Goal: Transaction & Acquisition: Purchase product/service

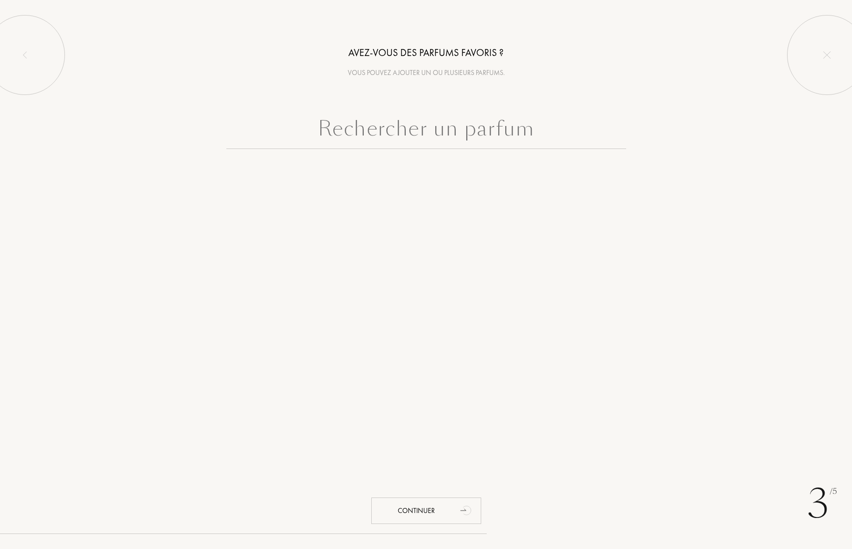
click at [478, 133] on input "text" at bounding box center [426, 131] width 400 height 36
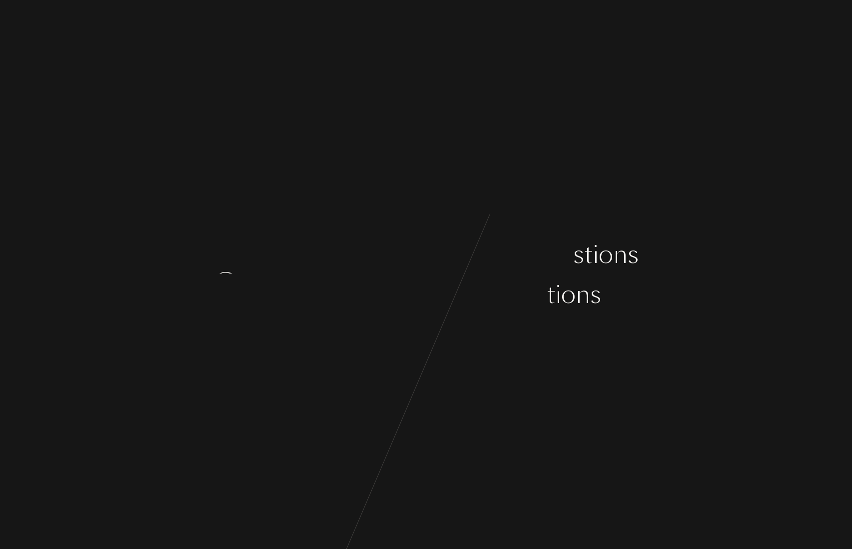
click at [463, 203] on div "C o m m e n ç o n s p a r q u e l q u e s q u e s t i o n s s u r v o s g o û t…" at bounding box center [426, 274] width 852 height 549
click at [530, 286] on div "r" at bounding box center [529, 294] width 9 height 37
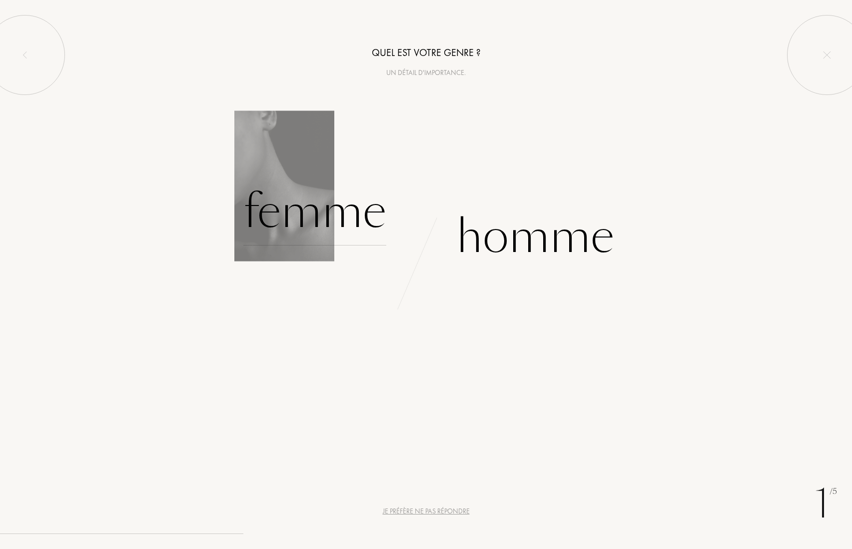
click at [348, 213] on div "Femme" at bounding box center [314, 211] width 143 height 67
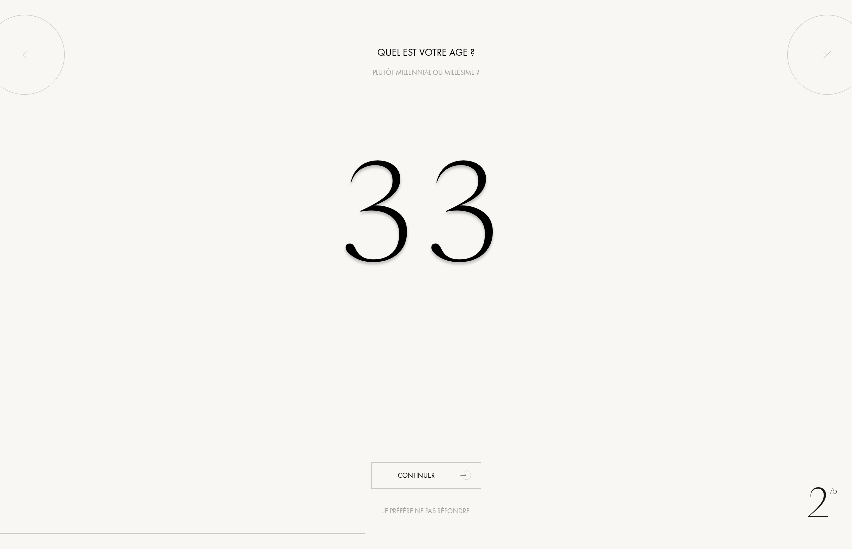
type input "33"
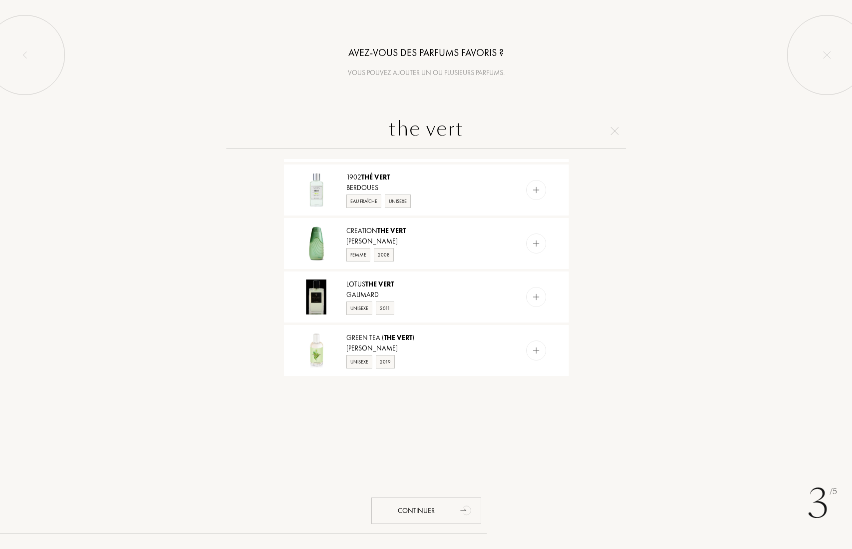
scroll to position [850, 0]
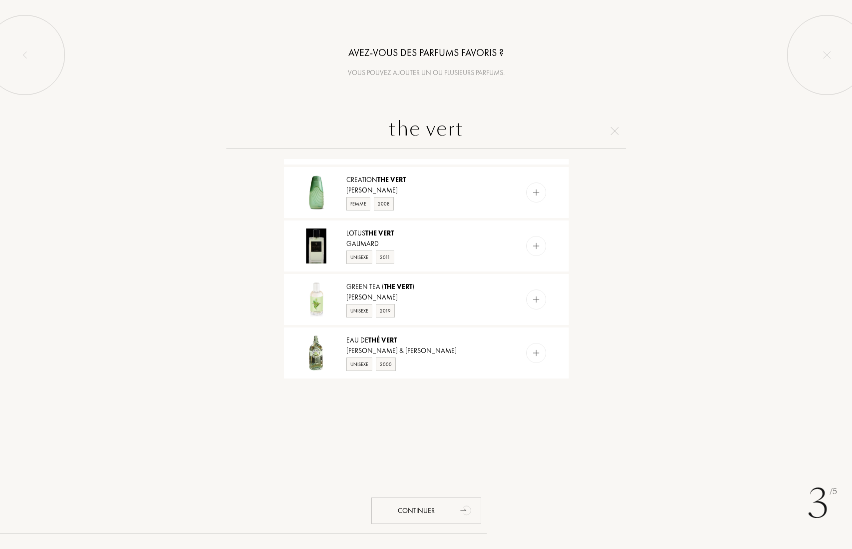
click at [612, 135] on input "the vert" at bounding box center [426, 131] width 400 height 36
click at [620, 133] on input "the vert" at bounding box center [426, 131] width 400 height 36
click at [617, 126] on input "the vert" at bounding box center [426, 131] width 400 height 36
type input "the vert"
click at [616, 130] on img at bounding box center [615, 131] width 8 height 8
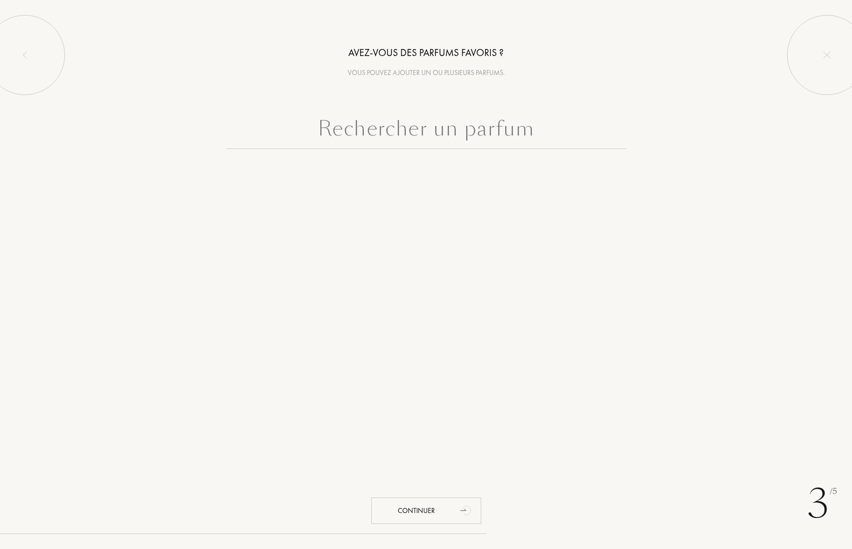
scroll to position [0, 0]
click at [440, 505] on div "Continuer" at bounding box center [426, 510] width 110 height 26
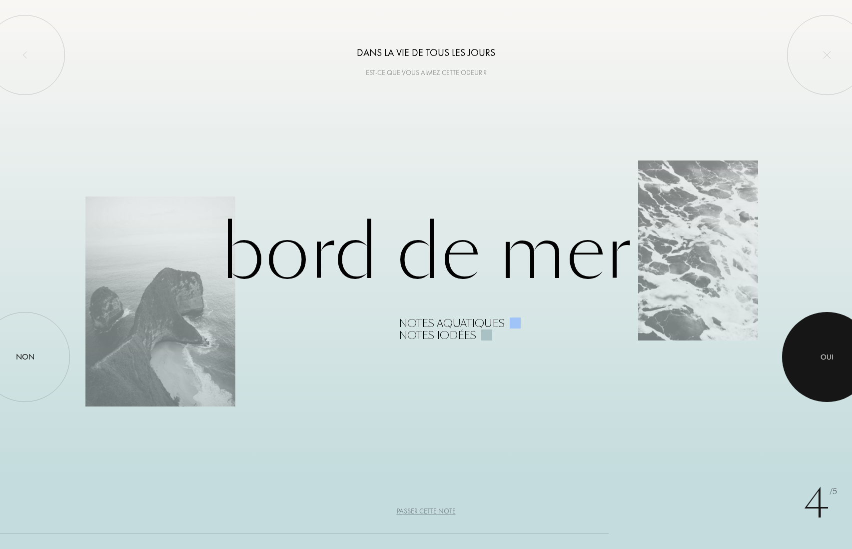
click at [813, 359] on div at bounding box center [827, 357] width 90 height 90
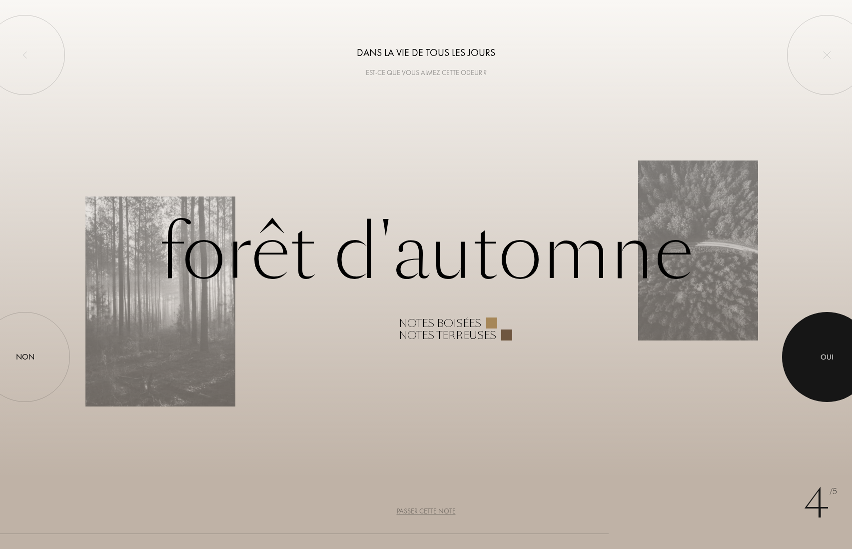
click at [819, 342] on div at bounding box center [827, 357] width 90 height 90
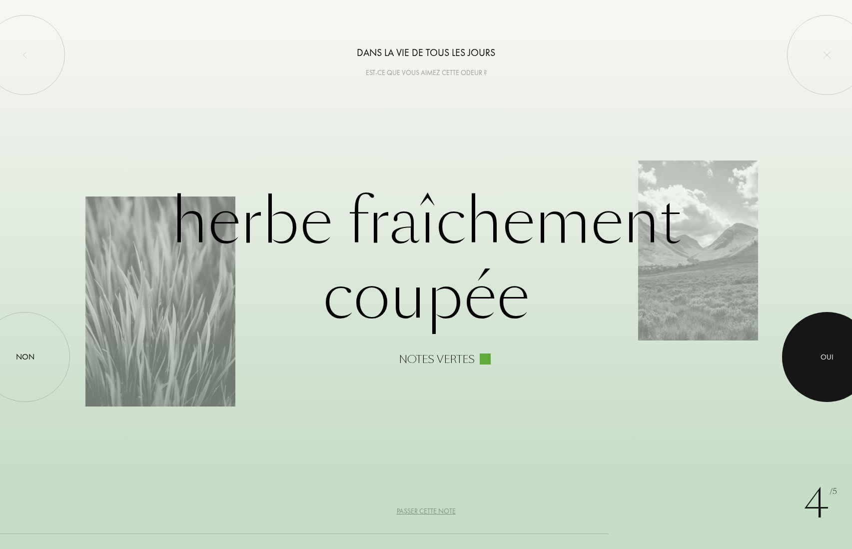
click at [795, 355] on div "Oui" at bounding box center [827, 357] width 90 height 90
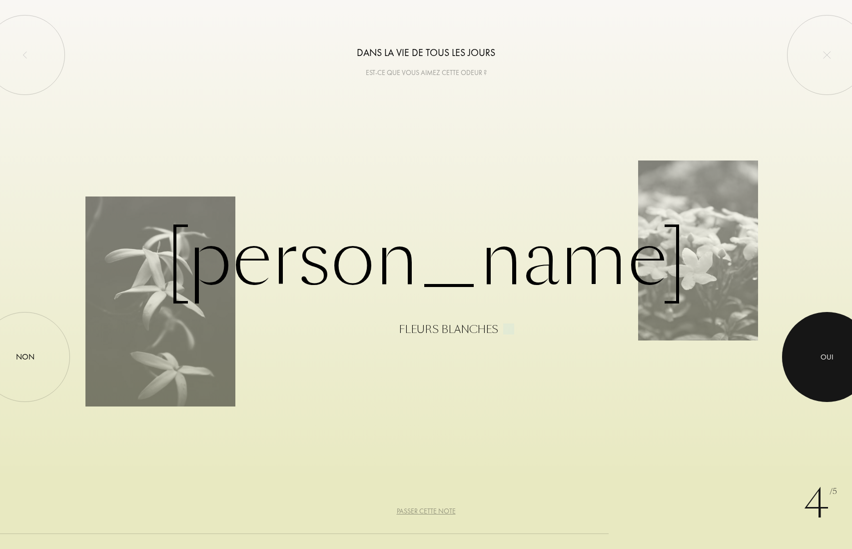
click at [812, 355] on div at bounding box center [827, 357] width 90 height 90
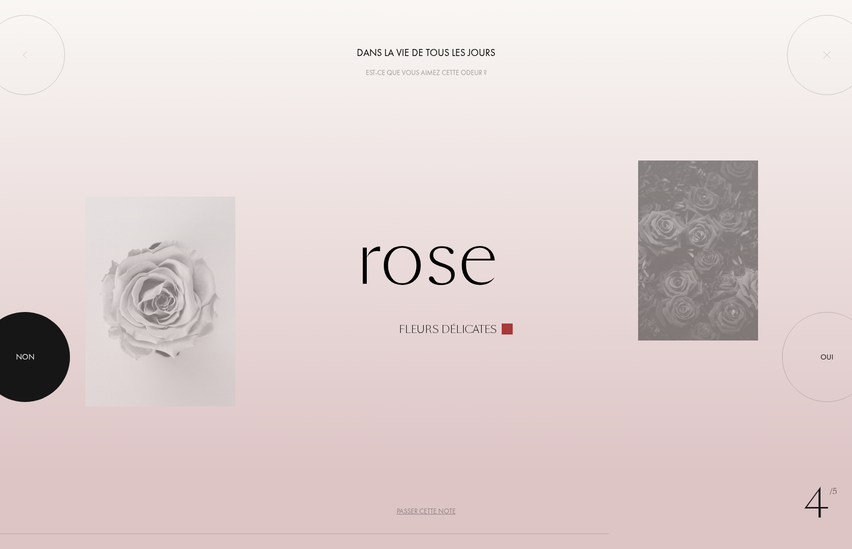
click at [4, 353] on div at bounding box center [25, 357] width 90 height 90
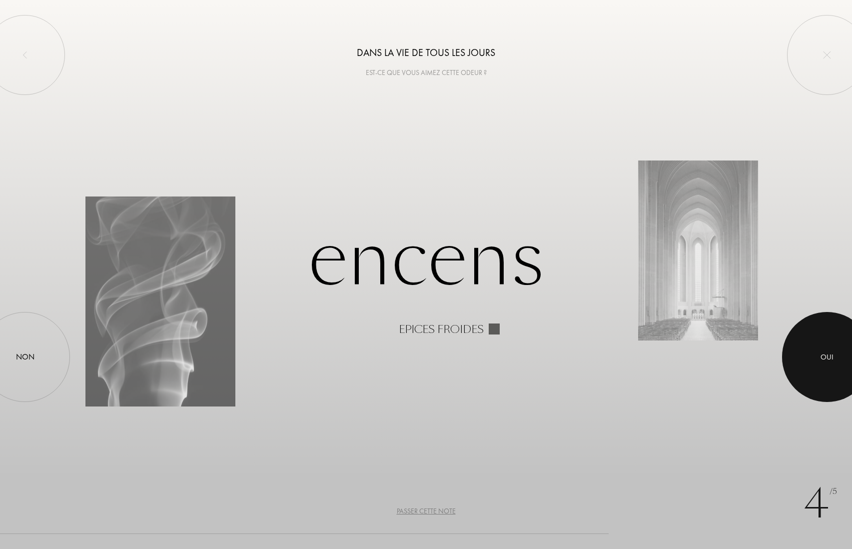
click at [831, 360] on div "Oui" at bounding box center [827, 356] width 13 height 11
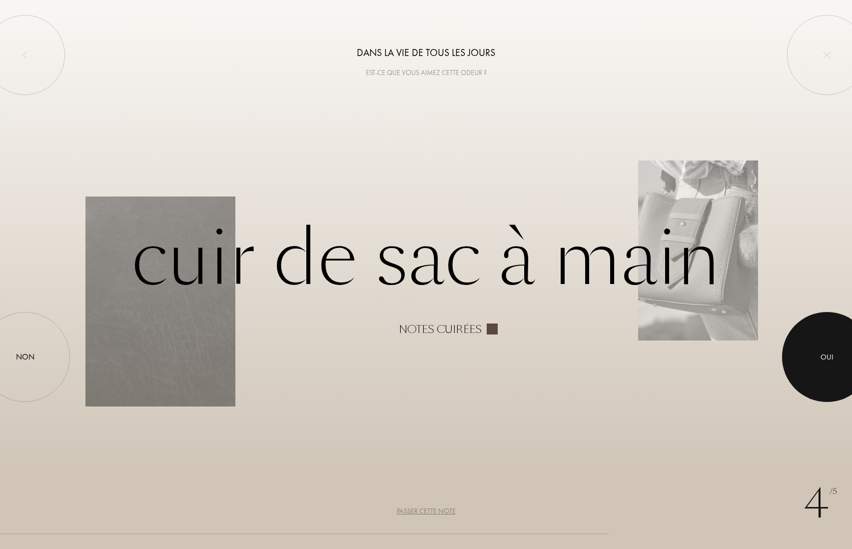
click at [817, 345] on div at bounding box center [827, 357] width 90 height 90
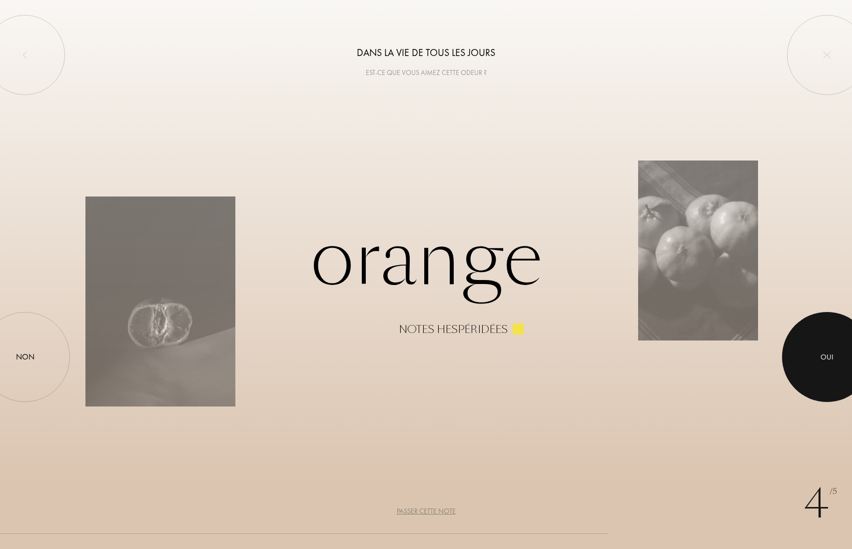
click at [812, 359] on div at bounding box center [827, 357] width 90 height 90
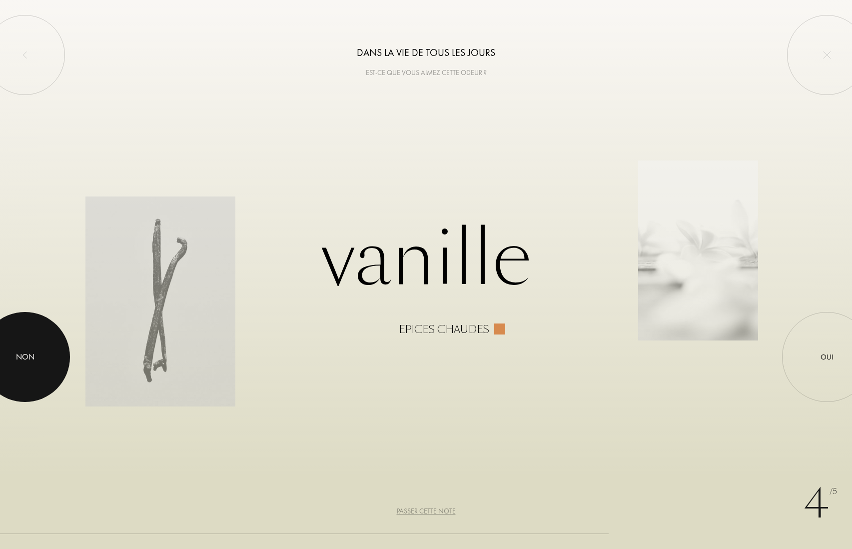
click at [52, 337] on div "Non" at bounding box center [25, 357] width 90 height 90
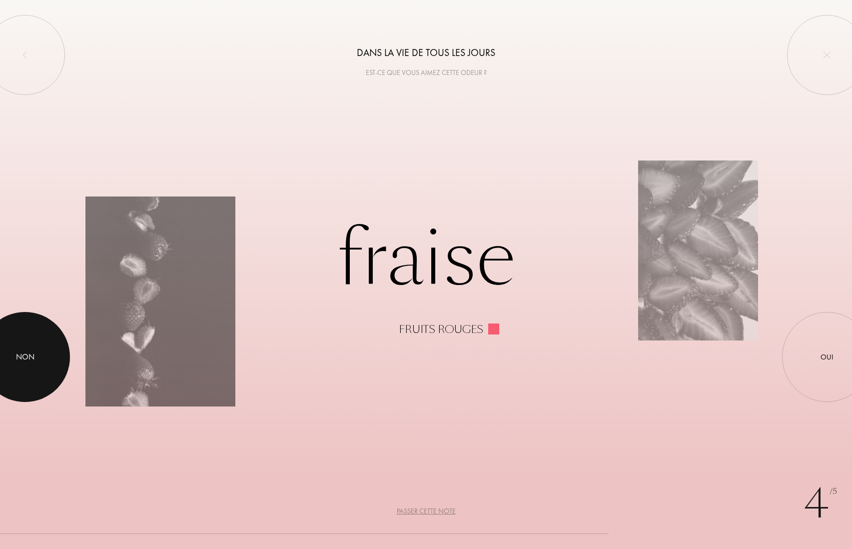
click at [55, 338] on div at bounding box center [25, 357] width 90 height 90
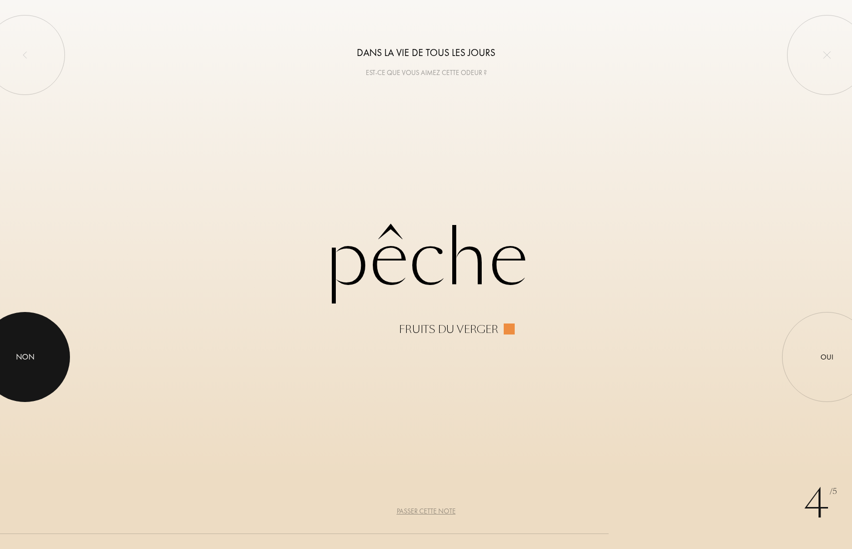
click at [31, 336] on div at bounding box center [25, 357] width 90 height 90
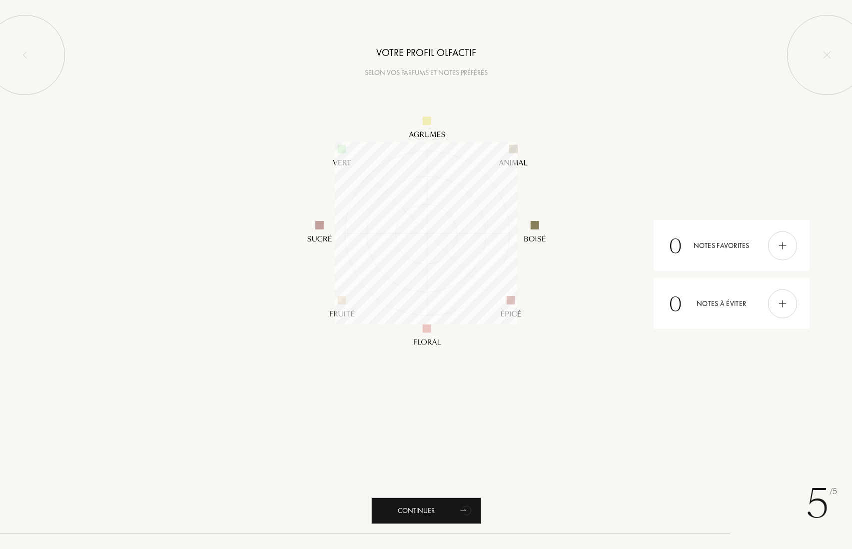
scroll to position [182, 182]
click at [724, 250] on div "0 Notes favorites" at bounding box center [732, 245] width 156 height 50
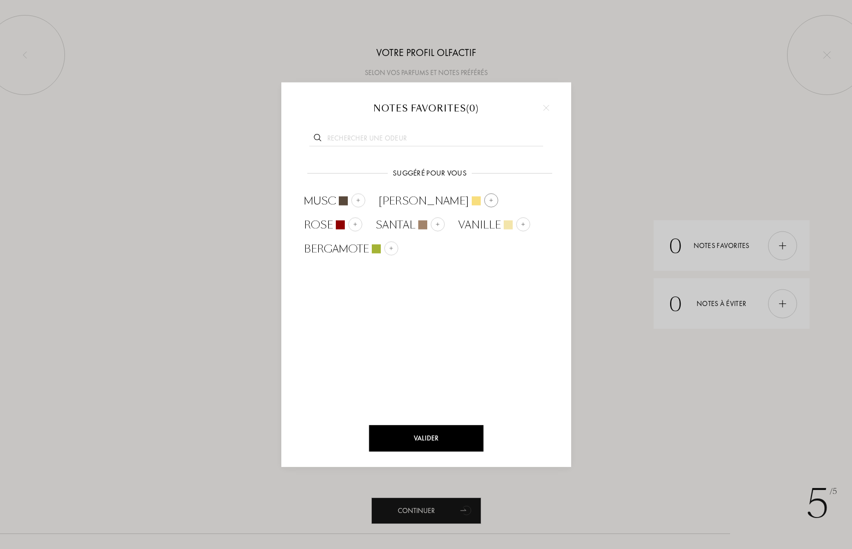
click at [488, 200] on img at bounding box center [490, 200] width 5 height 5
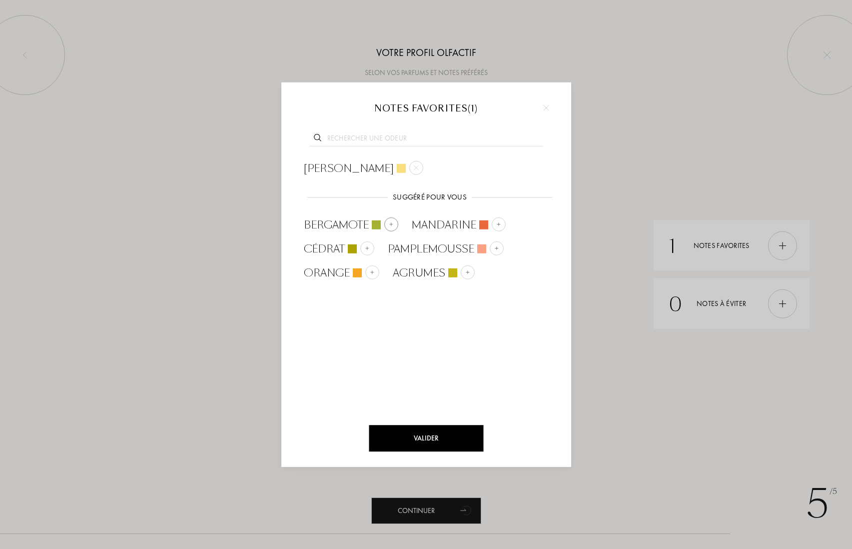
click at [391, 226] on img at bounding box center [390, 224] width 5 height 5
click at [496, 271] on div at bounding box center [491, 272] width 14 height 14
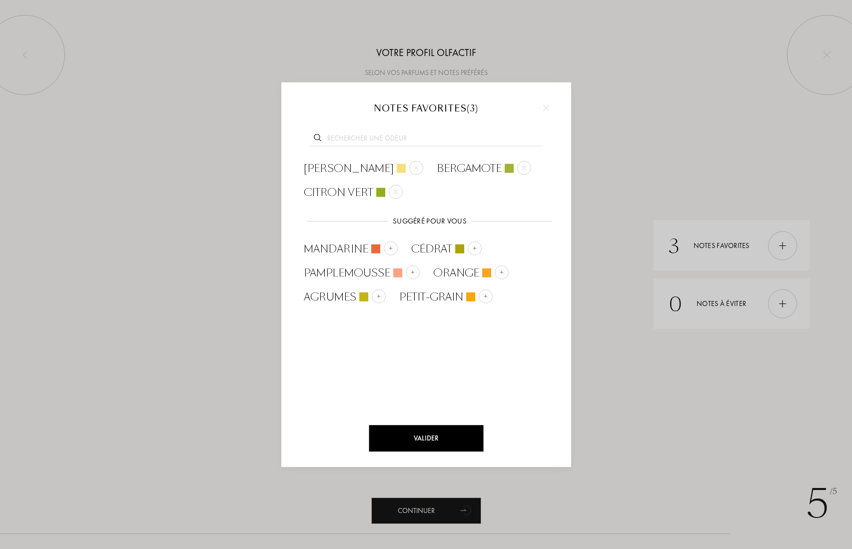
click at [420, 142] on input "text" at bounding box center [426, 138] width 234 height 13
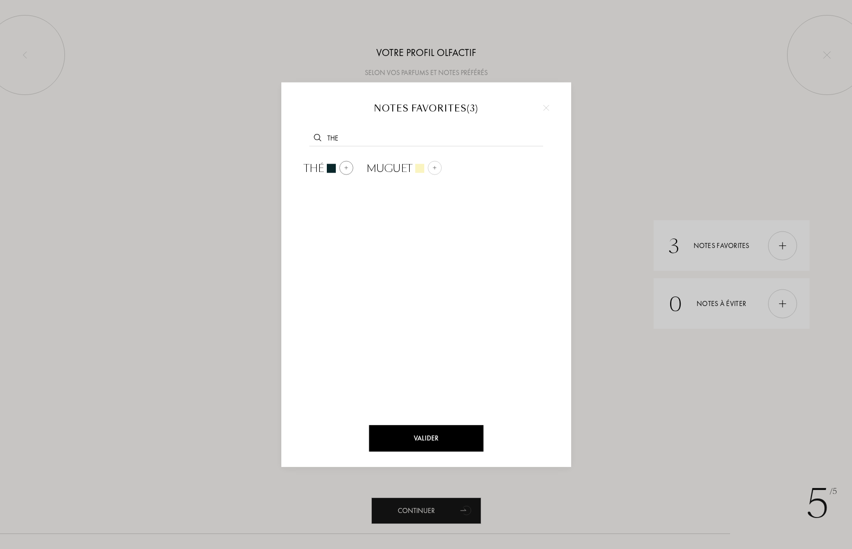
type input "the"
click at [351, 167] on div at bounding box center [346, 167] width 14 height 14
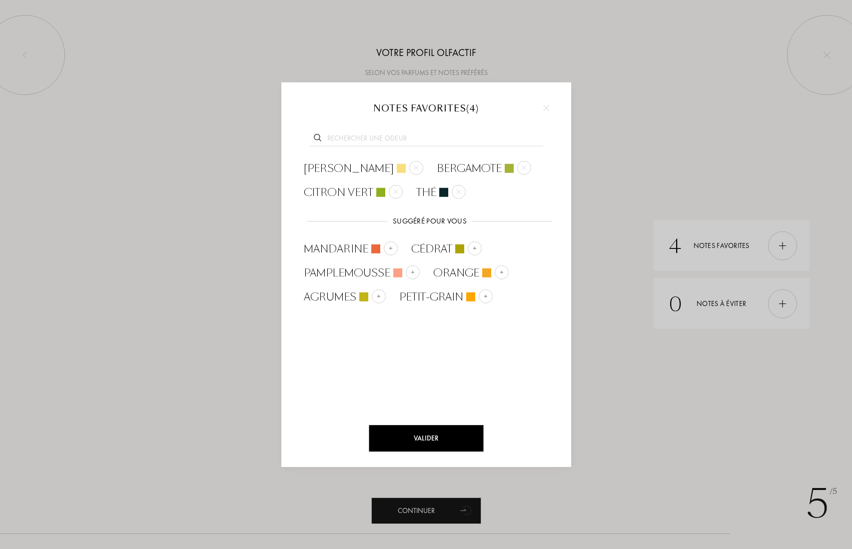
click at [362, 132] on input "text" at bounding box center [426, 138] width 234 height 13
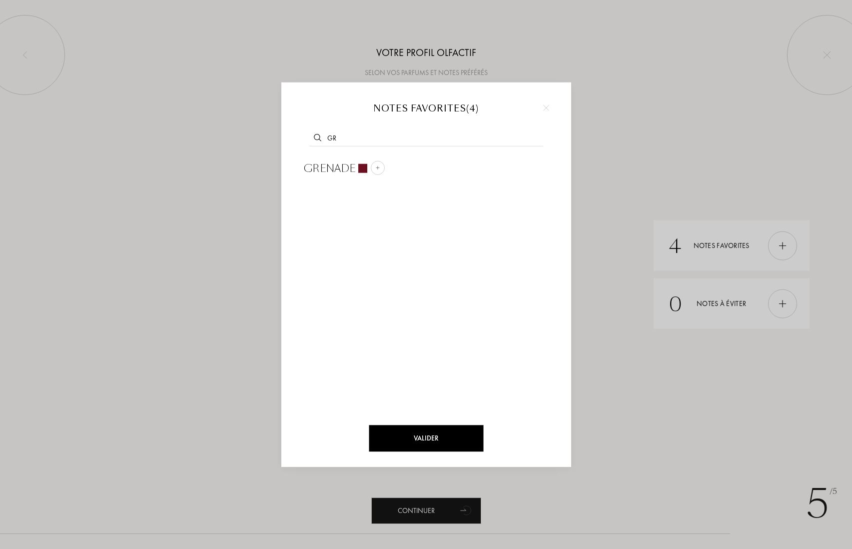
type input "g"
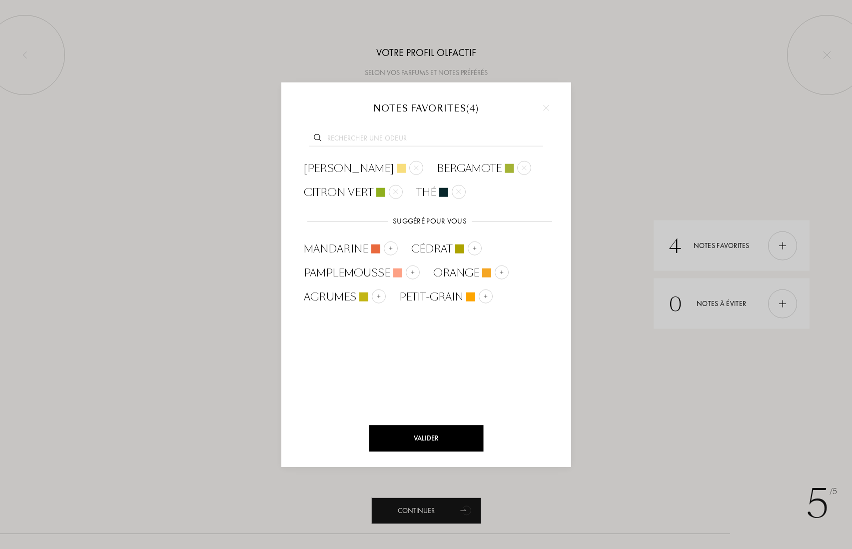
click at [468, 433] on div "Valider" at bounding box center [426, 438] width 114 height 26
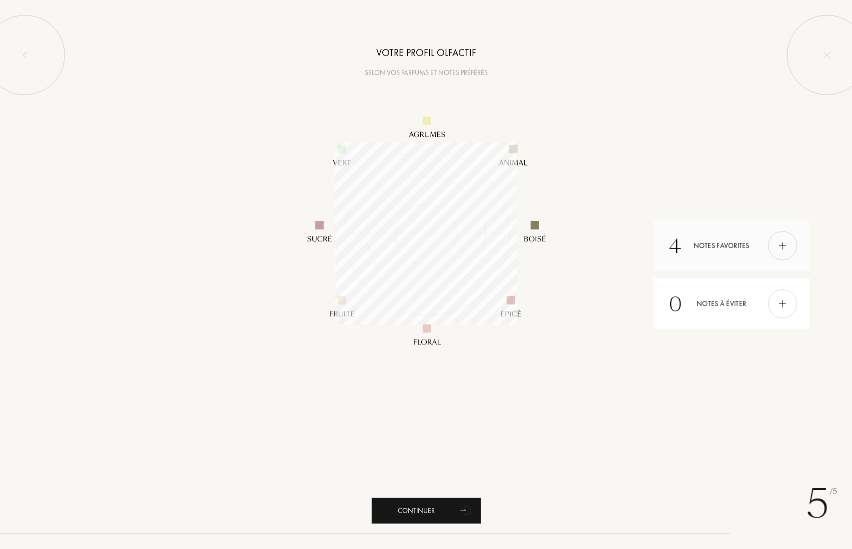
click at [783, 238] on div at bounding box center [782, 245] width 29 height 29
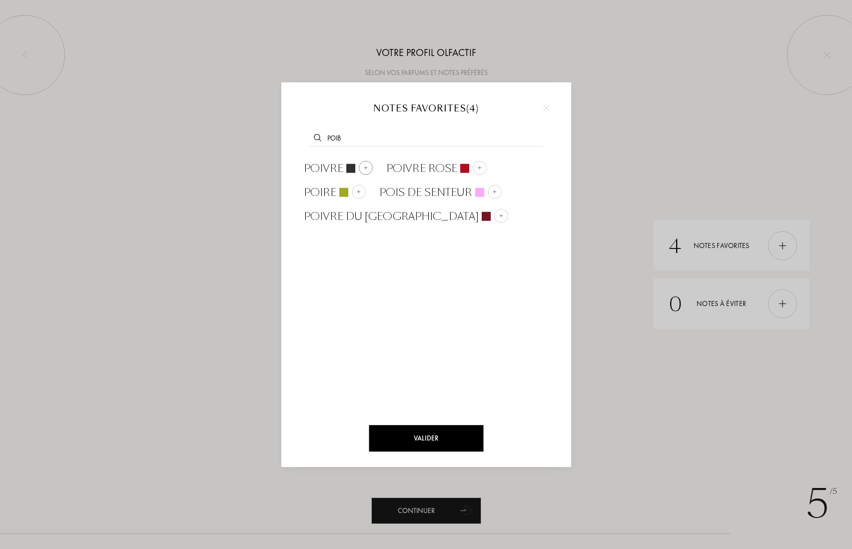
type input "poib"
click at [372, 164] on div "Poivre" at bounding box center [337, 168] width 82 height 24
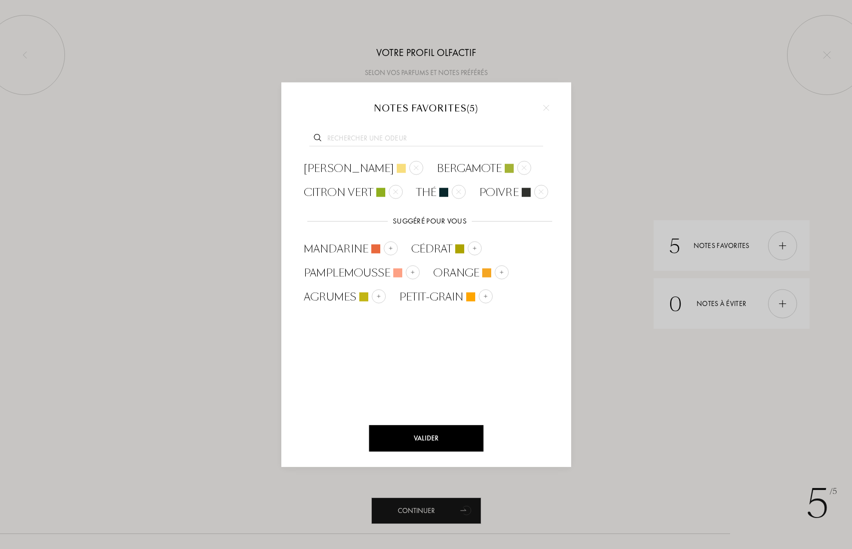
click at [394, 136] on input "text" at bounding box center [426, 138] width 234 height 13
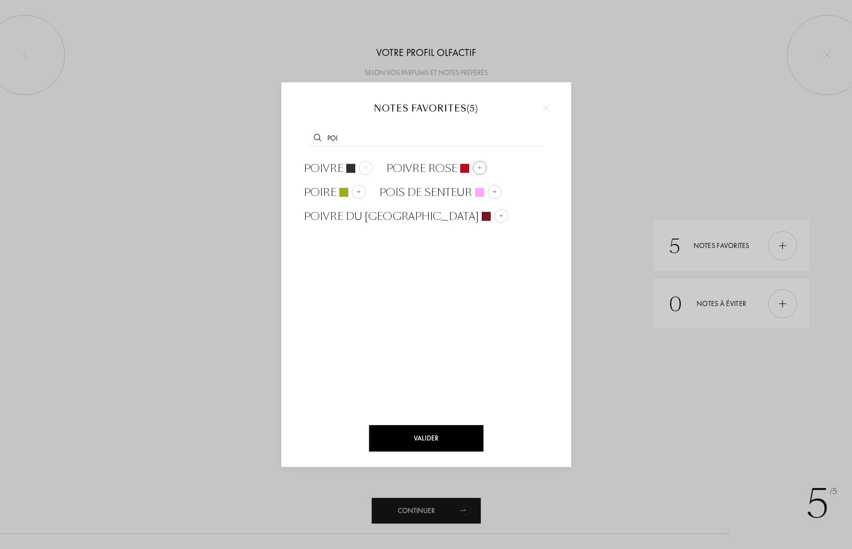
type input "poi"
click at [477, 166] on img at bounding box center [479, 167] width 5 height 5
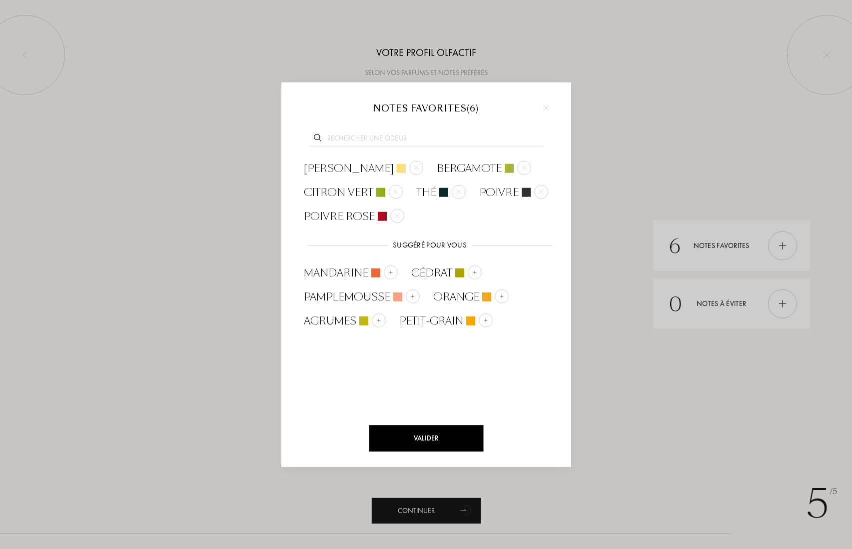
click at [605, 239] on div at bounding box center [426, 274] width 852 height 549
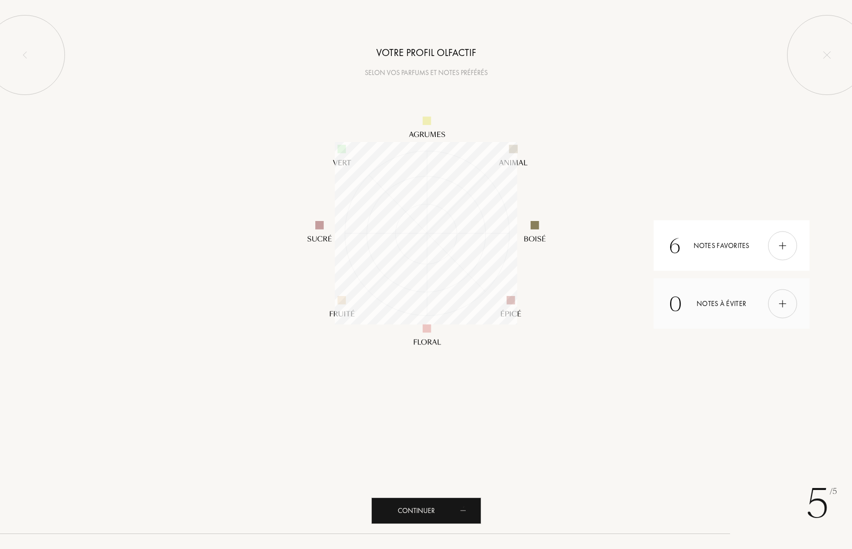
click at [778, 313] on div at bounding box center [782, 303] width 29 height 29
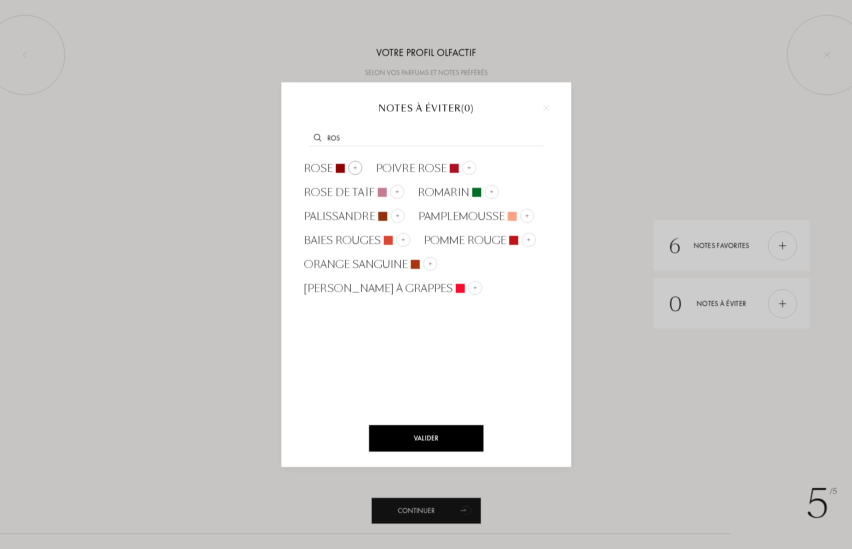
type input "ros"
click at [351, 163] on div at bounding box center [355, 167] width 14 height 14
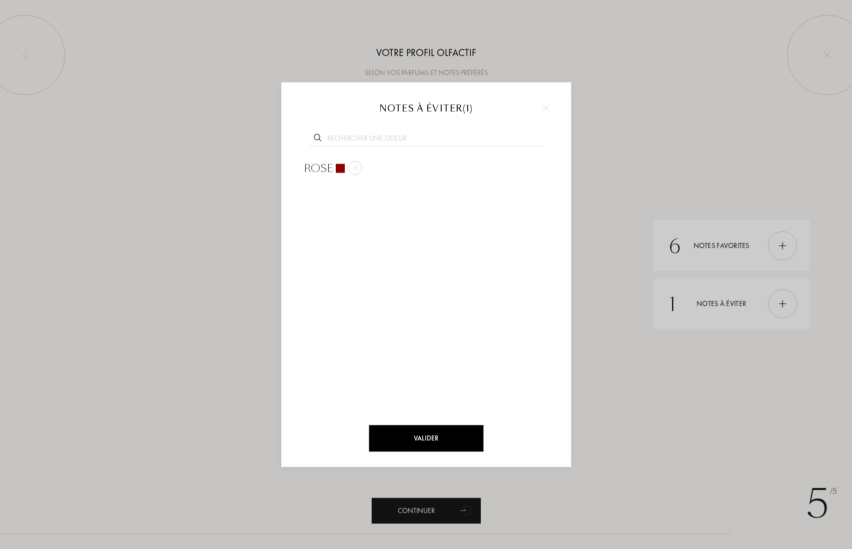
click at [395, 132] on input "text" at bounding box center [426, 138] width 234 height 13
type input "suc"
click at [366, 164] on div at bounding box center [362, 167] width 14 height 14
click at [364, 143] on input "text" at bounding box center [426, 138] width 234 height 13
type input "sucre"
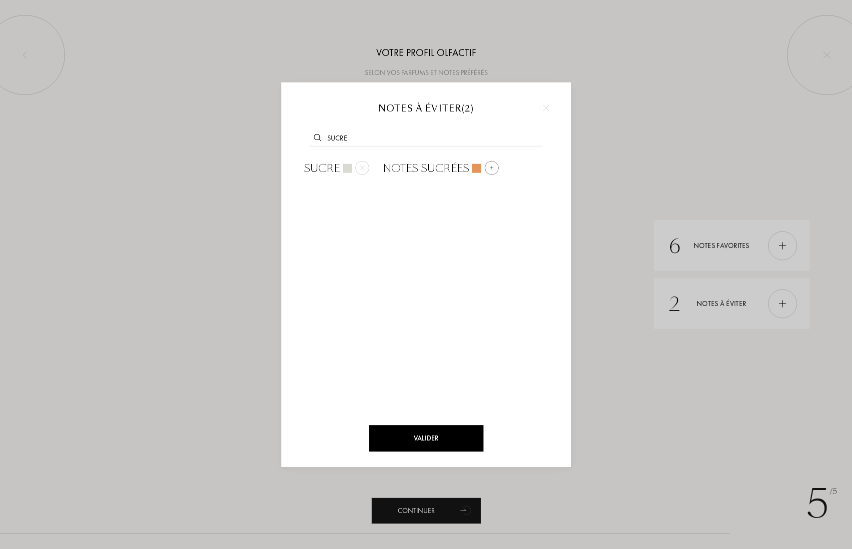
click at [487, 167] on div at bounding box center [492, 167] width 14 height 14
click at [429, 445] on div "Valider" at bounding box center [426, 438] width 114 height 26
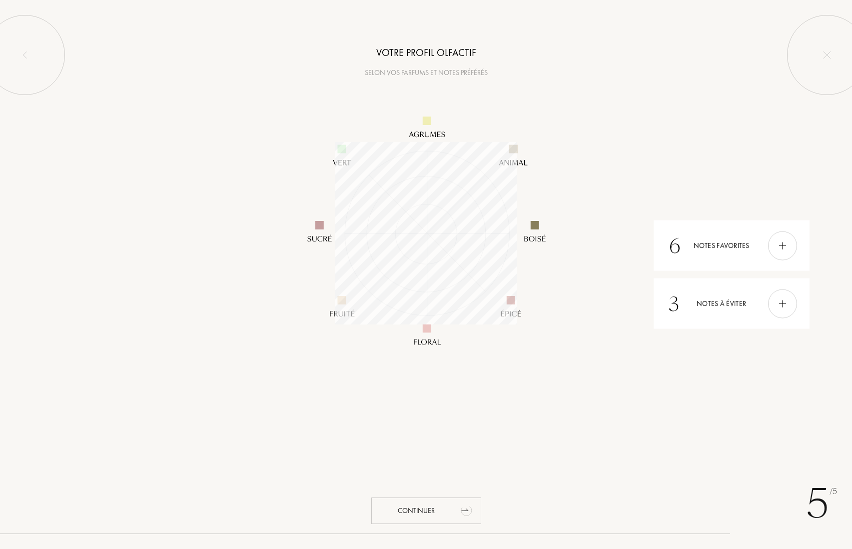
click at [450, 508] on div "Continuer" at bounding box center [426, 510] width 110 height 26
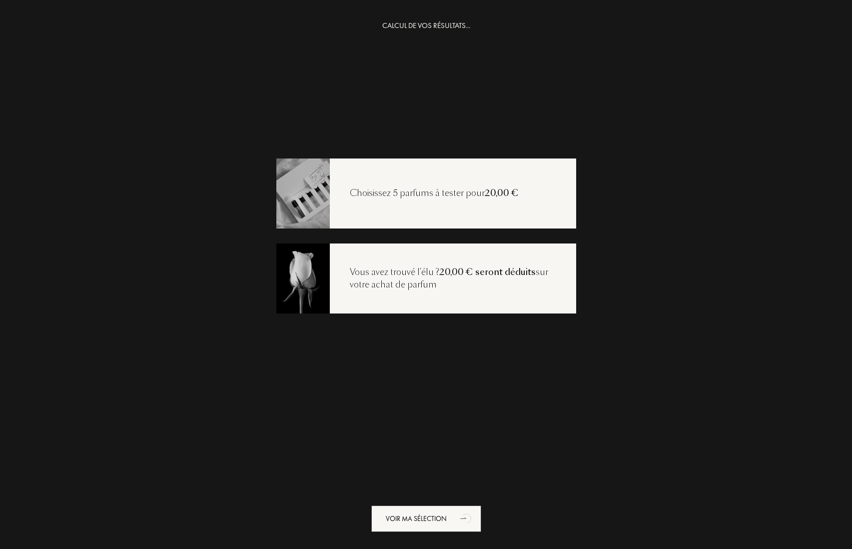
click at [469, 212] on div "Choisissez 5 parfums à tester pour 20,00 €" at bounding box center [426, 193] width 300 height 70
click at [407, 178] on div "Choisissez 5 parfums à tester pour 20,00 €" at bounding box center [426, 193] width 300 height 70
click at [417, 196] on div "Choisissez 5 parfums à tester pour 20,00 €" at bounding box center [434, 193] width 209 height 13
click at [321, 197] on img at bounding box center [303, 193] width 54 height 72
click at [464, 511] on icon "animation" at bounding box center [467, 518] width 20 height 20
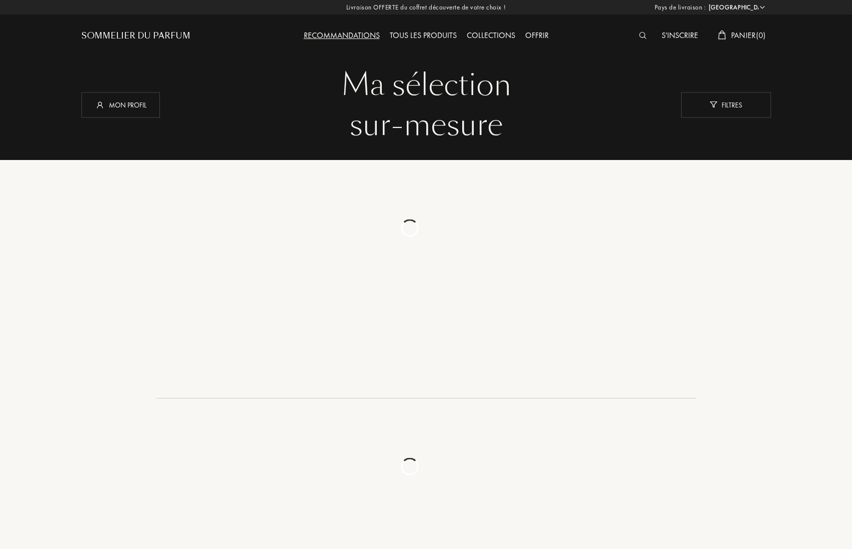
select select "FR"
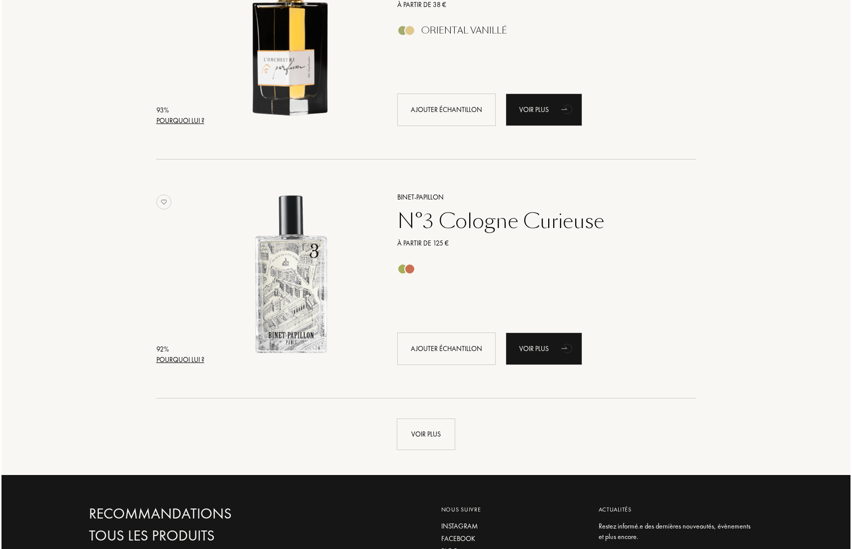
scroll to position [2190, 0]
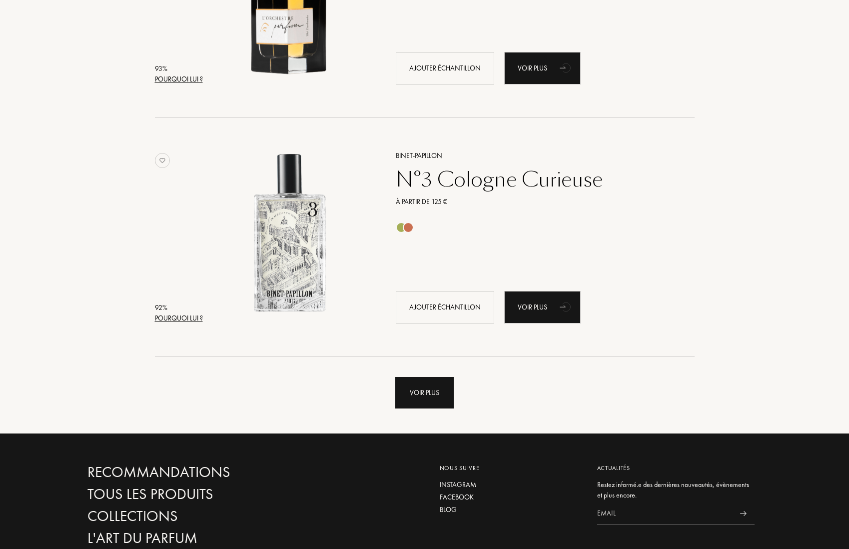
click at [433, 406] on div "Voir plus" at bounding box center [424, 392] width 58 height 31
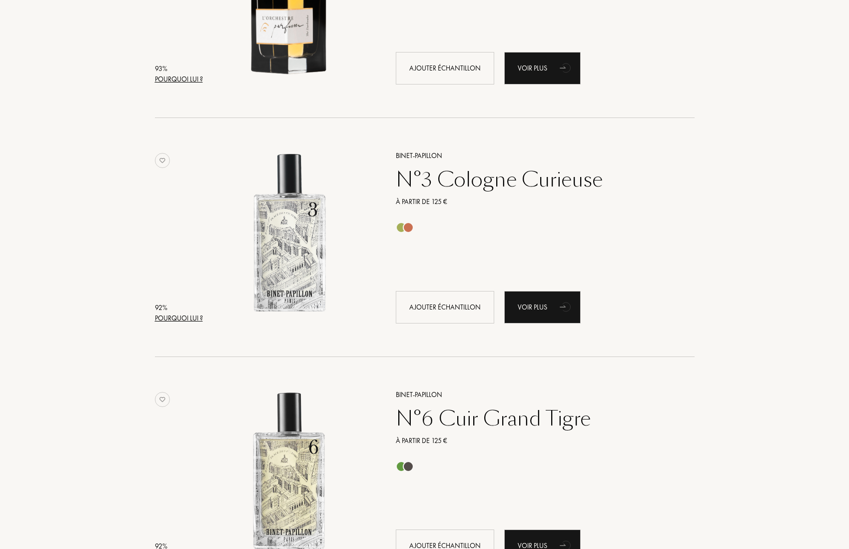
click at [196, 316] on div "Pourquoi lui ?" at bounding box center [179, 318] width 48 height 10
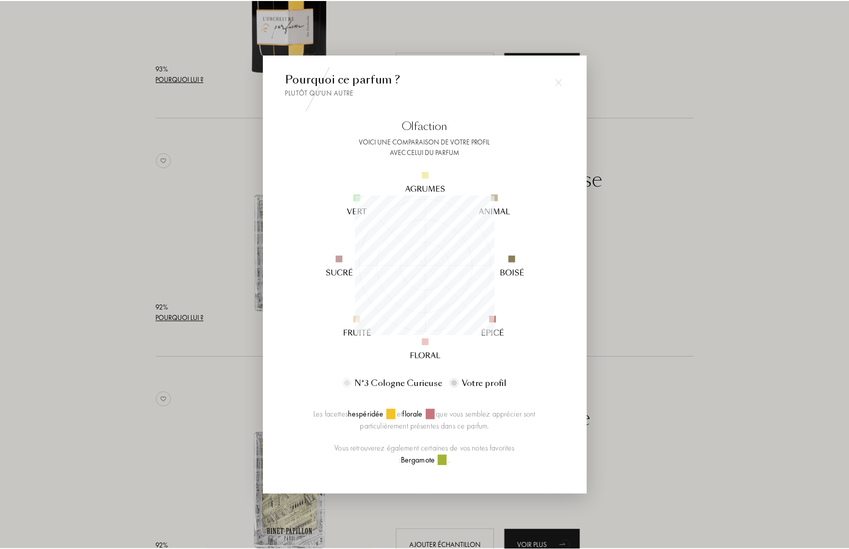
scroll to position [140, 140]
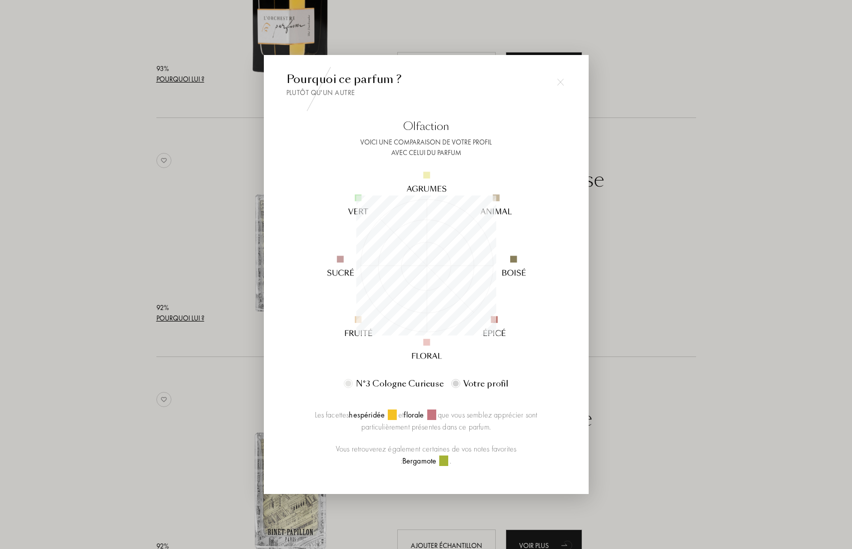
click at [560, 82] on img at bounding box center [560, 81] width 7 height 7
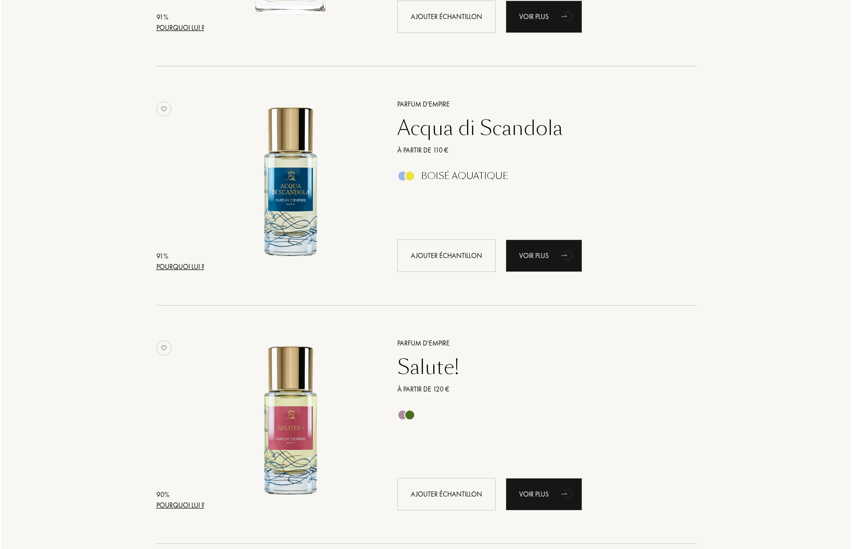
scroll to position [4221, 0]
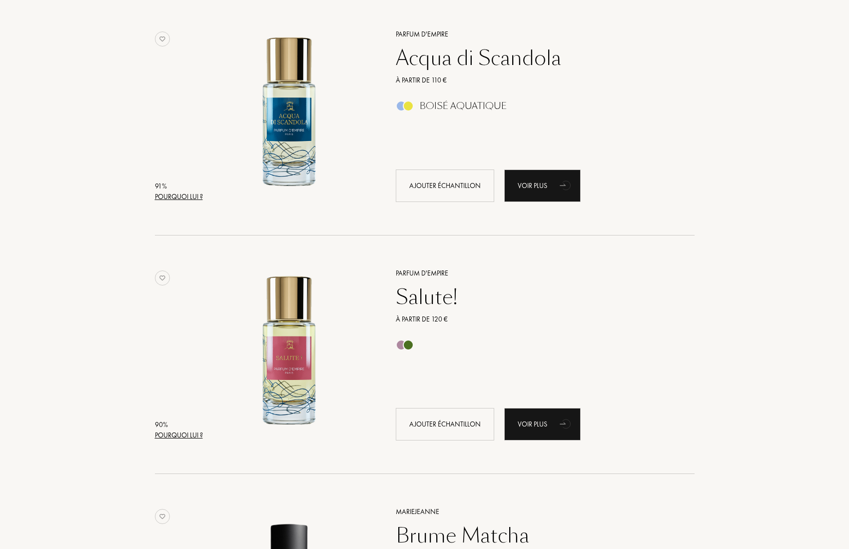
click at [170, 436] on div "Pourquoi lui ?" at bounding box center [179, 435] width 48 height 10
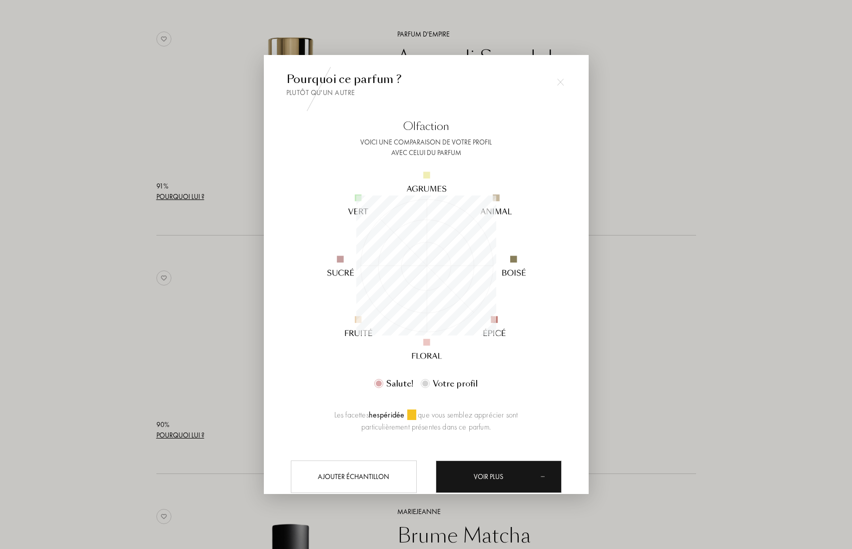
scroll to position [140, 140]
click at [708, 356] on div at bounding box center [426, 274] width 852 height 549
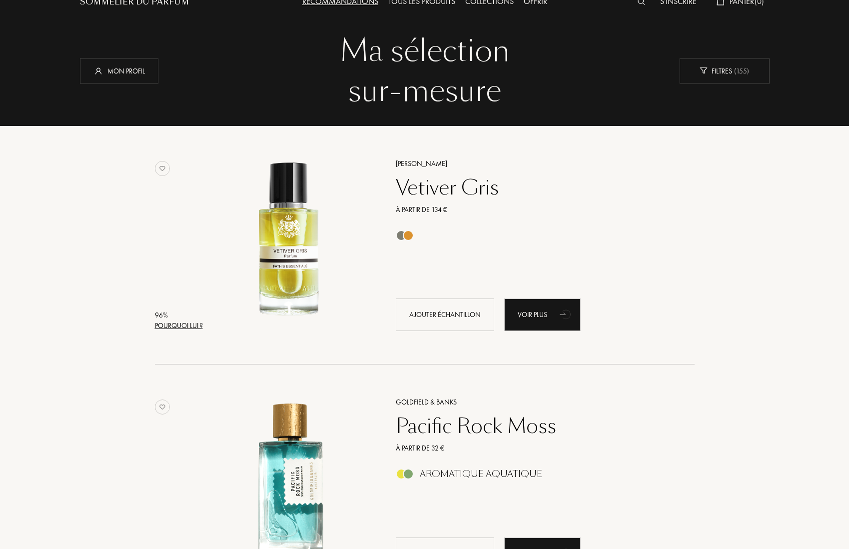
scroll to position [0, 0]
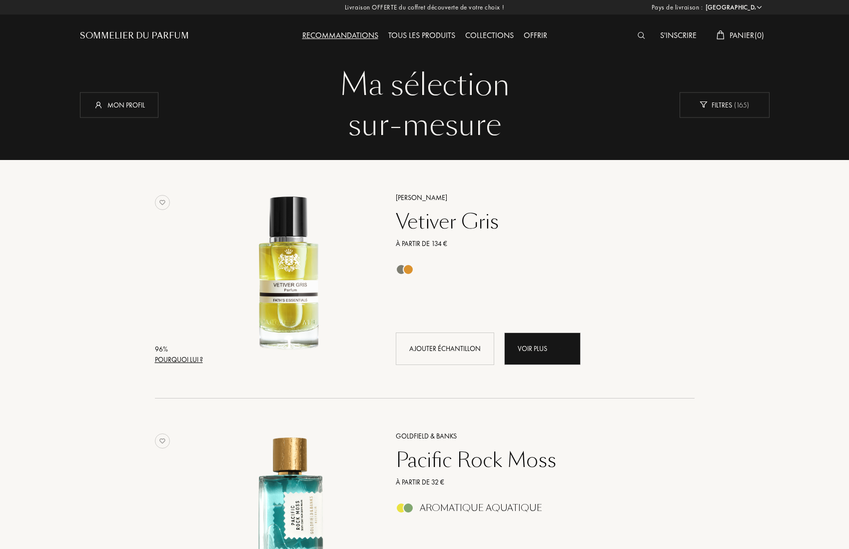
select select "FR"
click at [462, 355] on div "Ajouter échantillon" at bounding box center [445, 348] width 98 height 32
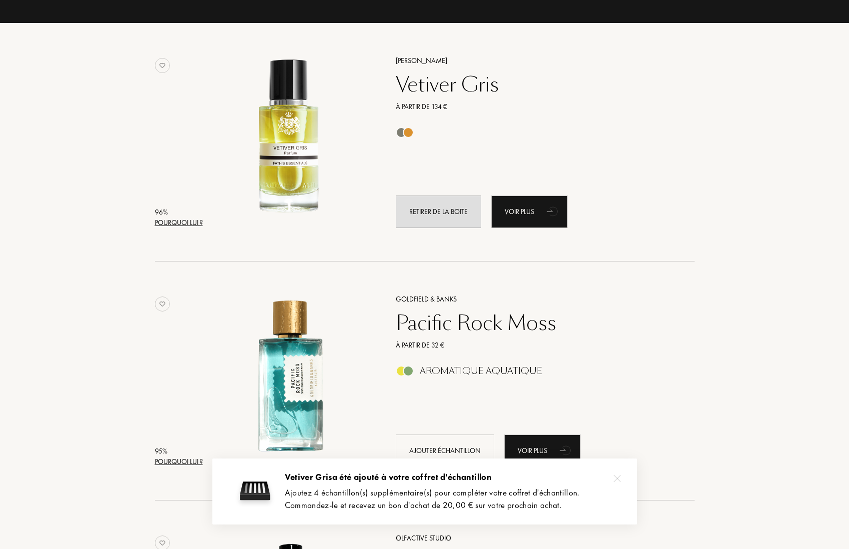
scroll to position [185, 0]
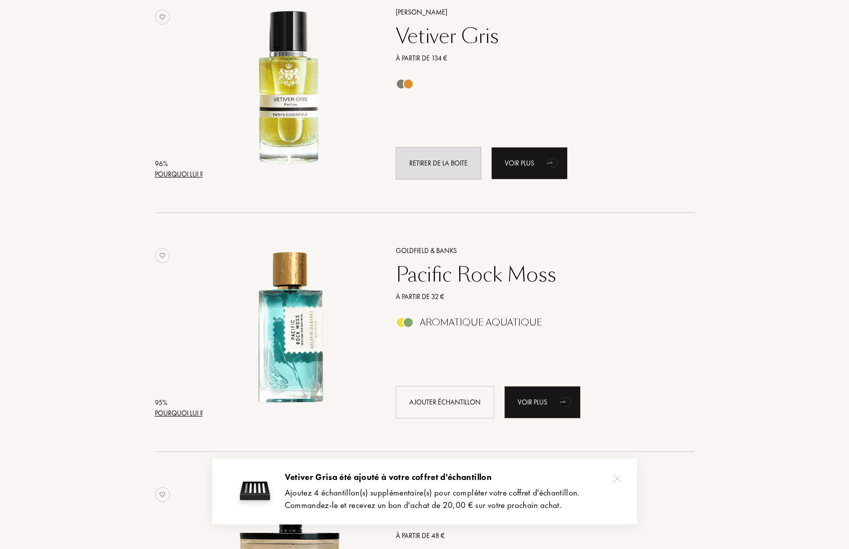
click at [619, 479] on img at bounding box center [617, 478] width 7 height 7
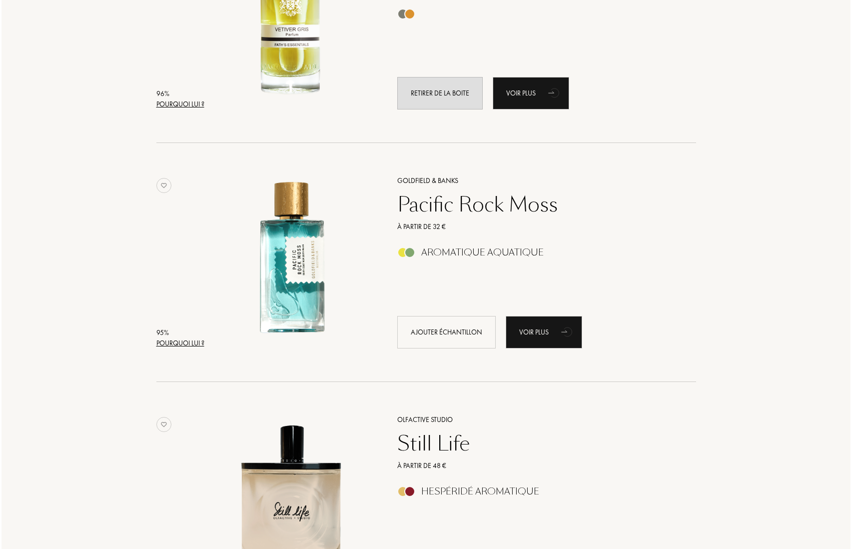
scroll to position [313, 0]
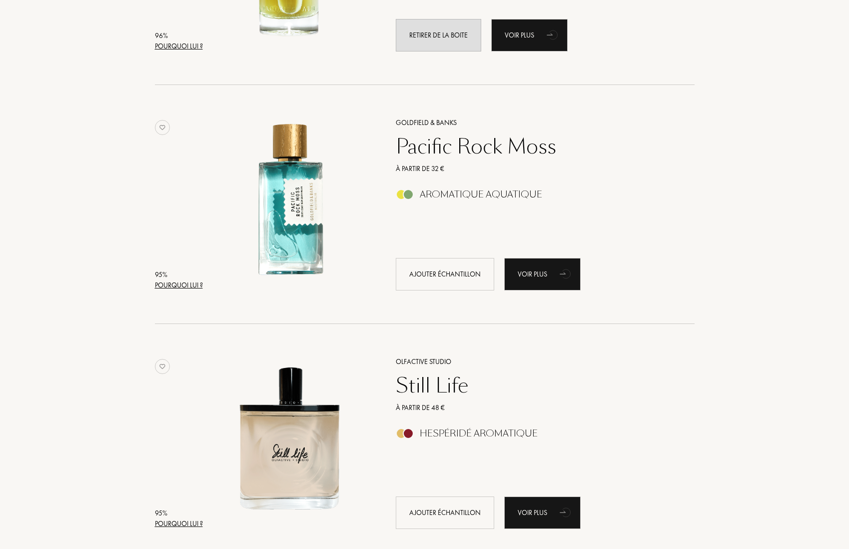
click at [200, 285] on div "Pourquoi lui ?" at bounding box center [179, 285] width 48 height 10
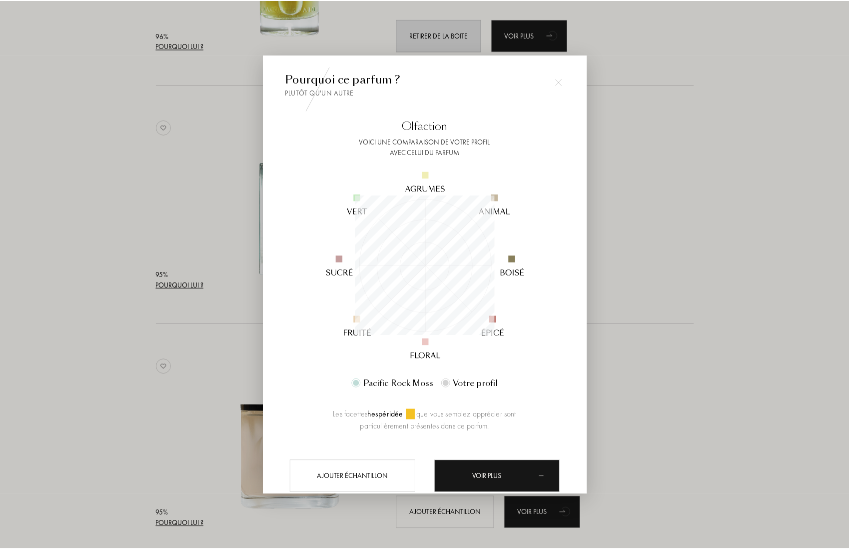
scroll to position [140, 140]
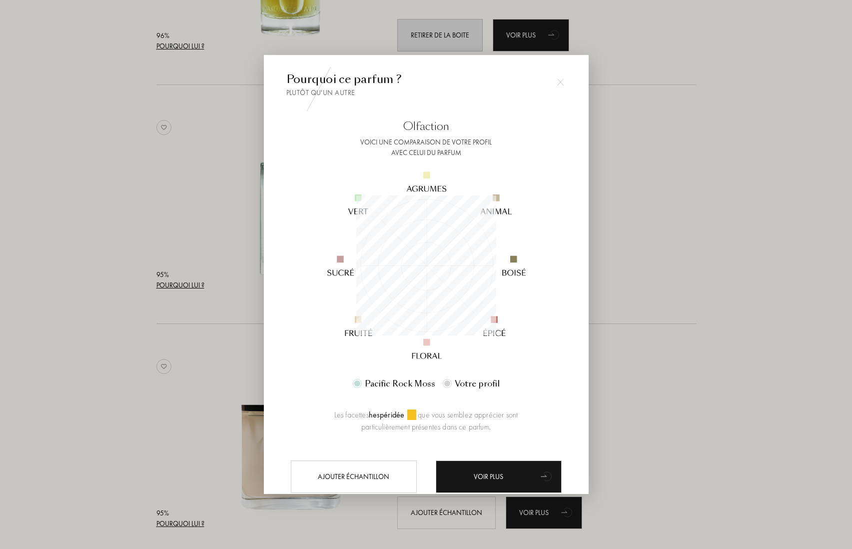
click at [662, 175] on div at bounding box center [426, 274] width 852 height 549
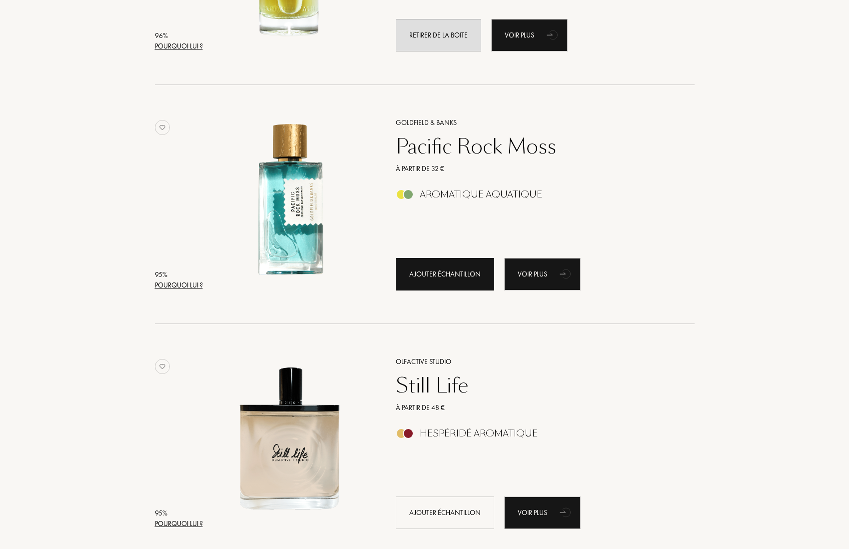
click at [468, 275] on div "Ajouter échantillon" at bounding box center [445, 274] width 98 height 32
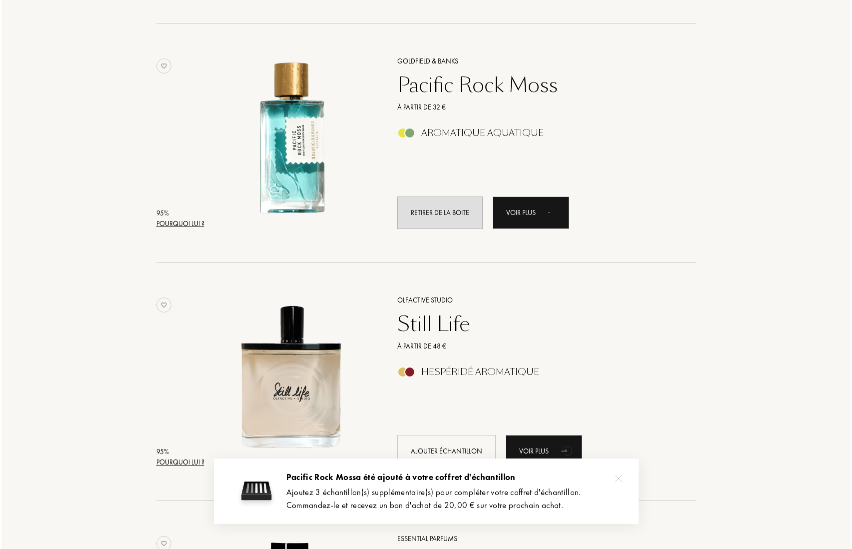
scroll to position [483, 0]
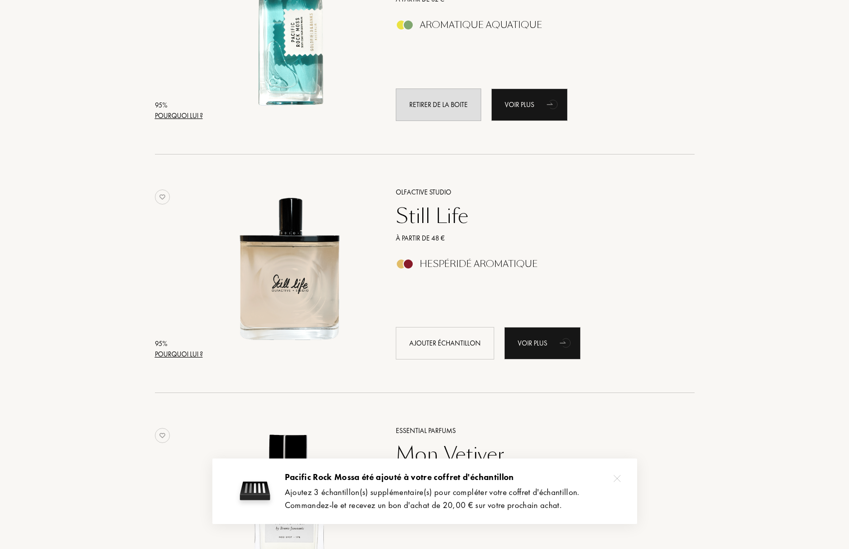
click at [196, 352] on div "Pourquoi lui ?" at bounding box center [179, 354] width 48 height 10
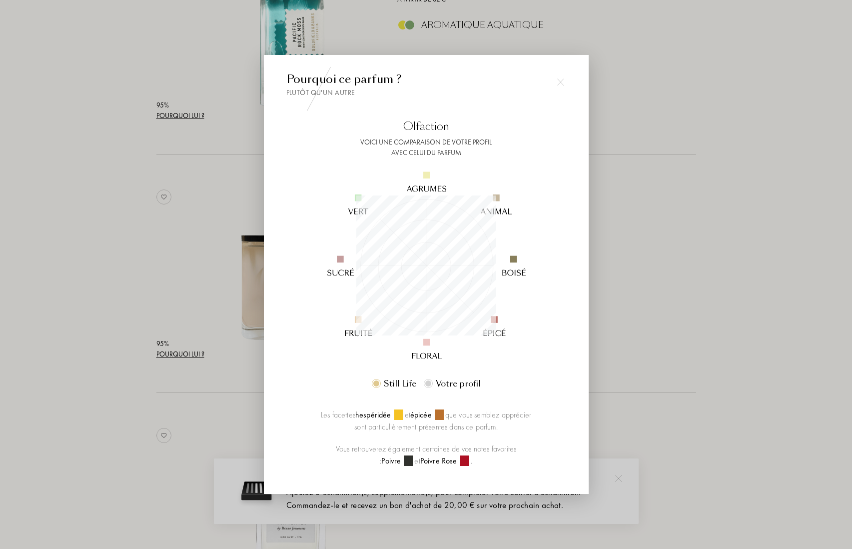
scroll to position [140, 140]
click at [666, 222] on div at bounding box center [426, 274] width 852 height 549
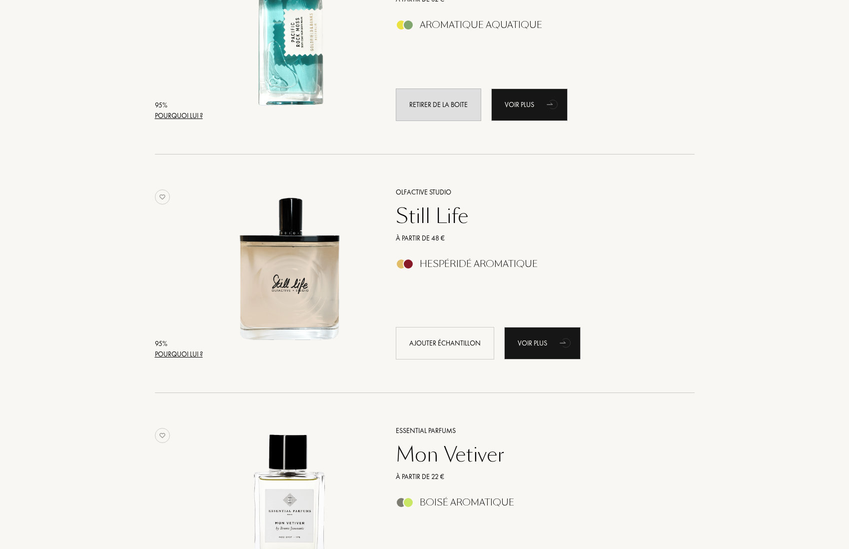
click at [189, 354] on div "Pourquoi lui ?" at bounding box center [179, 354] width 48 height 10
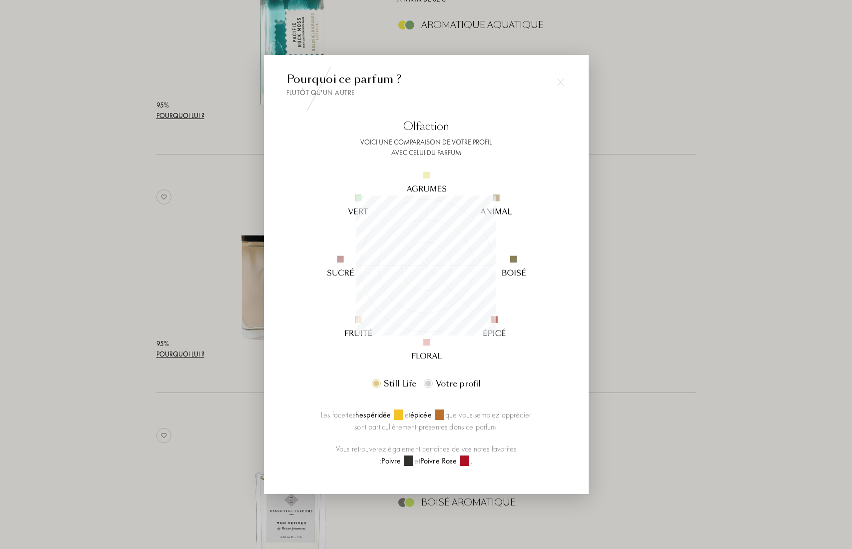
click at [678, 297] on div at bounding box center [426, 274] width 852 height 549
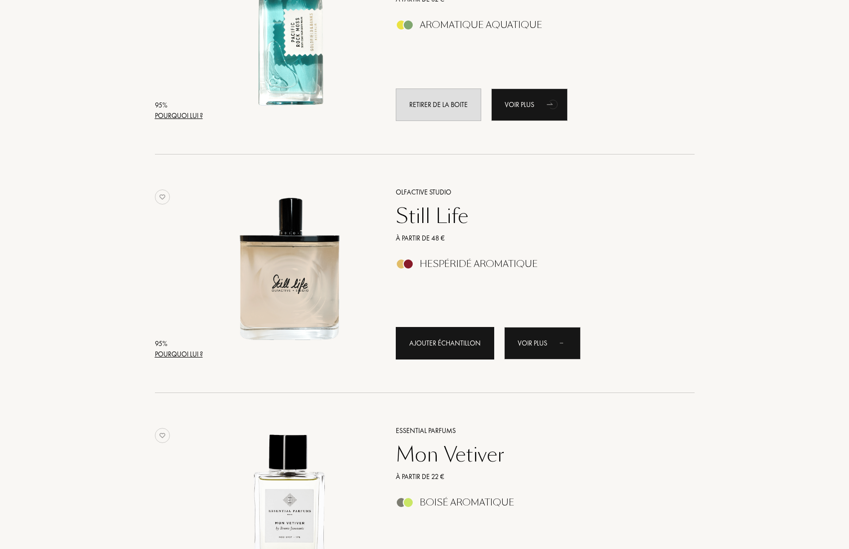
click at [462, 344] on div "Ajouter échantillon" at bounding box center [445, 343] width 98 height 32
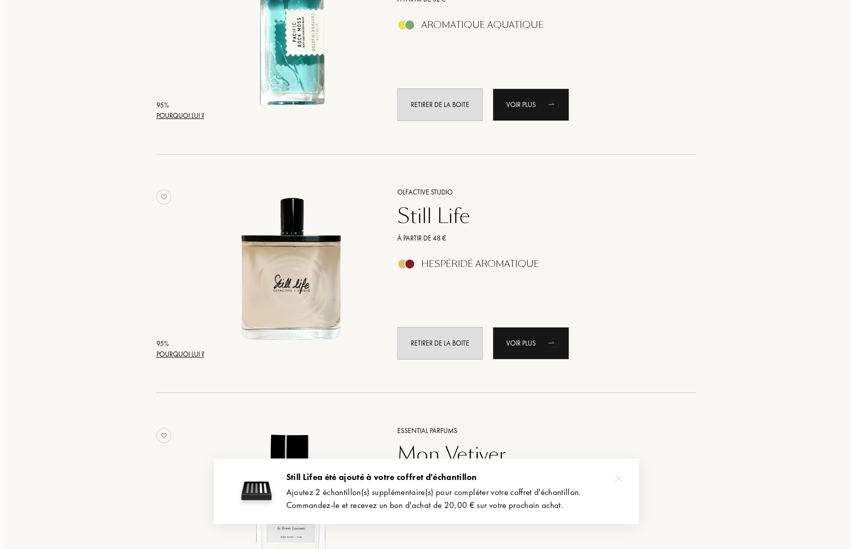
scroll to position [731, 0]
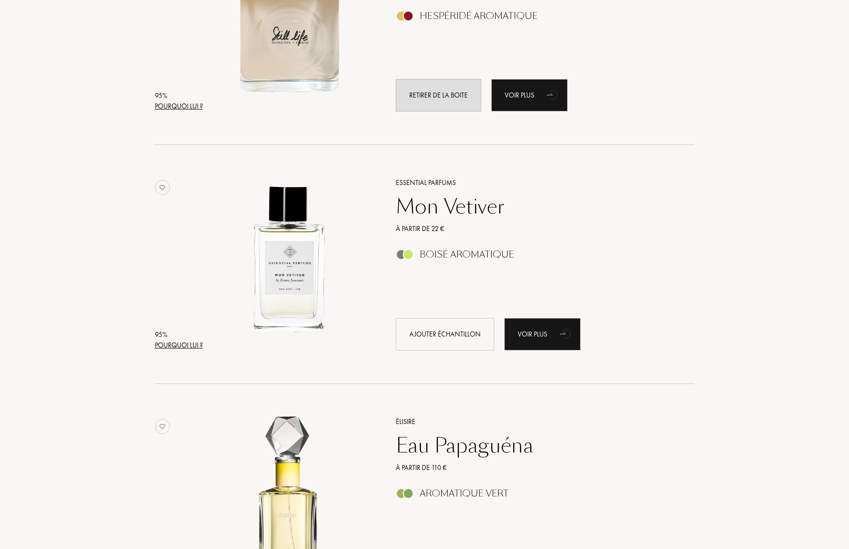
click at [197, 345] on div "Pourquoi lui ?" at bounding box center [179, 345] width 48 height 10
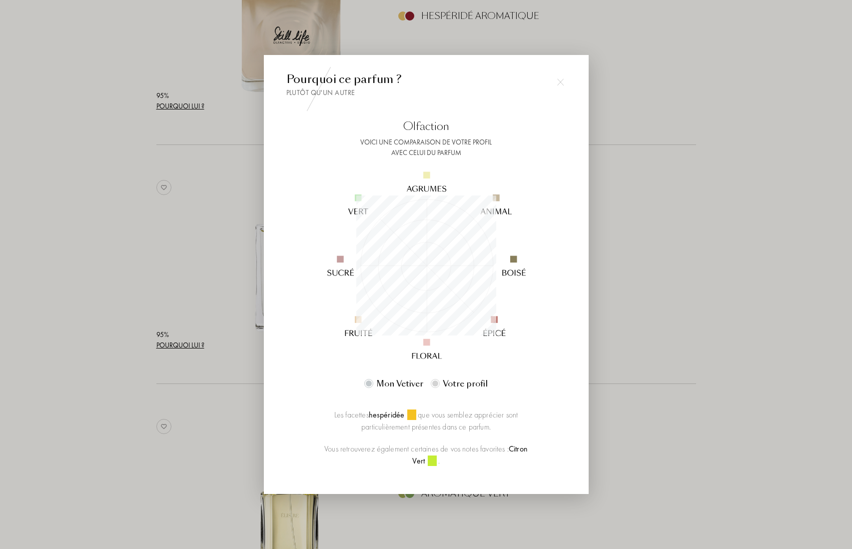
scroll to position [140, 140]
click at [684, 215] on div at bounding box center [426, 274] width 852 height 549
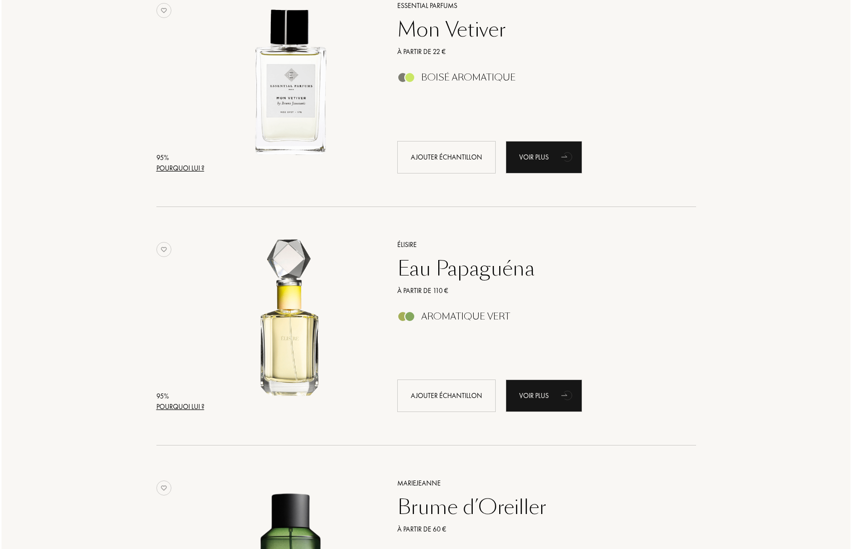
scroll to position [1017, 0]
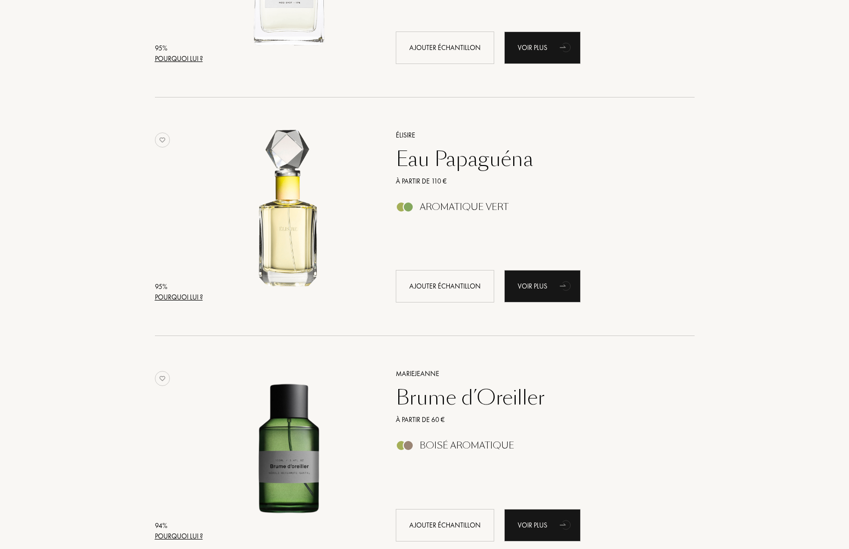
click at [178, 294] on div "Pourquoi lui ?" at bounding box center [179, 297] width 48 height 10
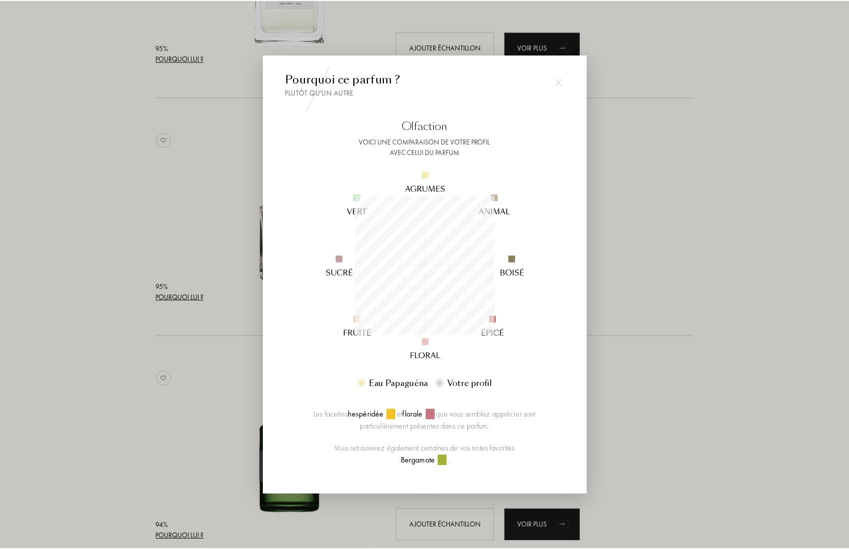
scroll to position [140, 140]
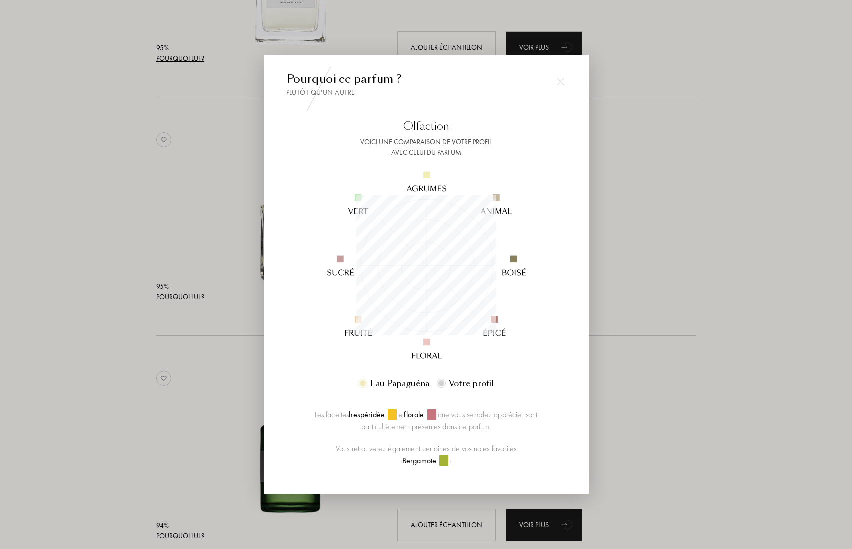
click at [685, 245] on div at bounding box center [426, 274] width 852 height 549
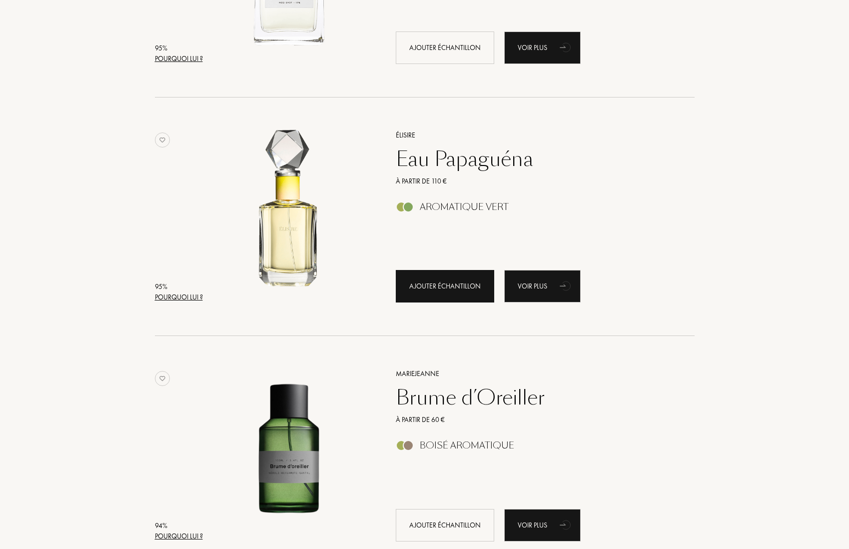
click at [462, 287] on div "Ajouter échantillon" at bounding box center [445, 286] width 98 height 32
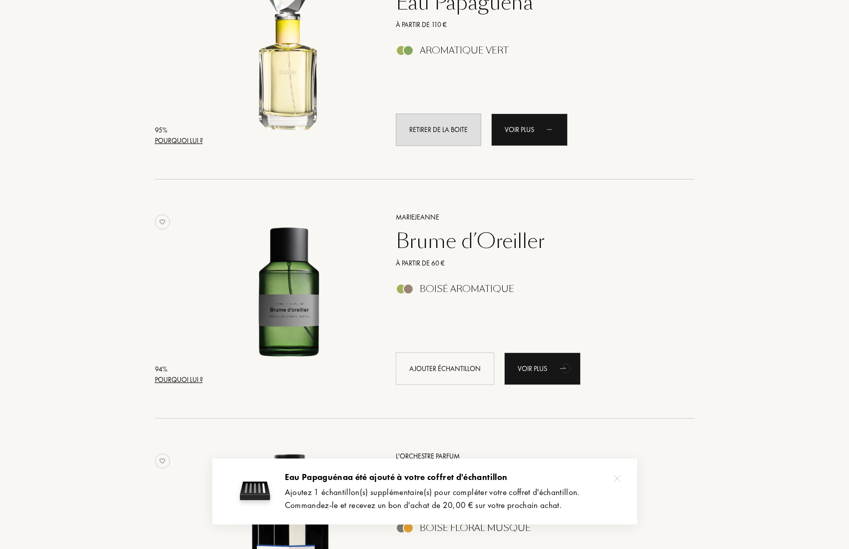
scroll to position [1212, 0]
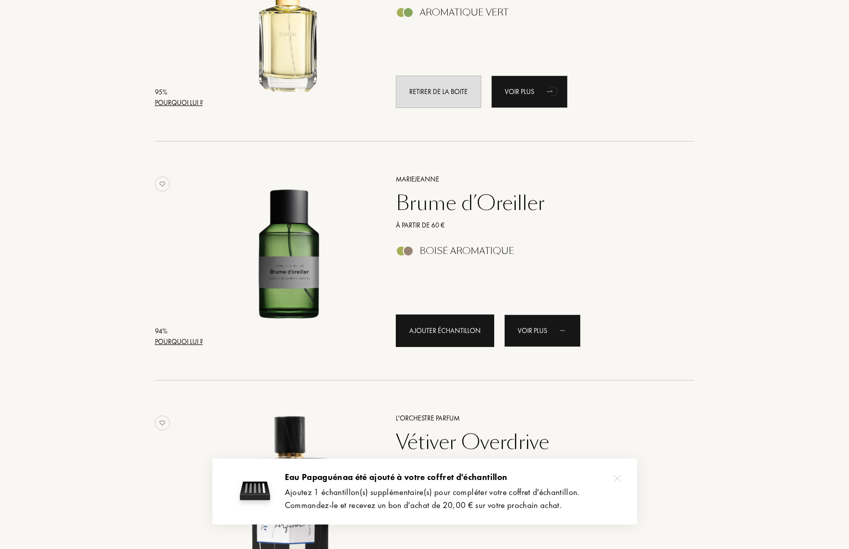
click at [463, 337] on div "Ajouter échantillon" at bounding box center [445, 330] width 98 height 32
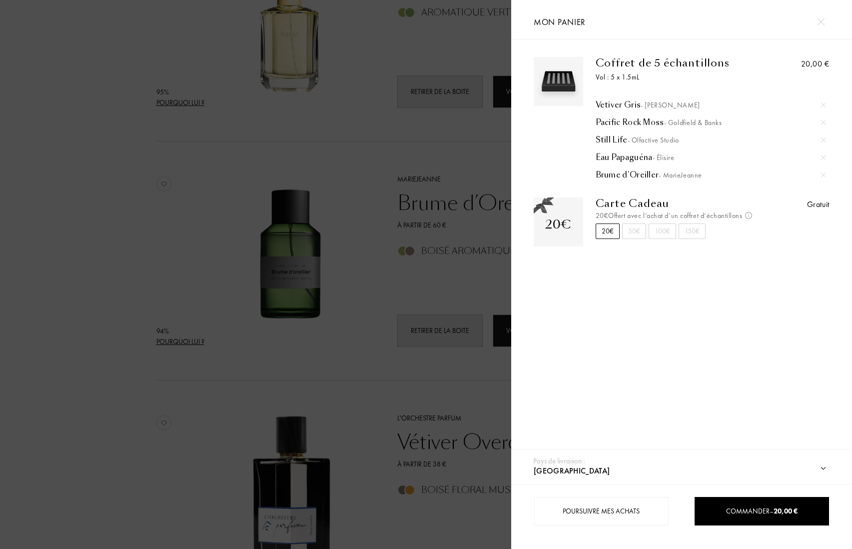
click at [435, 160] on div at bounding box center [255, 274] width 511 height 549
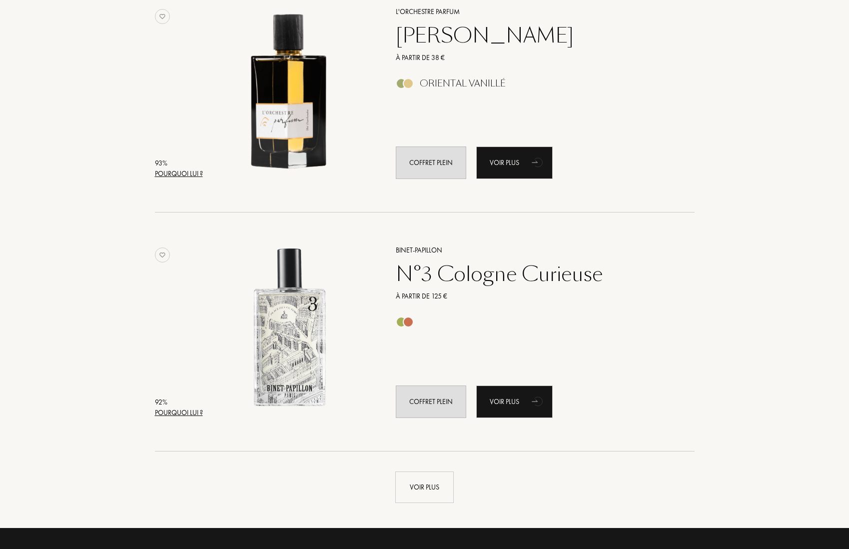
scroll to position [2150, 0]
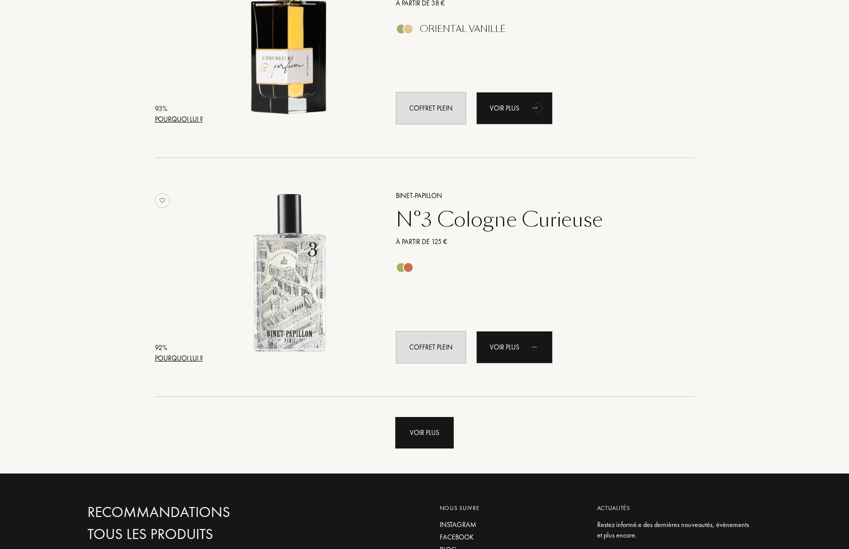
click at [425, 442] on div "Voir plus" at bounding box center [424, 432] width 58 height 31
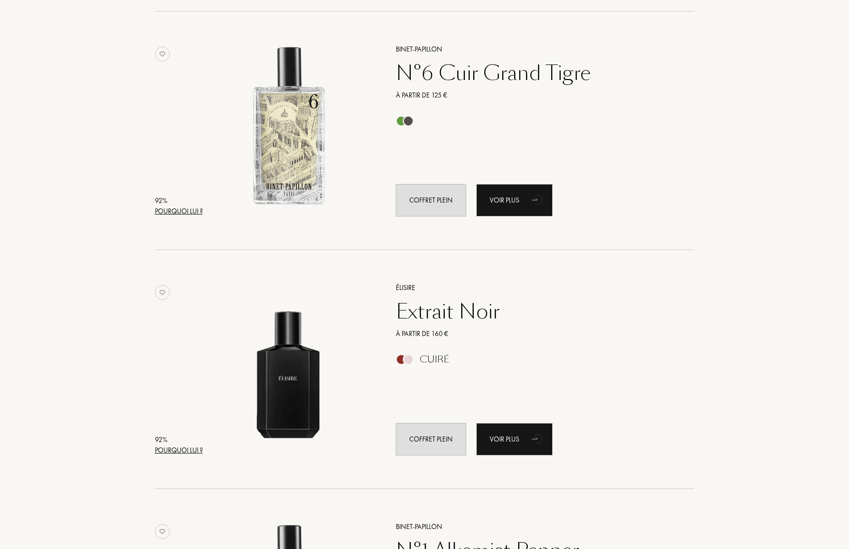
scroll to position [2541, 0]
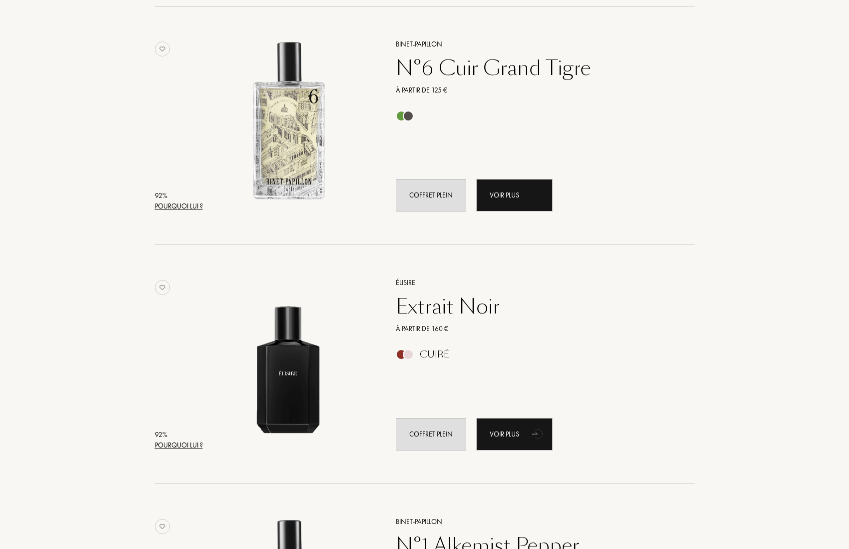
click at [529, 196] on icon "animation" at bounding box center [538, 194] width 20 height 20
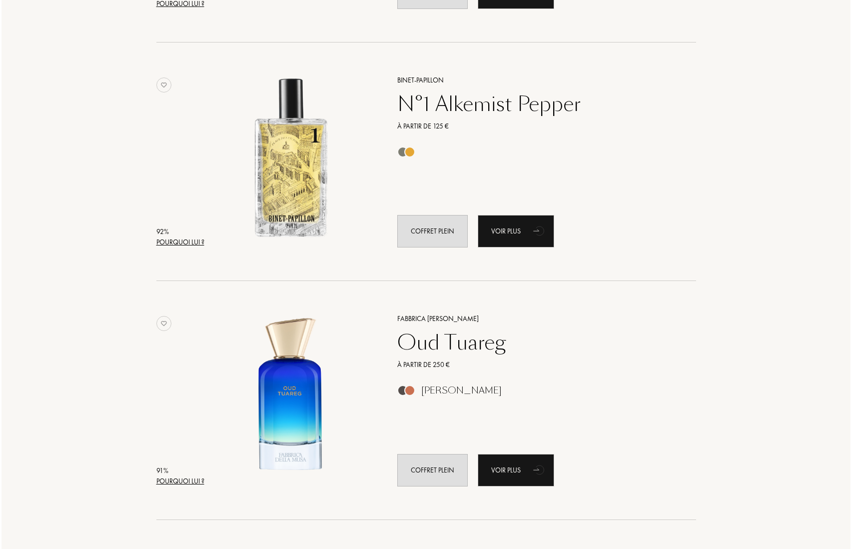
scroll to position [2494, 0]
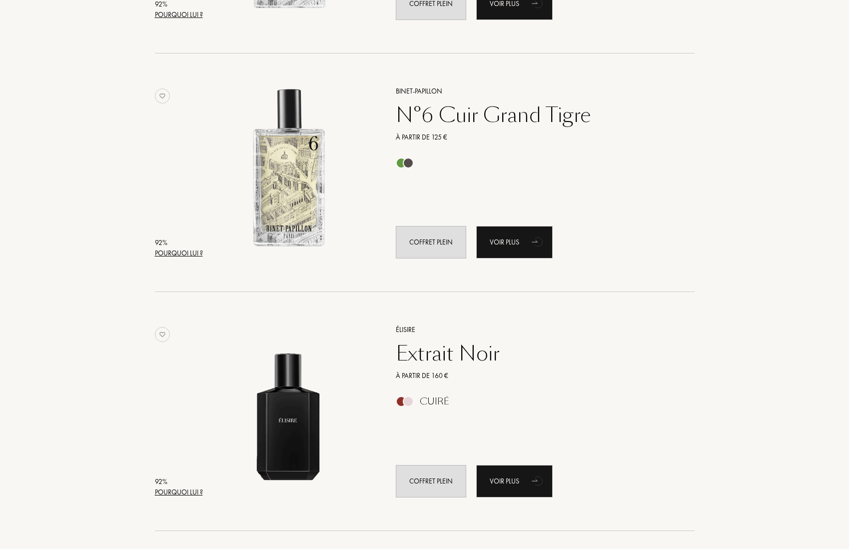
click at [194, 253] on div "Pourquoi lui ?" at bounding box center [179, 253] width 48 height 10
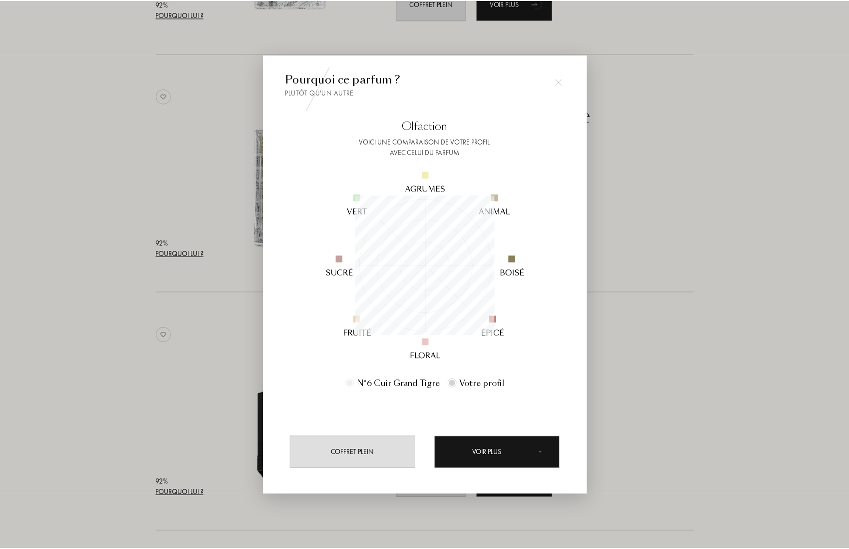
scroll to position [140, 140]
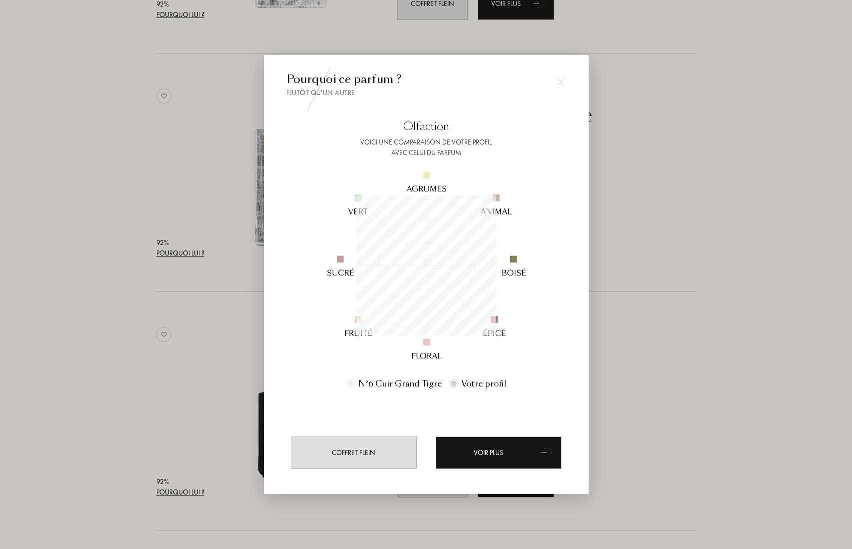
click at [706, 357] on div at bounding box center [426, 274] width 852 height 549
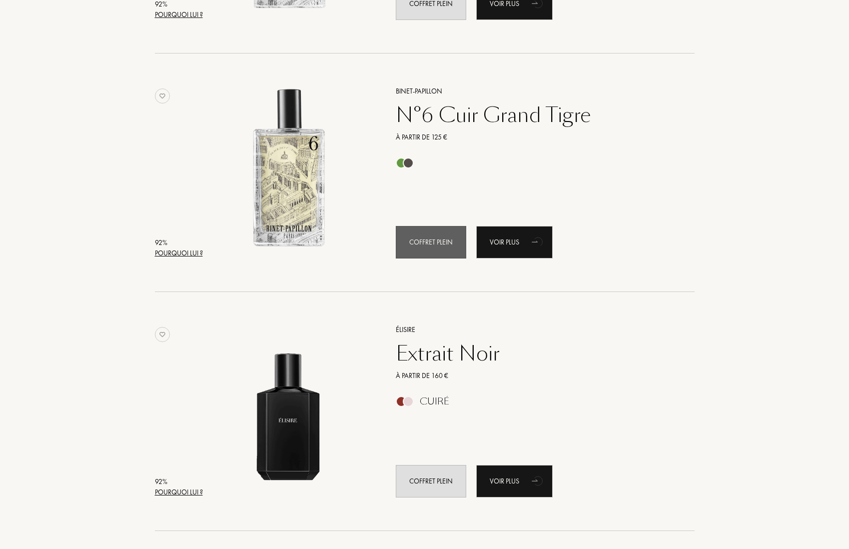
click at [429, 239] on div "Coffret plein" at bounding box center [431, 242] width 70 height 32
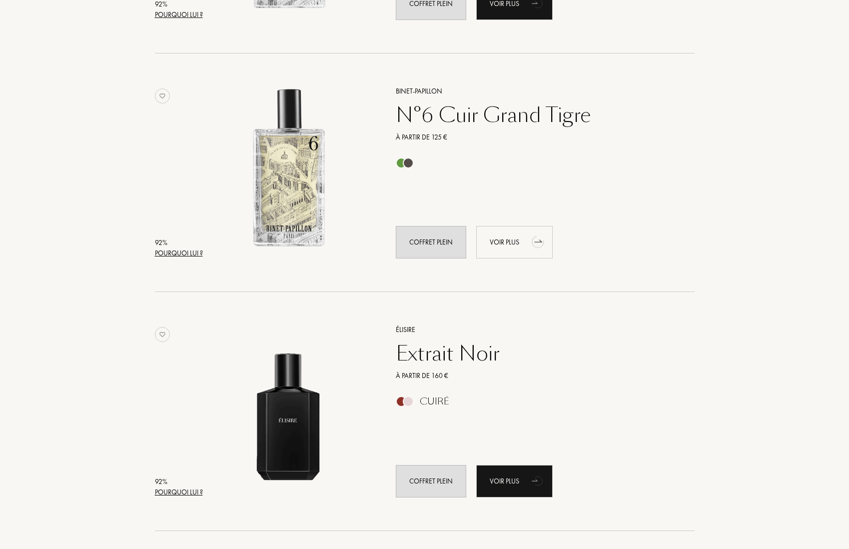
click at [509, 244] on div "Voir plus" at bounding box center [514, 242] width 76 height 32
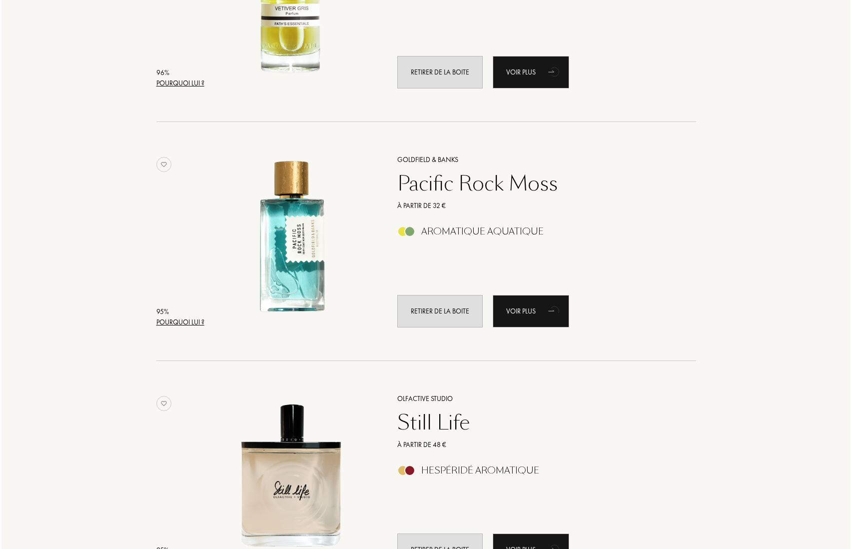
scroll to position [439, 0]
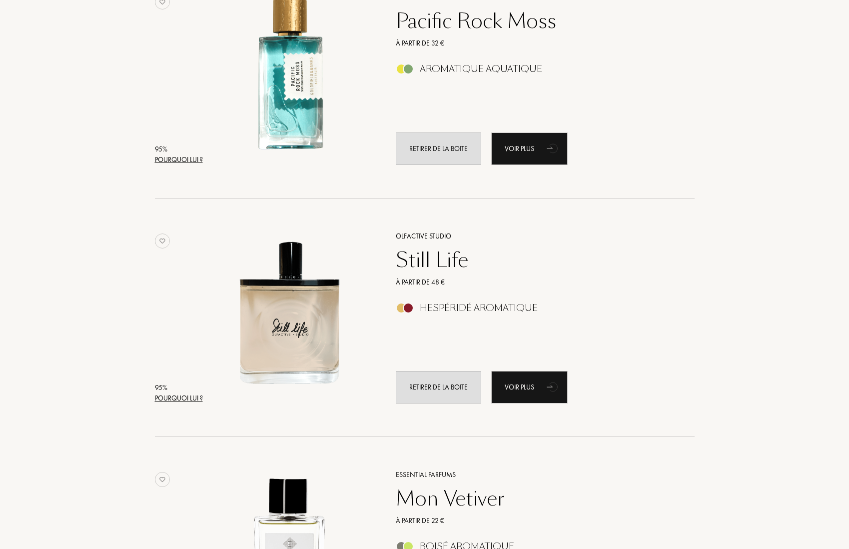
click at [187, 160] on div "Pourquoi lui ?" at bounding box center [179, 159] width 48 height 10
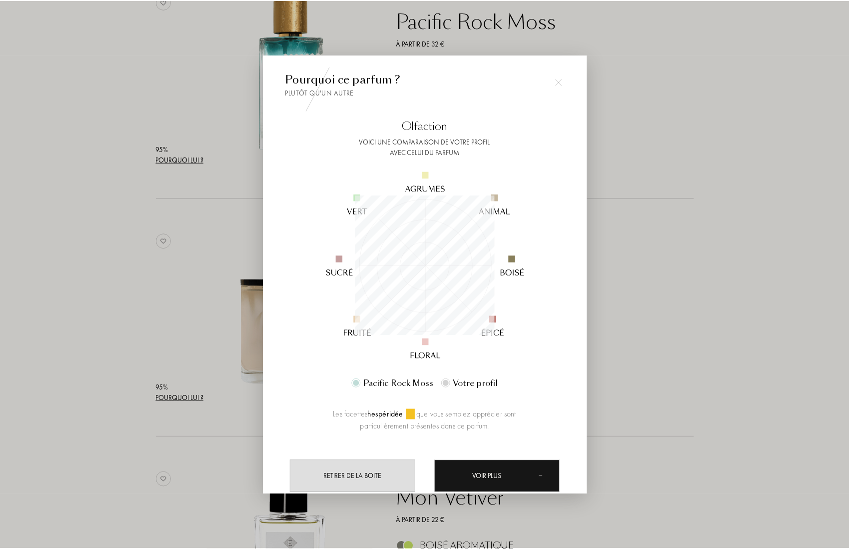
scroll to position [140, 140]
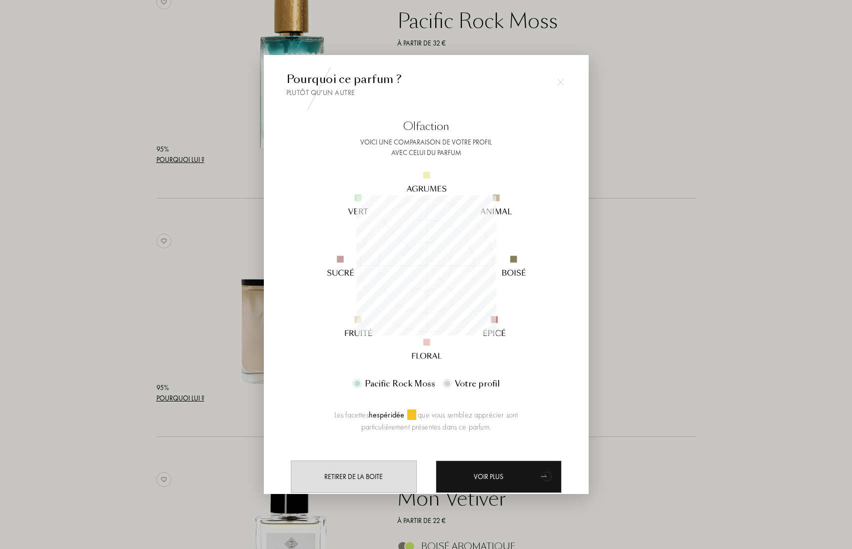
click at [683, 248] on div at bounding box center [426, 274] width 852 height 549
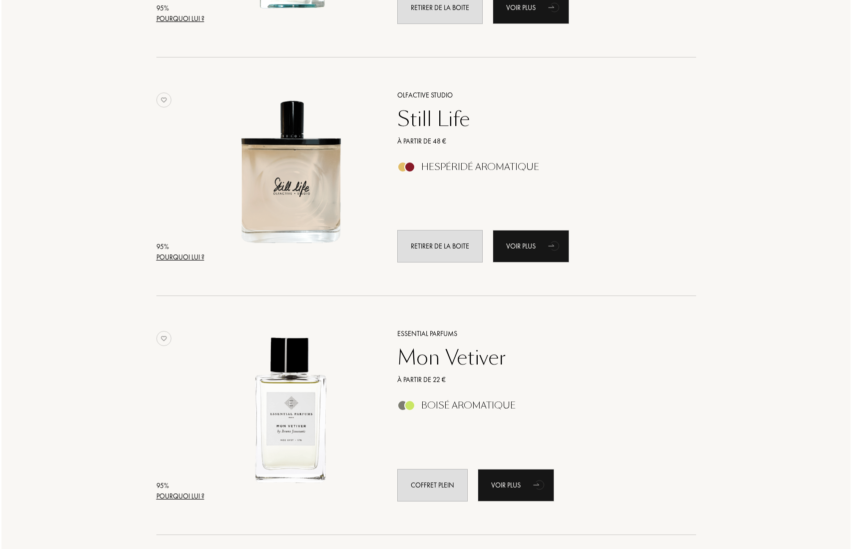
scroll to position [596, 0]
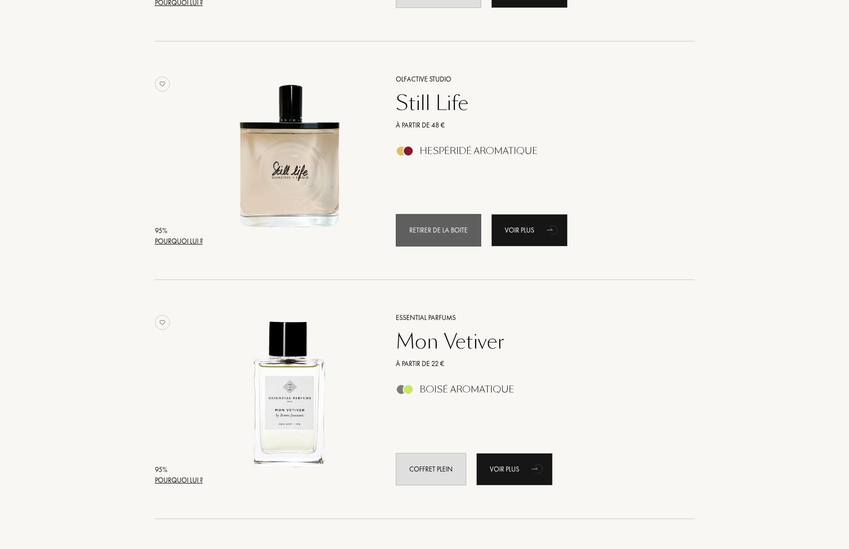
click at [434, 228] on div "Retirer de la boite" at bounding box center [438, 230] width 85 height 32
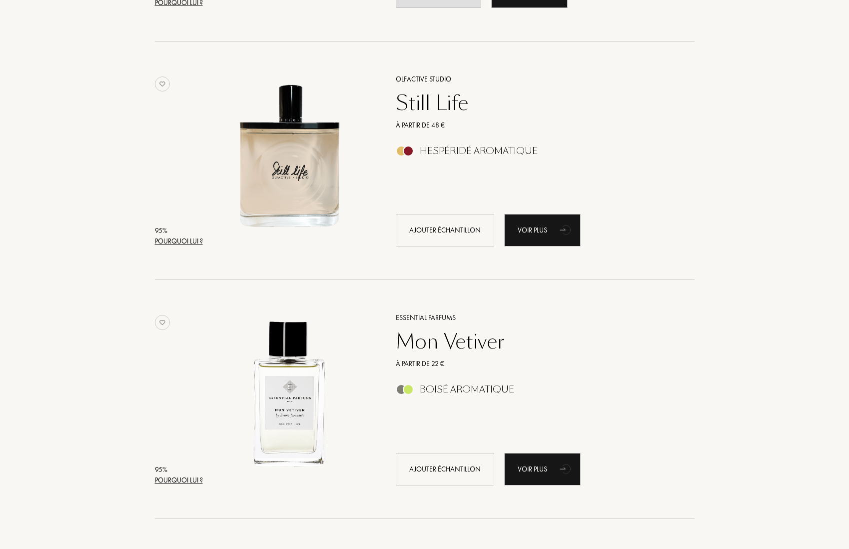
click at [185, 242] on div "Pourquoi lui ?" at bounding box center [179, 241] width 48 height 10
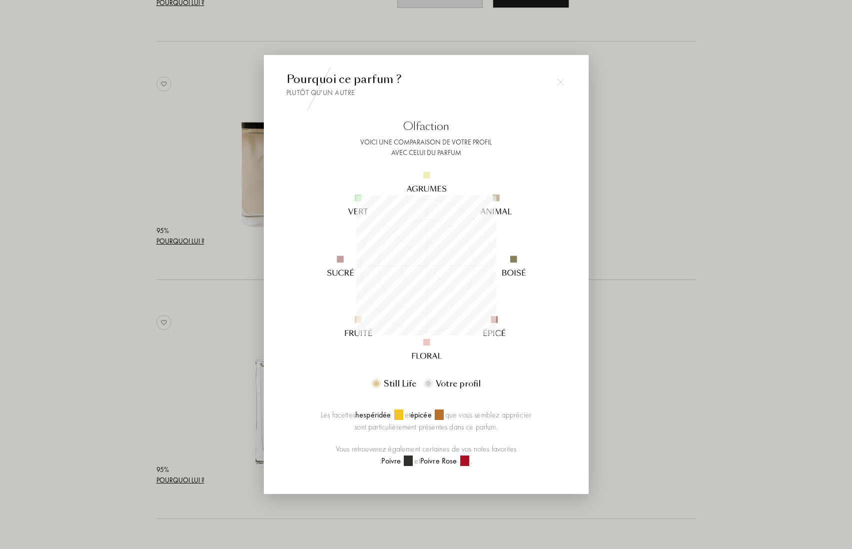
scroll to position [140, 140]
click at [672, 208] on div at bounding box center [426, 274] width 852 height 549
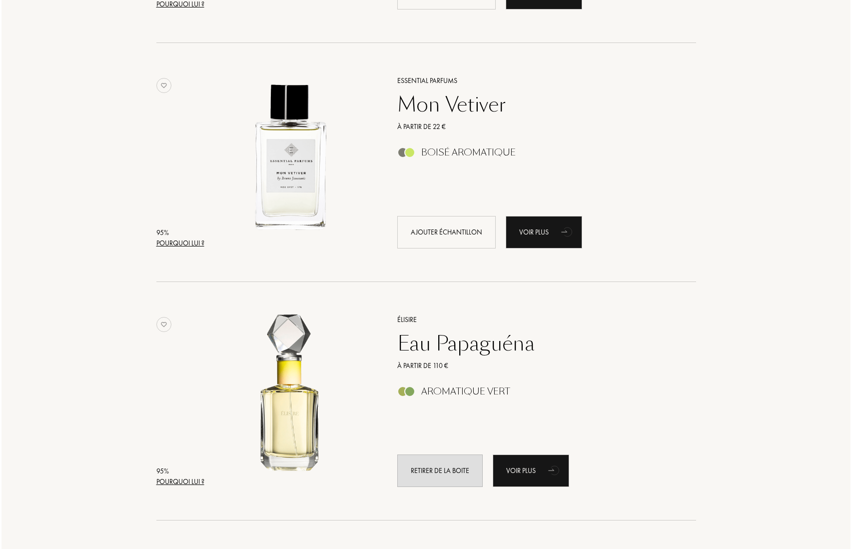
scroll to position [904, 0]
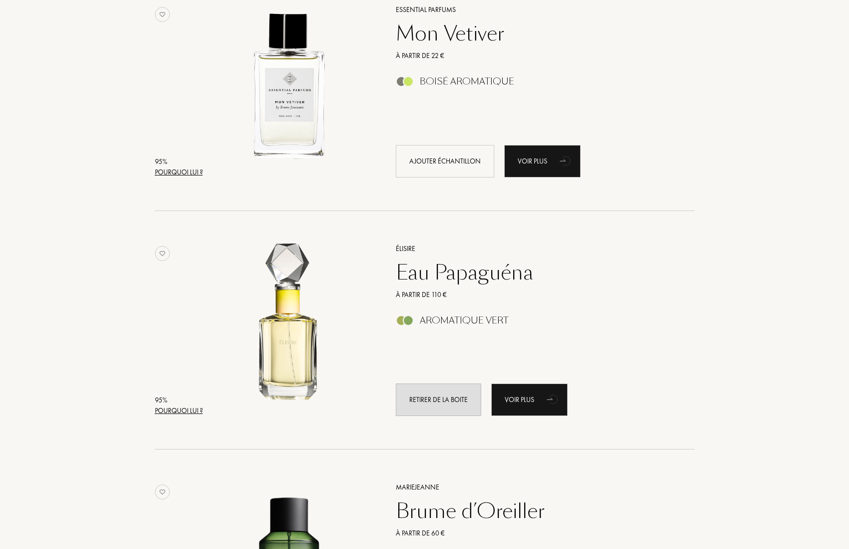
click at [188, 410] on div "Pourquoi lui ?" at bounding box center [179, 410] width 48 height 10
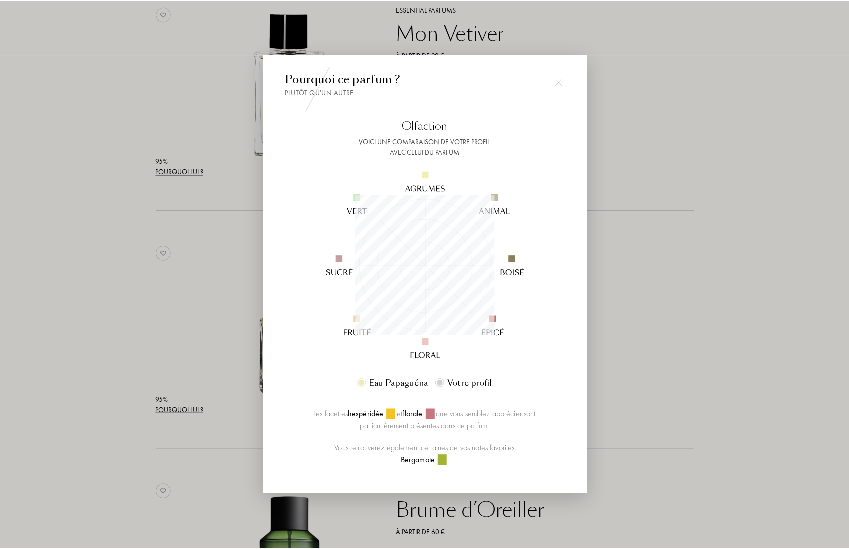
scroll to position [140, 140]
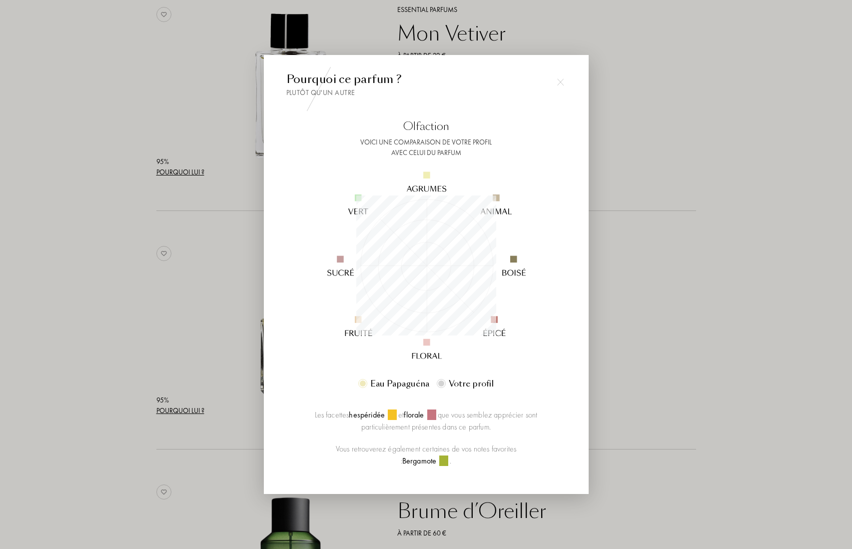
click at [676, 322] on div at bounding box center [426, 274] width 852 height 549
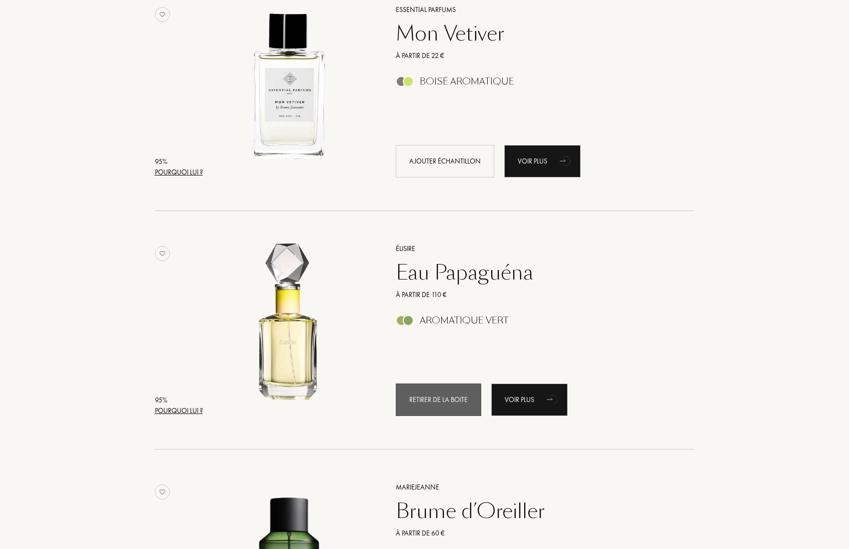
click at [411, 411] on div "Retirer de la boite" at bounding box center [438, 399] width 85 height 32
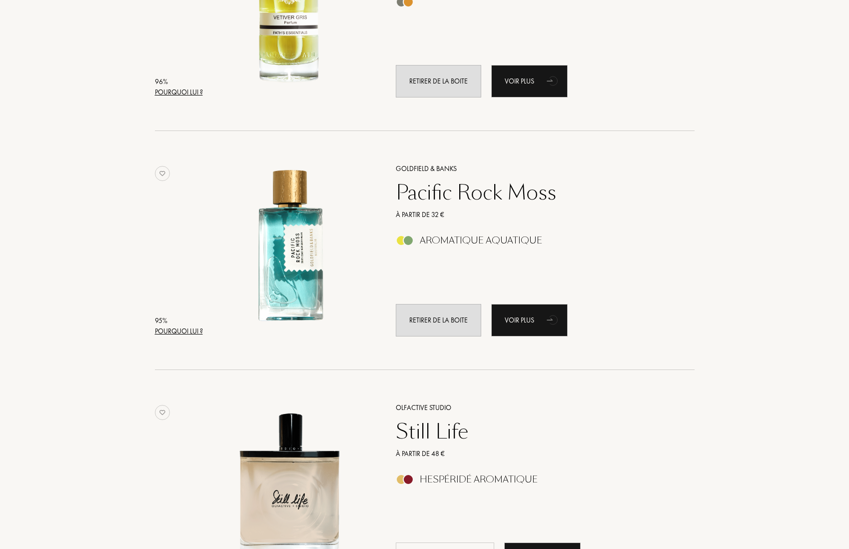
scroll to position [284, 0]
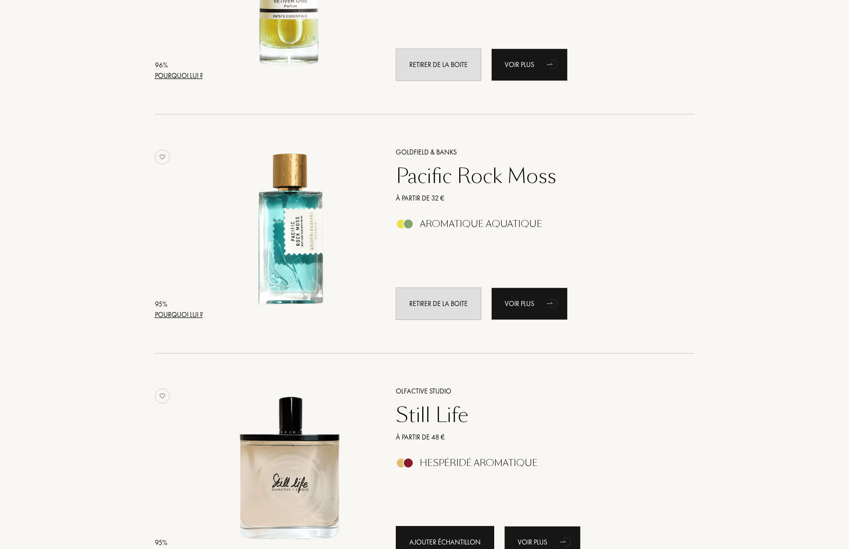
click at [460, 536] on div "Ajouter échantillon" at bounding box center [445, 542] width 98 height 32
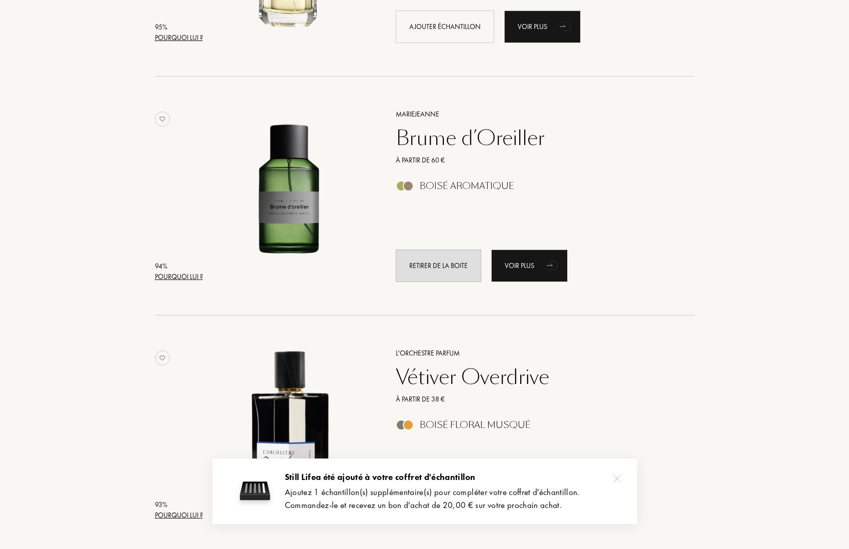
scroll to position [1414, 0]
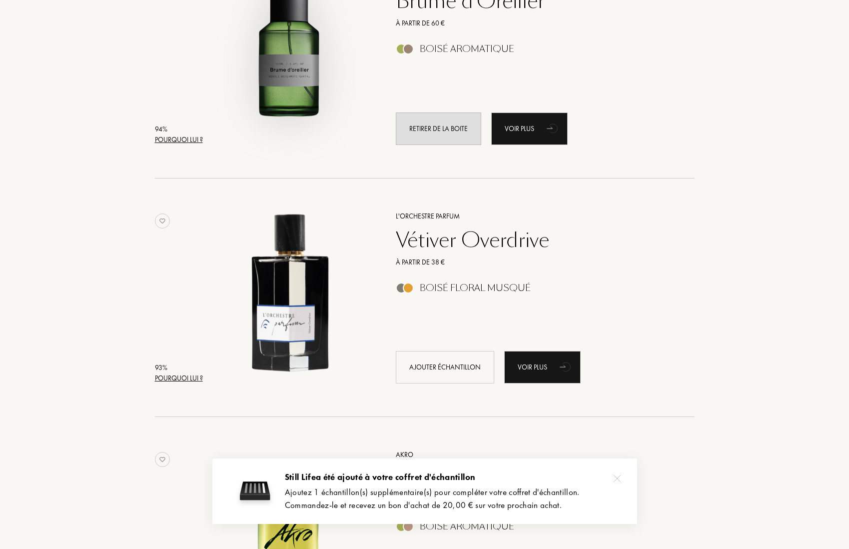
click at [299, 79] on img at bounding box center [289, 54] width 166 height 166
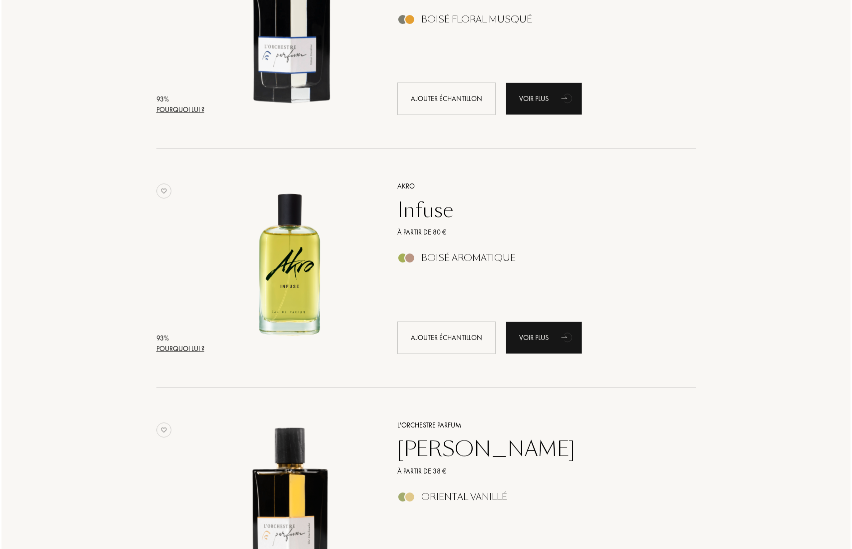
scroll to position [1692, 0]
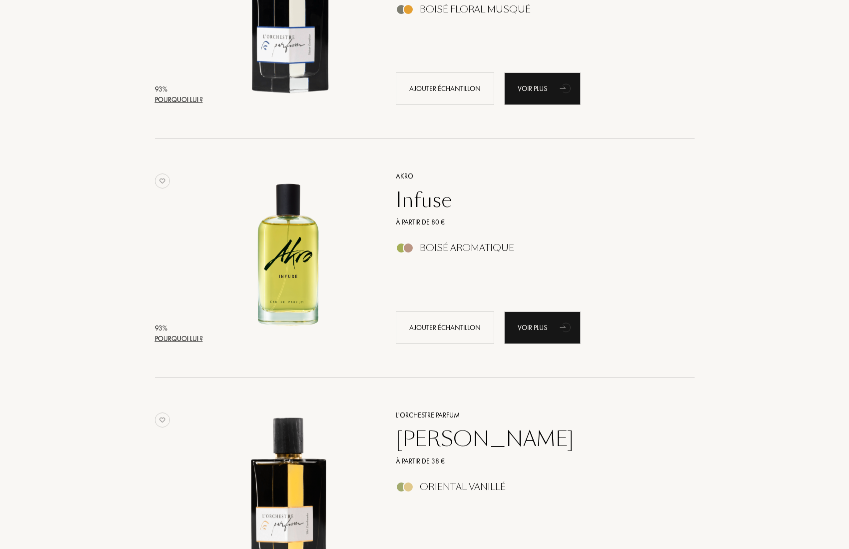
click at [193, 344] on div "93 % Pourquoi lui ? Akro Infuse À partir de 80 € Boisé Aromatique Ajouter échan…" at bounding box center [425, 267] width 540 height 219
click at [194, 340] on div "Pourquoi lui ?" at bounding box center [179, 338] width 48 height 10
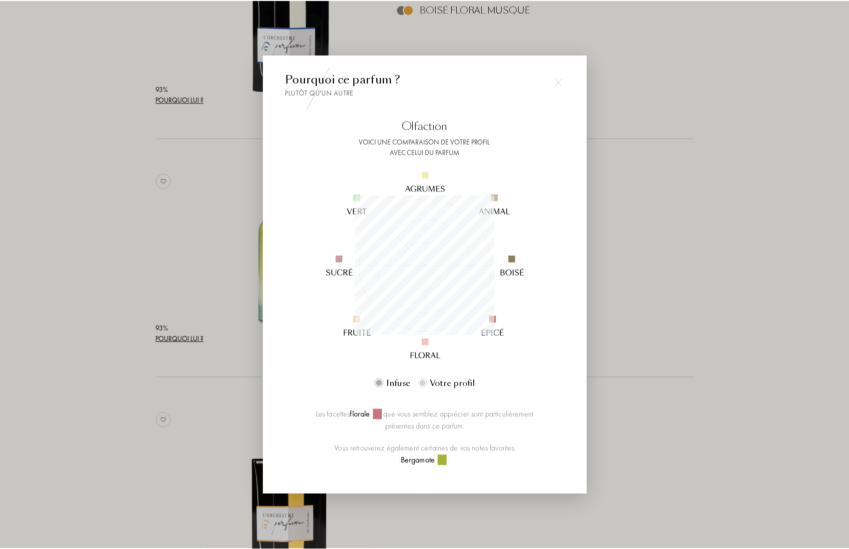
scroll to position [140, 140]
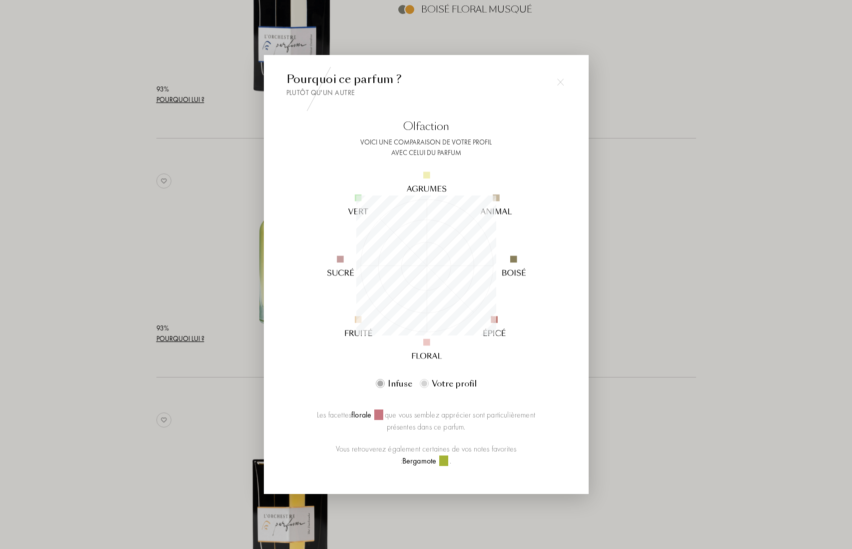
click at [712, 265] on div at bounding box center [426, 274] width 852 height 549
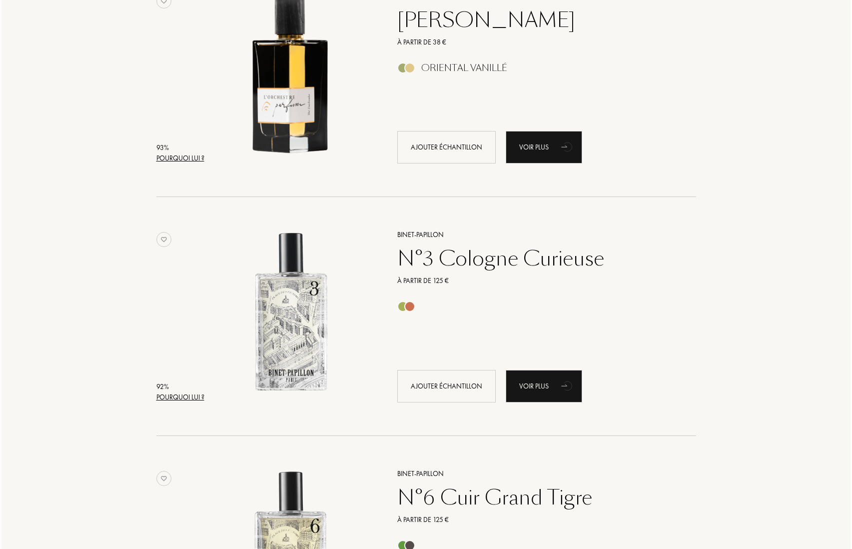
scroll to position [2139, 0]
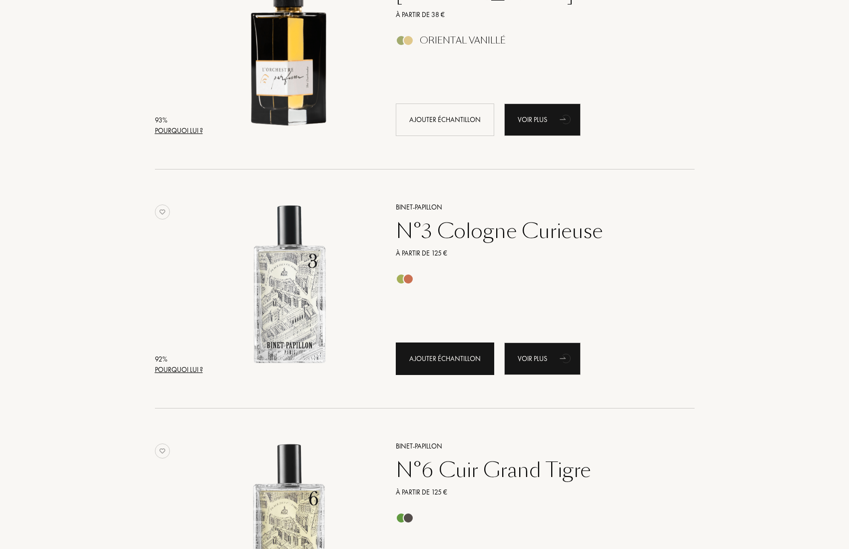
click at [460, 357] on div "Ajouter échantillon" at bounding box center [445, 358] width 98 height 32
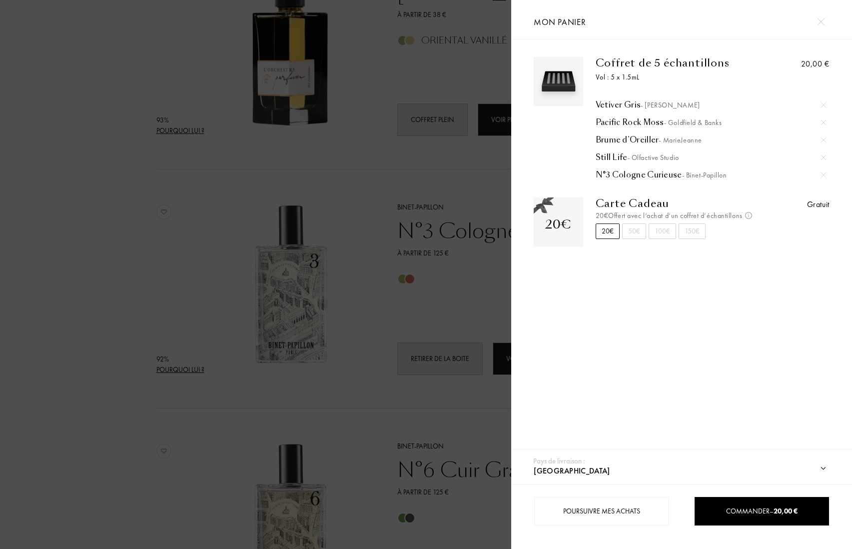
click at [456, 291] on div at bounding box center [255, 274] width 511 height 549
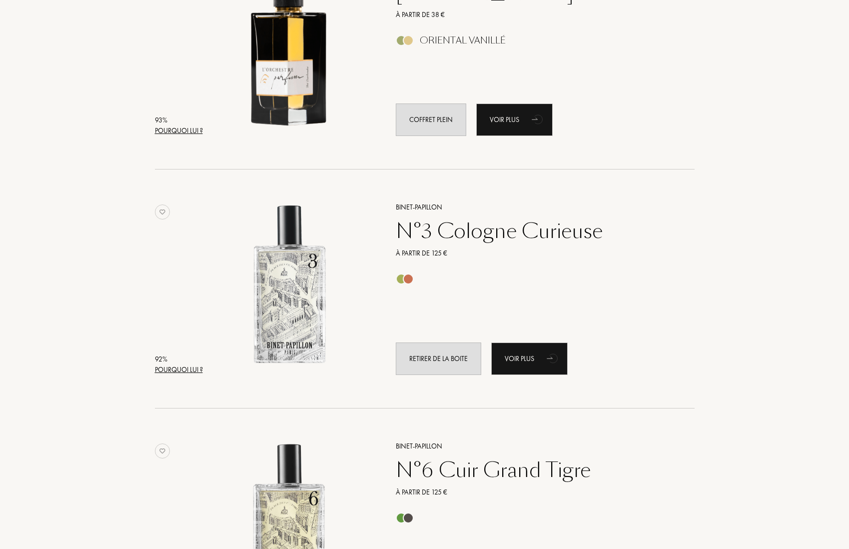
click at [198, 369] on div "Pourquoi lui ?" at bounding box center [179, 369] width 48 height 10
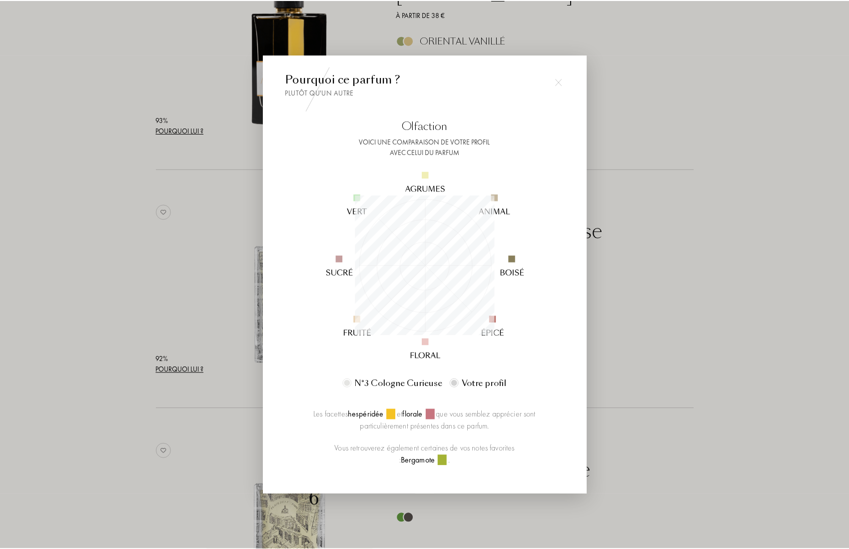
scroll to position [140, 140]
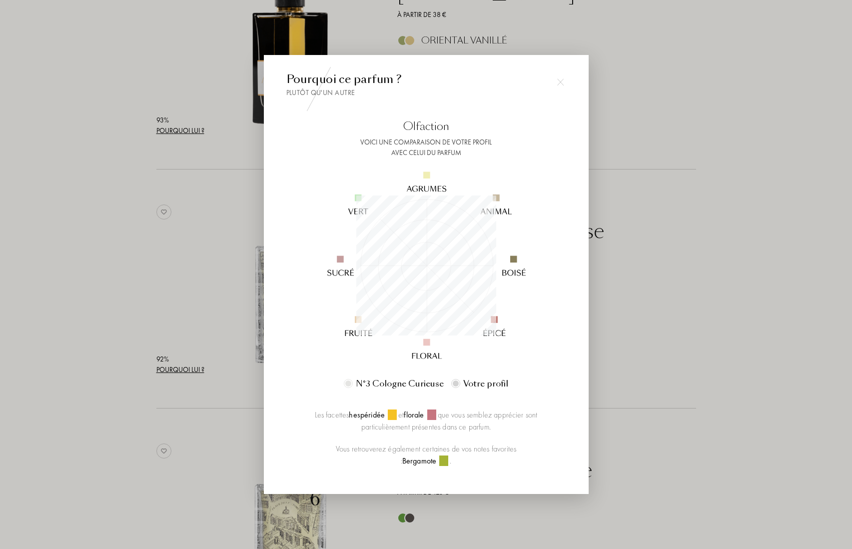
click at [657, 317] on div at bounding box center [426, 274] width 852 height 549
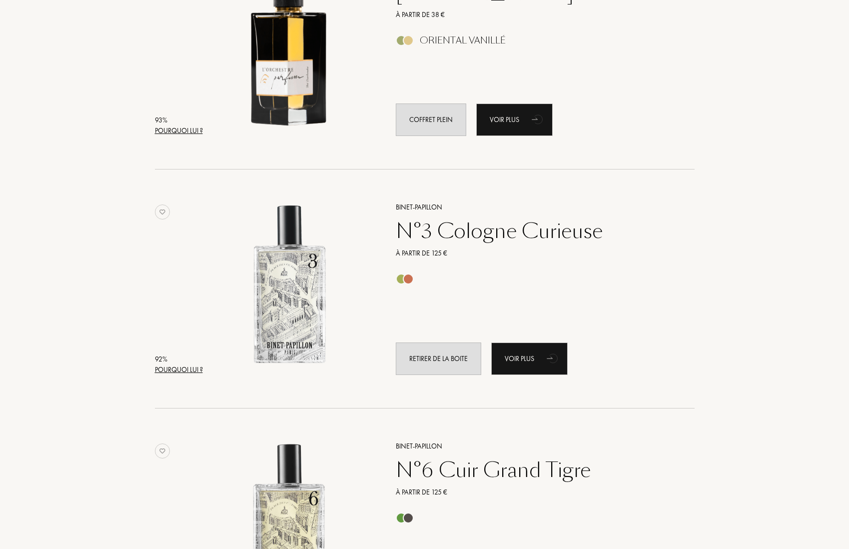
scroll to position [2370, 0]
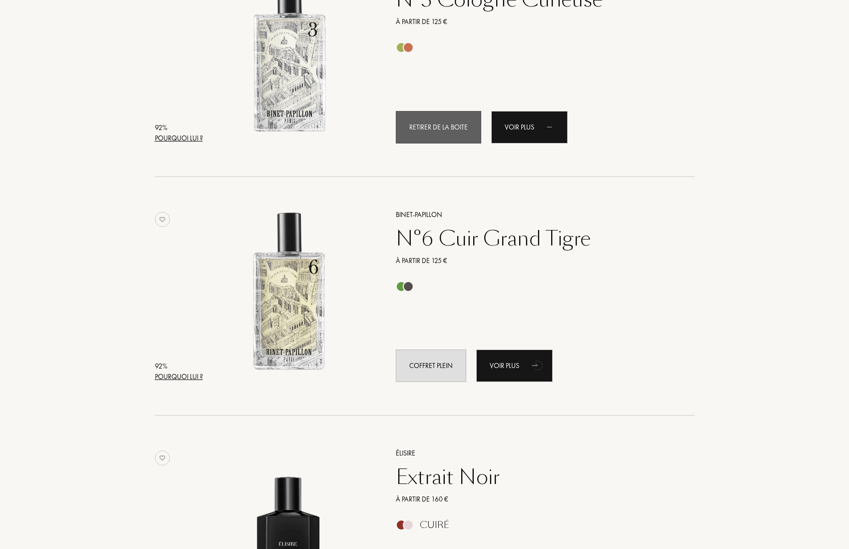
click at [460, 125] on div "Retirer de la boite" at bounding box center [438, 127] width 85 height 32
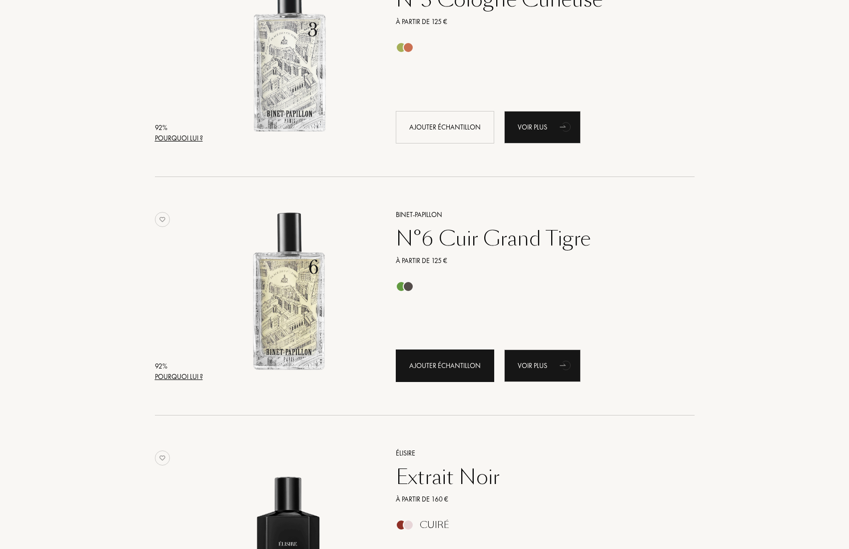
click at [429, 369] on div "Ajouter échantillon" at bounding box center [445, 365] width 98 height 32
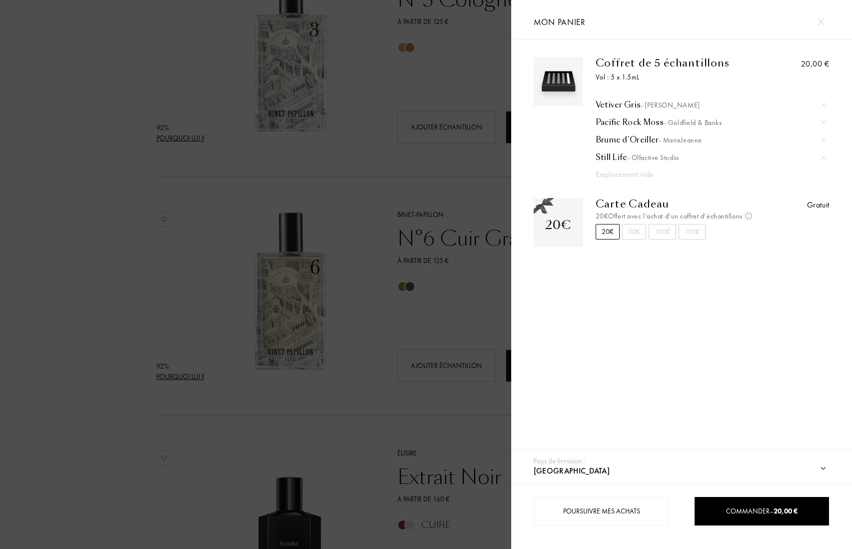
click at [363, 286] on div at bounding box center [255, 274] width 511 height 549
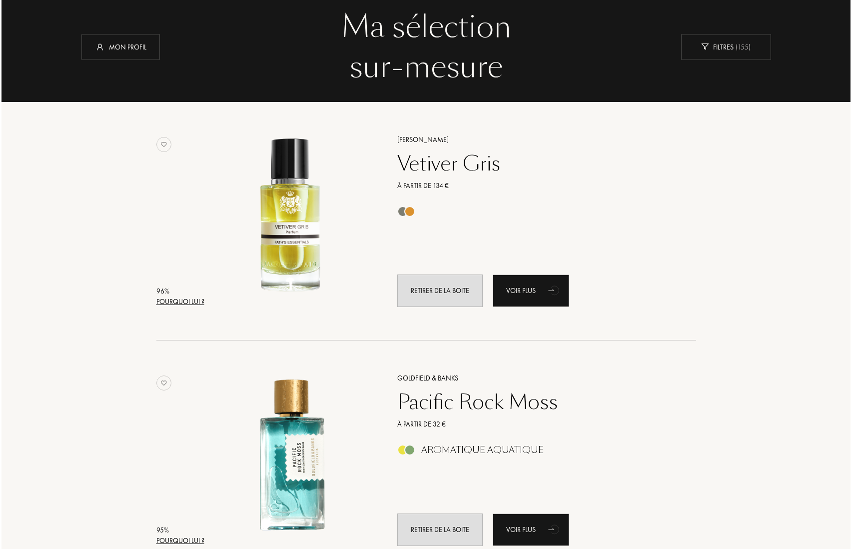
scroll to position [0, 0]
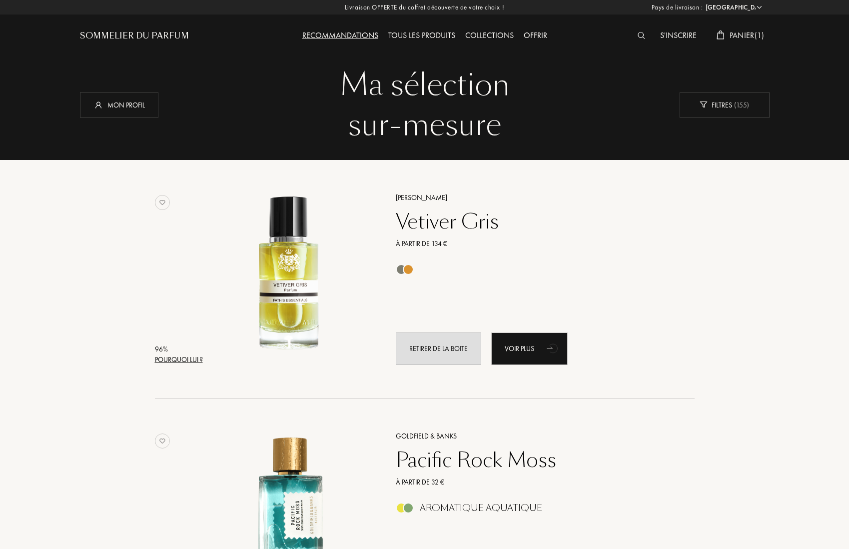
click at [748, 28] on div "S'inscrire Panier ( 1 )" at bounding box center [683, 27] width 172 height 55
click at [745, 32] on span "Panier ( 1 )" at bounding box center [747, 35] width 35 height 10
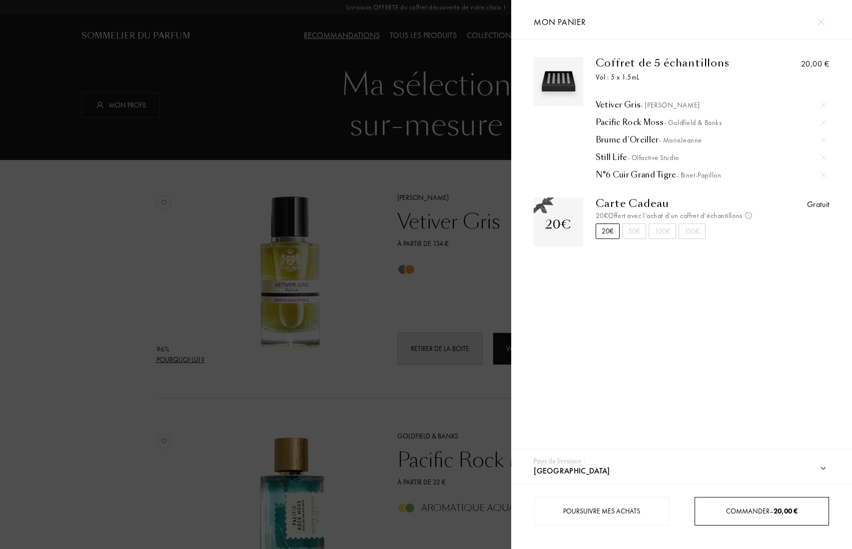
click at [744, 511] on span "Commander – 20,00 €" at bounding box center [761, 510] width 71 height 9
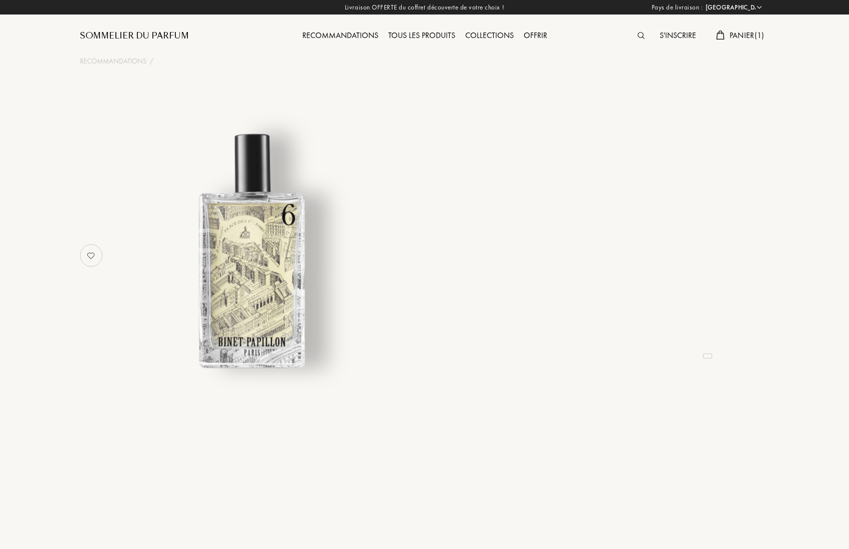
select select "FR"
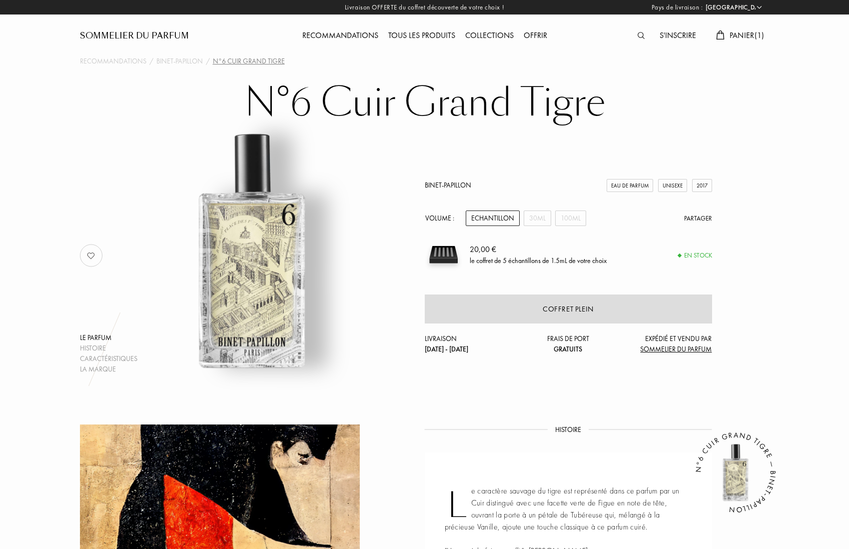
click at [474, 221] on div "Echantillon" at bounding box center [493, 217] width 54 height 15
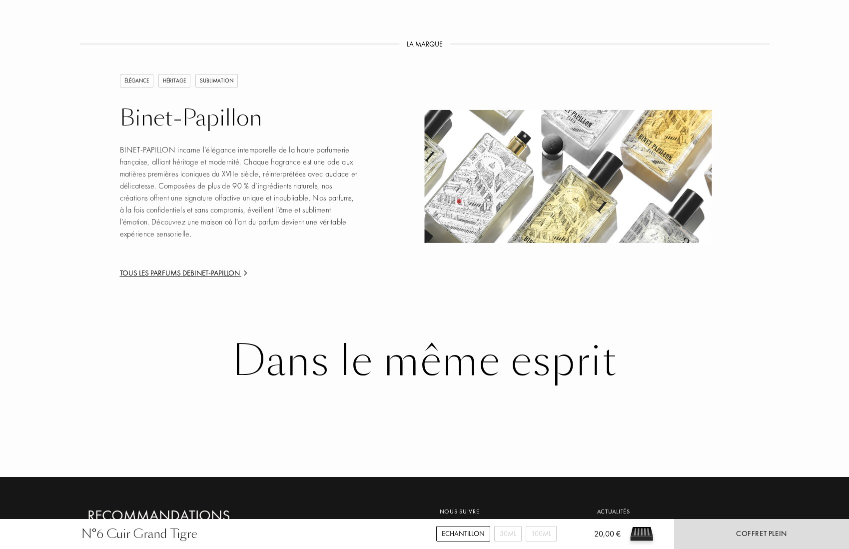
scroll to position [1094, 0]
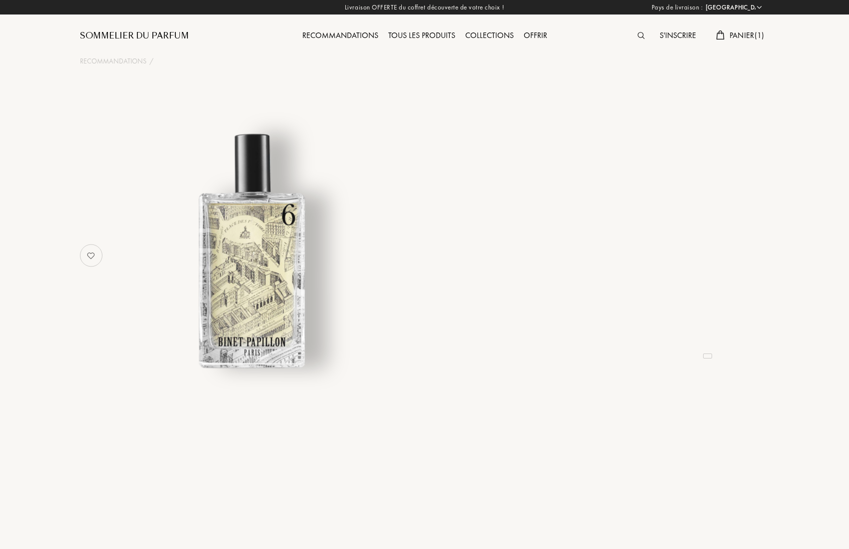
select select "FR"
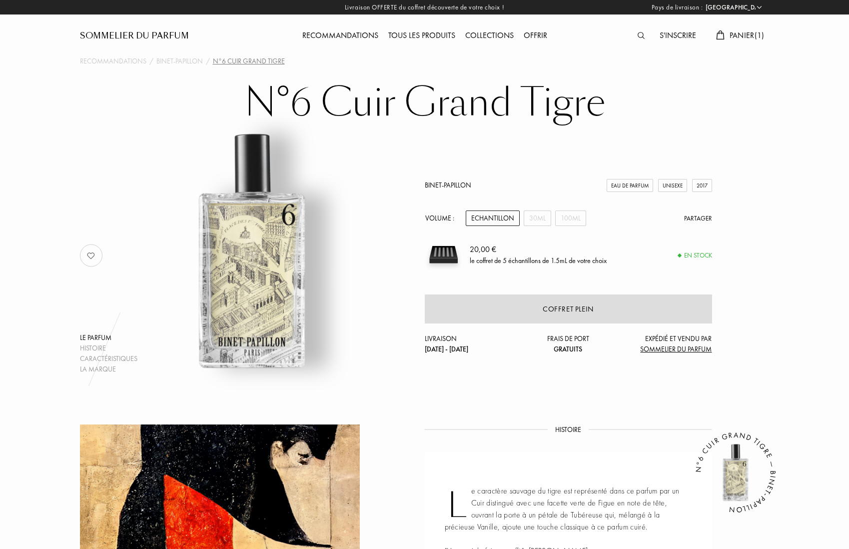
click at [742, 32] on span "Panier ( 1 )" at bounding box center [747, 35] width 35 height 10
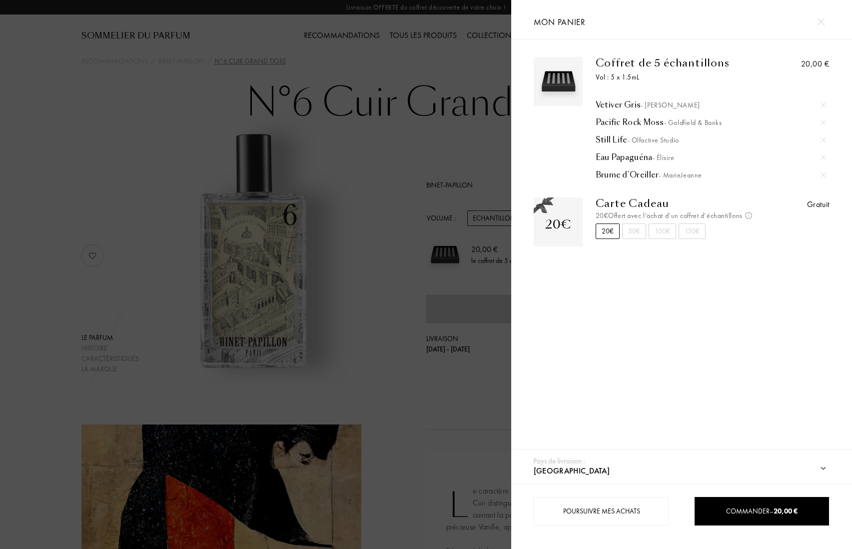
click at [822, 20] on img at bounding box center [820, 21] width 7 height 7
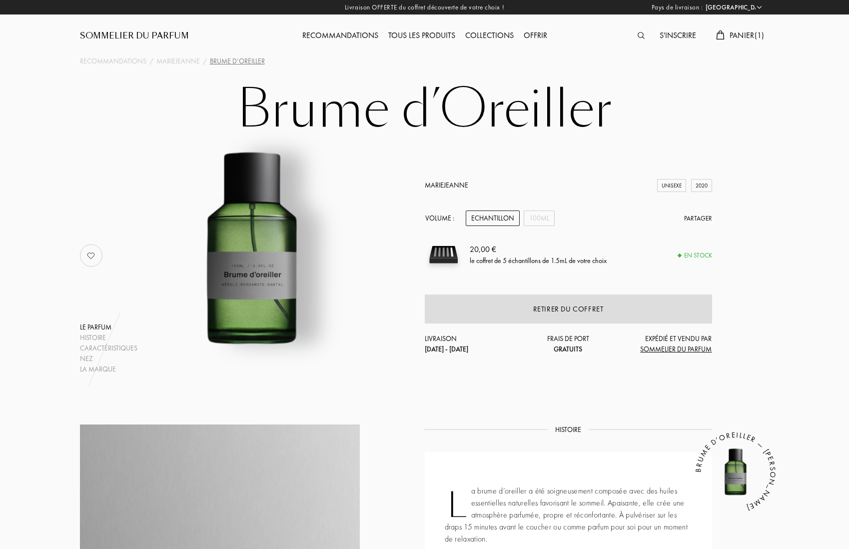
select select "FR"
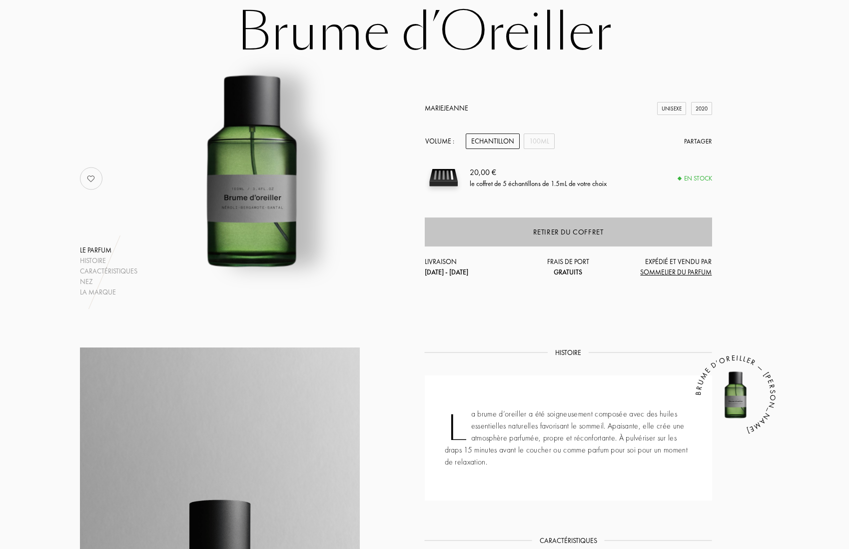
scroll to position [182, 0]
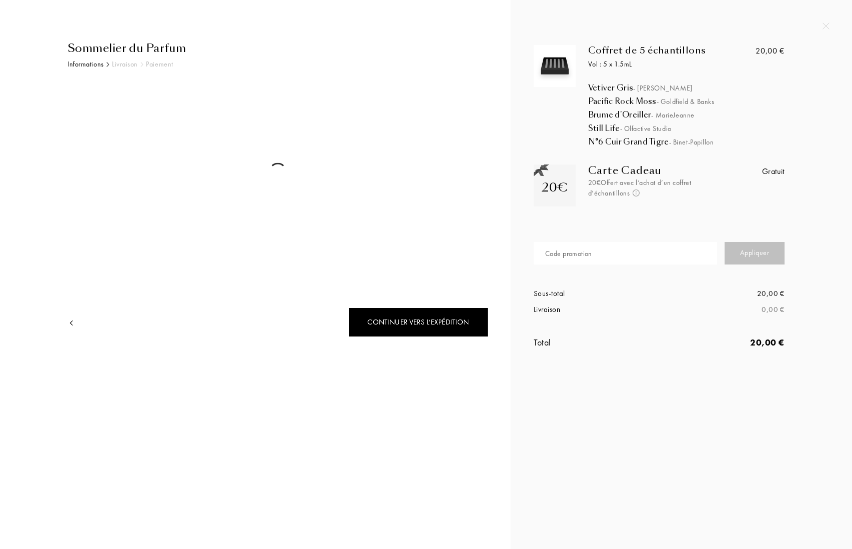
select select "FR"
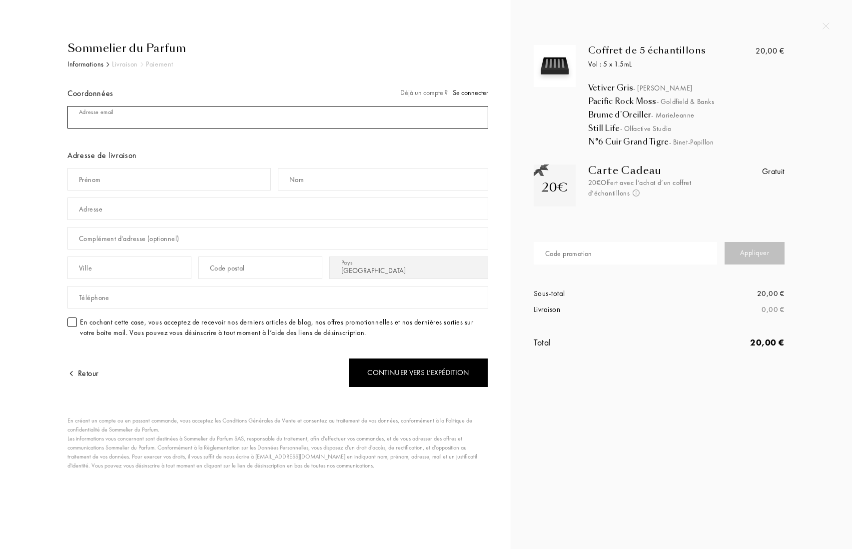
click at [277, 108] on input "mail" at bounding box center [277, 117] width 421 height 22
type input "[STREET_ADDRESS][PERSON_NAME]"
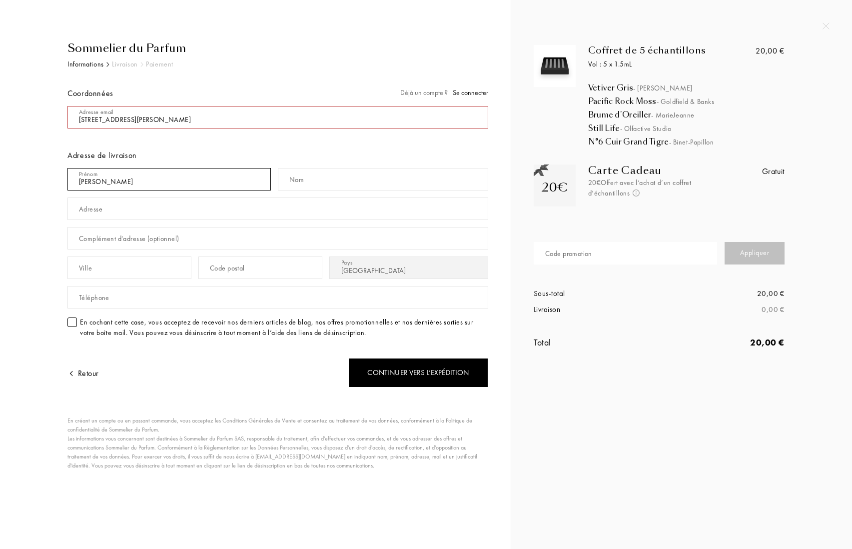
type input "[PERSON_NAME]"
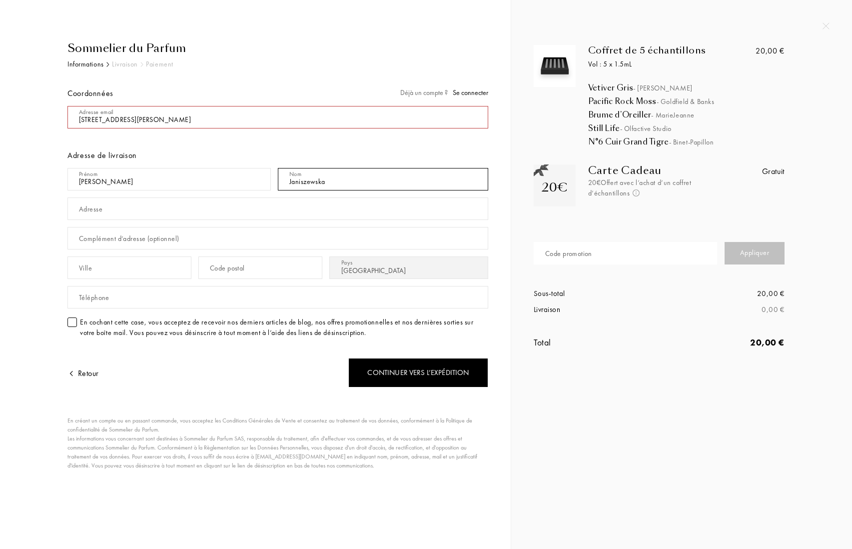
type input "Janiszewska"
click at [205, 122] on input "mail" at bounding box center [277, 117] width 421 height 22
click at [437, 91] on div "Déjà un compte ? Se connecter" at bounding box center [444, 92] width 88 height 10
click at [476, 94] on span "Se connecter" at bounding box center [470, 92] width 35 height 9
click at [158, 124] on input "mail" at bounding box center [277, 117] width 421 height 22
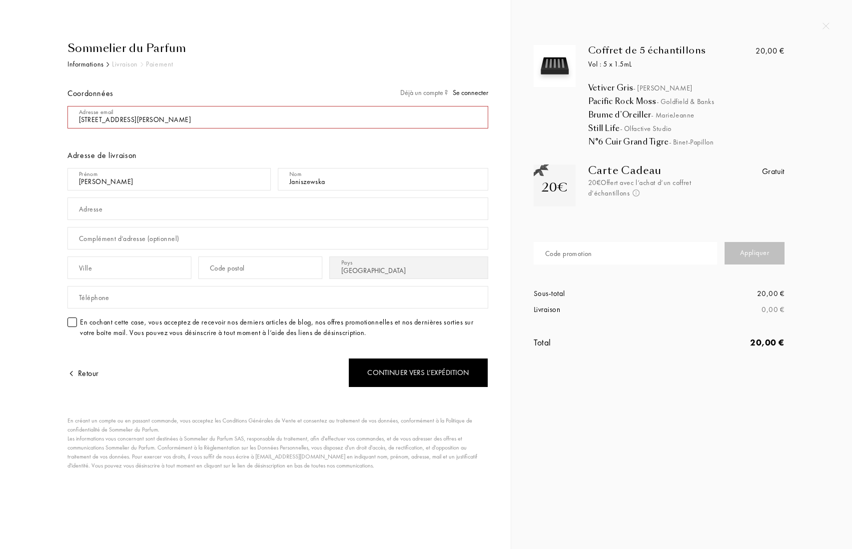
click at [158, 124] on input "mail" at bounding box center [277, 117] width 421 height 22
click at [156, 124] on input "mail" at bounding box center [277, 117] width 421 height 22
type input "[PERSON_NAME][EMAIL_ADDRESS][PERSON_NAME][DOMAIN_NAME]"
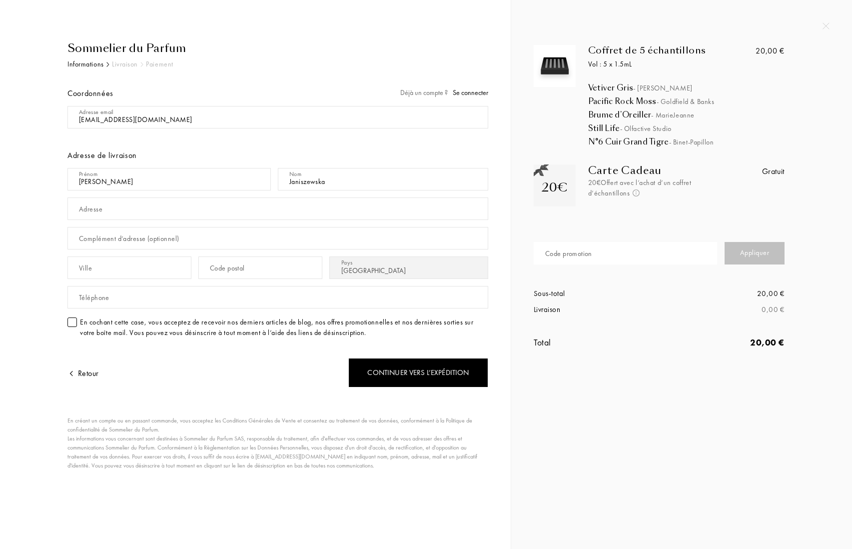
click at [270, 205] on input "text" at bounding box center [277, 208] width 421 height 22
type input "6 rue saint claude"
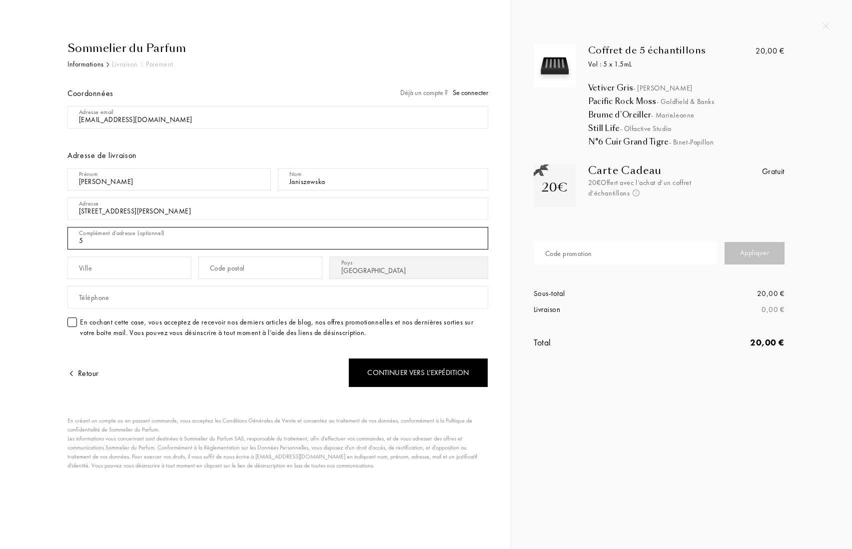
type input "5"
type input "4 etage ROCK MEN"
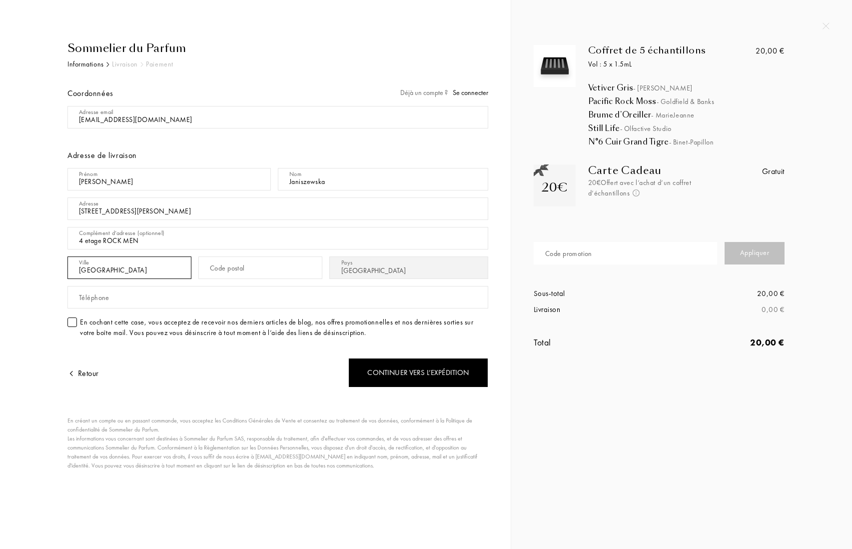
type input "Paris"
type input "75003"
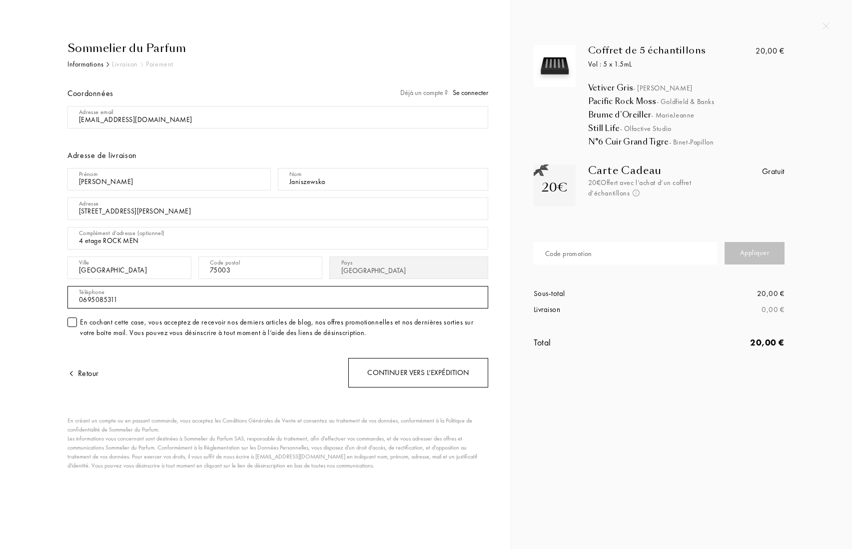
type input "0695085311"
click at [374, 377] on div "Continuer vers l’expédition" at bounding box center [418, 372] width 140 height 29
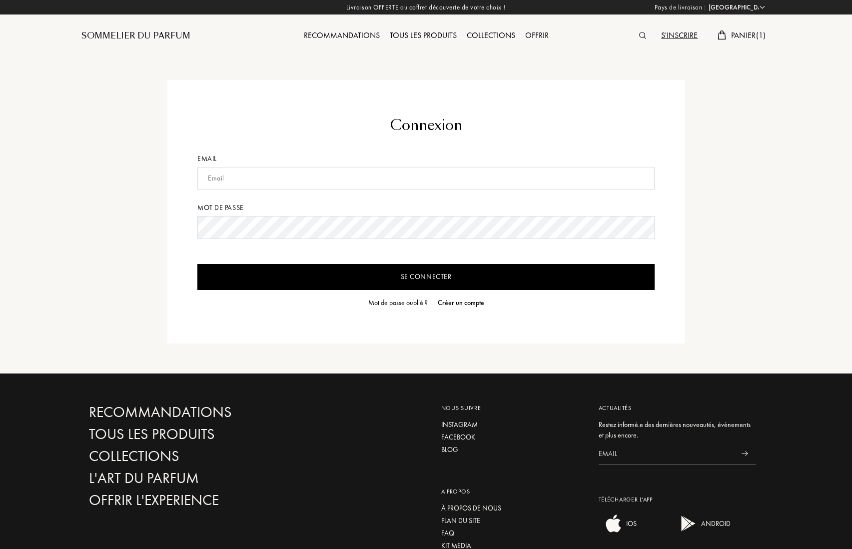
select select "FR"
click at [349, 178] on input "text" at bounding box center [424, 178] width 457 height 23
type input "[EMAIL_ADDRESS][DOMAIN_NAME]"
click at [196, 264] on input "Se connecter" at bounding box center [424, 277] width 457 height 26
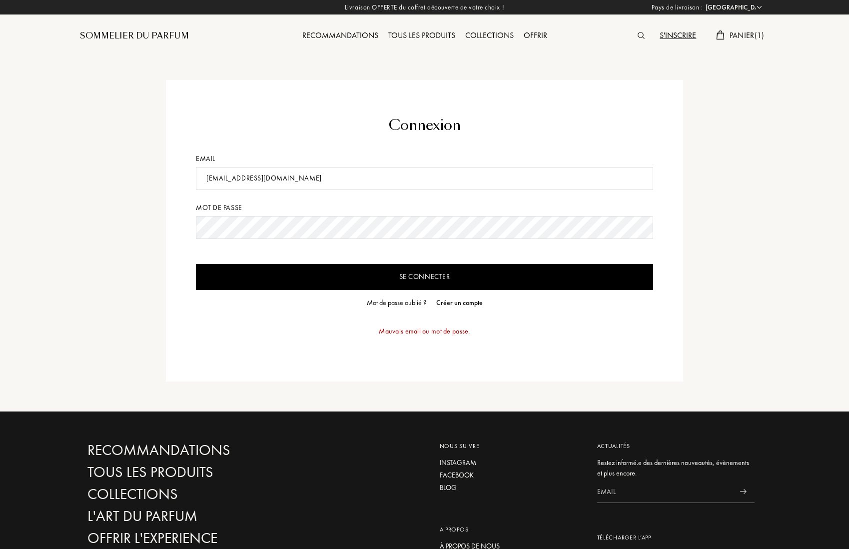
click at [196, 264] on input "Se connecter" at bounding box center [424, 277] width 457 height 26
click at [484, 268] on input "Se connecter" at bounding box center [424, 277] width 457 height 26
click at [196, 264] on input "Se connecter" at bounding box center [424, 277] width 457 height 26
click at [414, 304] on div "Mot de passe oublié ?" at bounding box center [396, 302] width 59 height 10
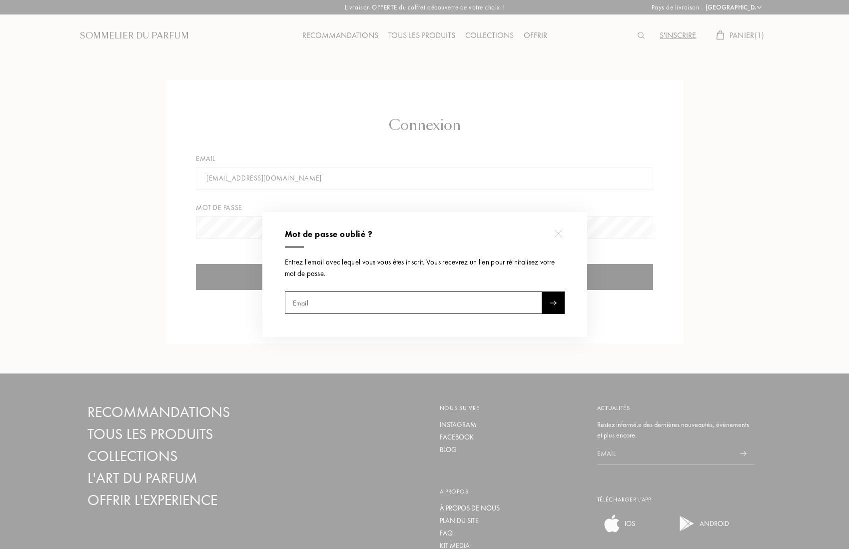
click at [384, 287] on div "Mot de passe oublié ? Entrez l'email avec lequel vous vous êtes inscrit. Vous r…" at bounding box center [424, 274] width 325 height 125
click at [381, 301] on input "text" at bounding box center [413, 303] width 257 height 22
type input "[PERSON_NAME][EMAIL_ADDRESS][PERSON_NAME][DOMAIN_NAME]"
click at [550, 307] on div at bounding box center [553, 303] width 22 height 22
click at [558, 232] on img at bounding box center [558, 232] width 7 height 7
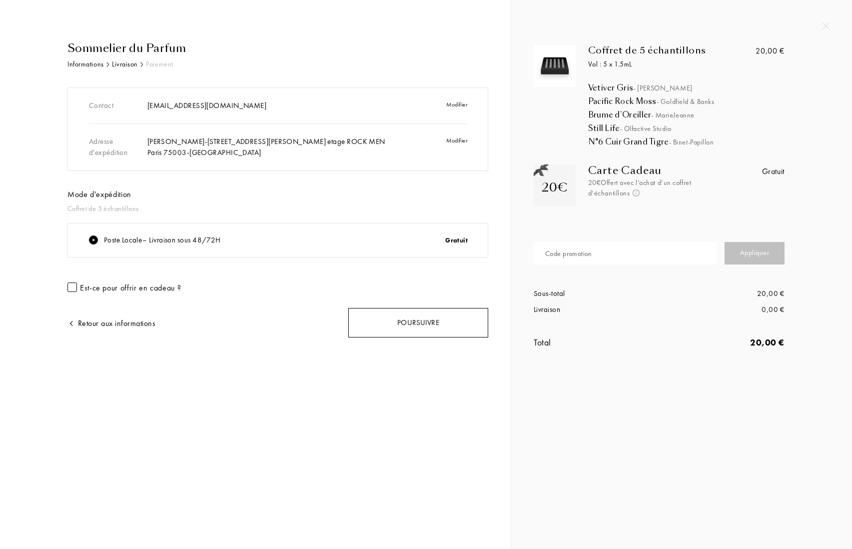
click at [431, 326] on div "Poursuivre" at bounding box center [418, 322] width 140 height 29
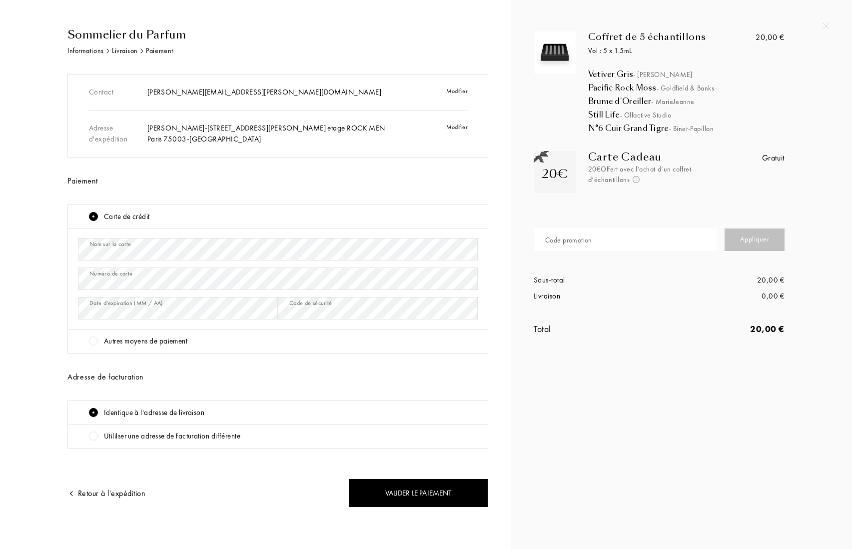
scroll to position [15, 0]
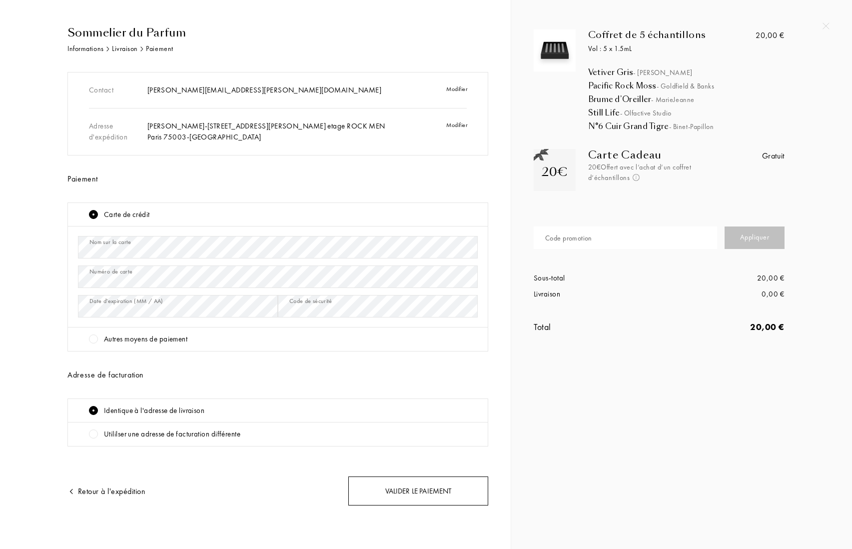
click at [448, 494] on div "Valider le paiement" at bounding box center [418, 490] width 140 height 29
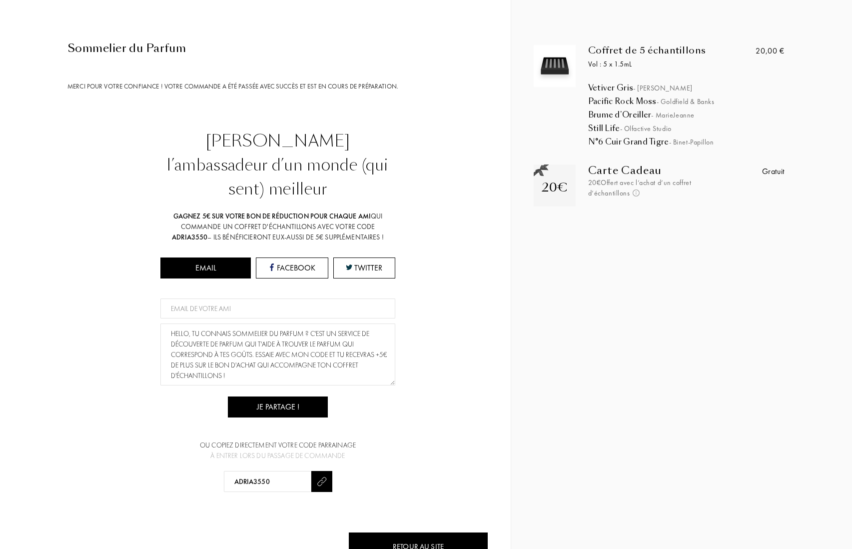
click at [359, 155] on div "Devenez l’ambassadeur d’un monde (qui sent) meilleur" at bounding box center [277, 165] width 225 height 72
click at [408, 152] on div "Devenez l’ambassadeur d’un monde (qui sent) meilleur Gagnez 5€ sur votre bon de…" at bounding box center [277, 310] width 421 height 363
click at [353, 169] on div "Devenez l’ambassadeur d’un monde (qui sent) meilleur" at bounding box center [277, 165] width 225 height 72
click at [247, 211] on div "Gagnez 5€ sur votre bon de réduction pour chaque ami qui commande un coffret d'…" at bounding box center [277, 226] width 225 height 31
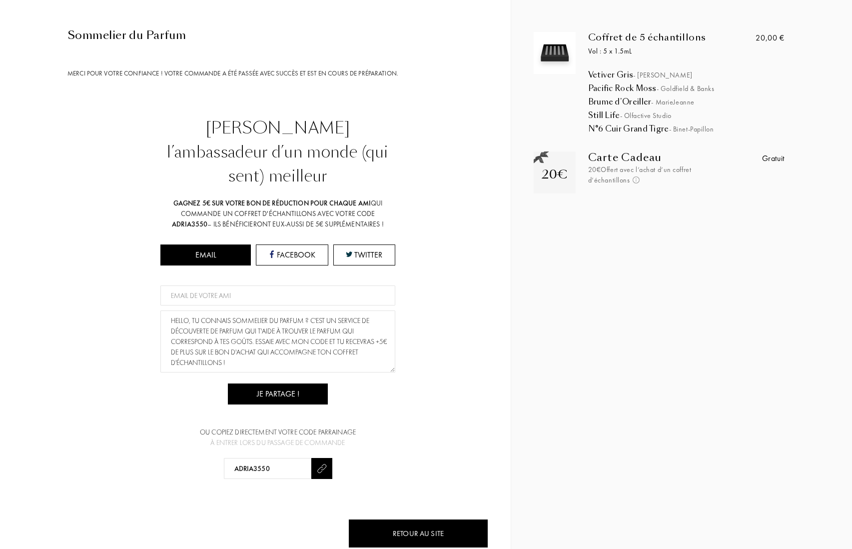
scroll to position [0, 0]
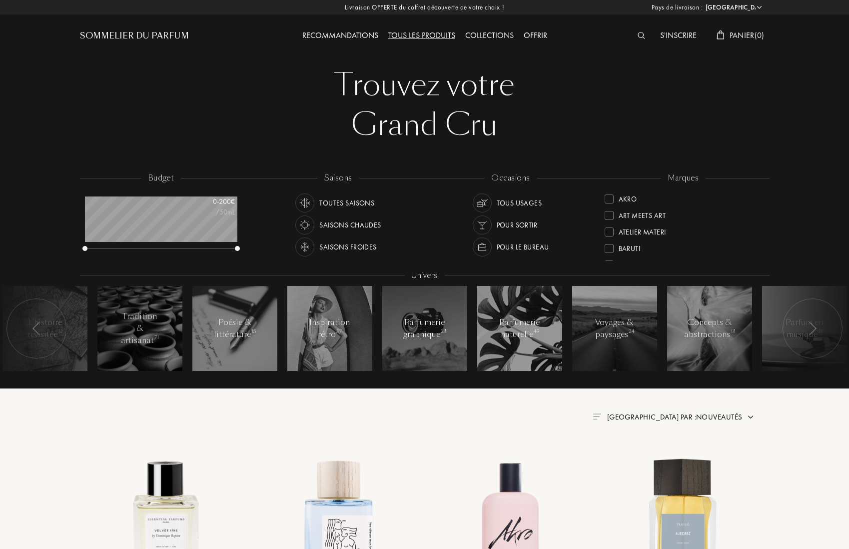
select select "FR"
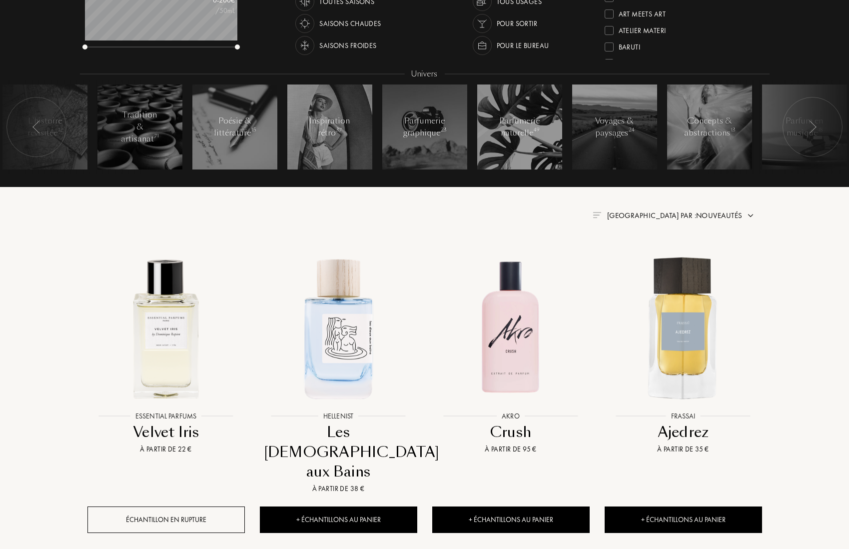
scroll to position [290, 0]
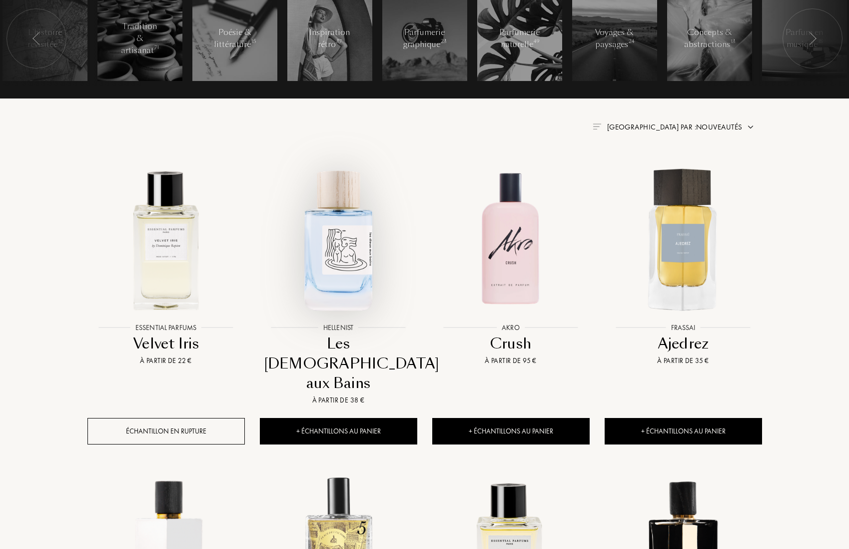
click at [368, 234] on img at bounding box center [338, 238] width 155 height 155
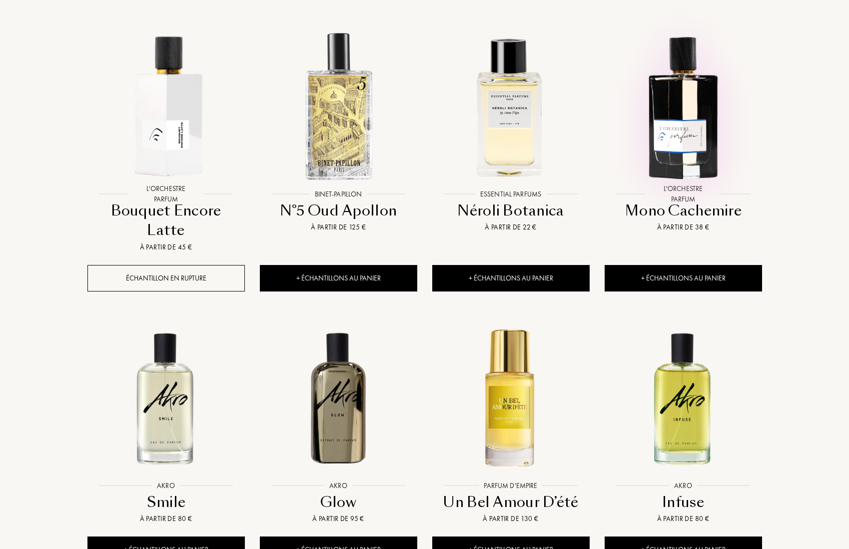
scroll to position [1075, 0]
